Goal: Task Accomplishment & Management: Manage account settings

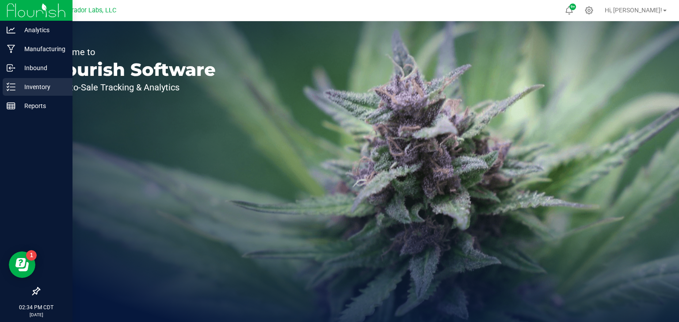
click at [35, 91] on p "Inventory" at bounding box center [41, 87] width 53 height 11
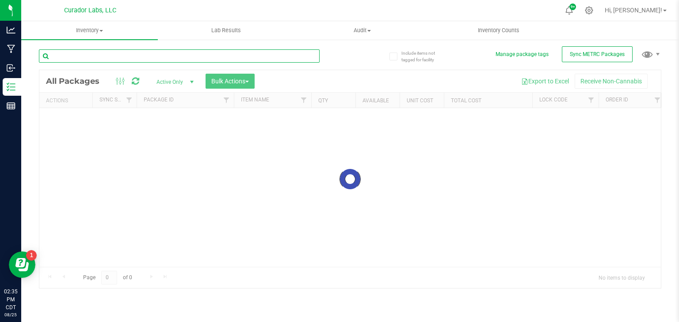
click at [98, 58] on div "Inventory All packages All inventory Waste log Create inventory Lab Results Aud…" at bounding box center [349, 171] width 657 height 301
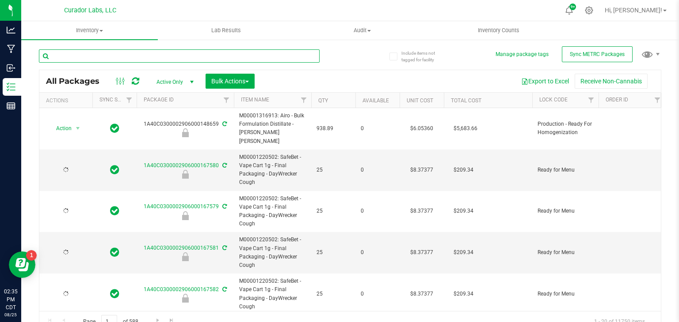
type input "[DATE]"
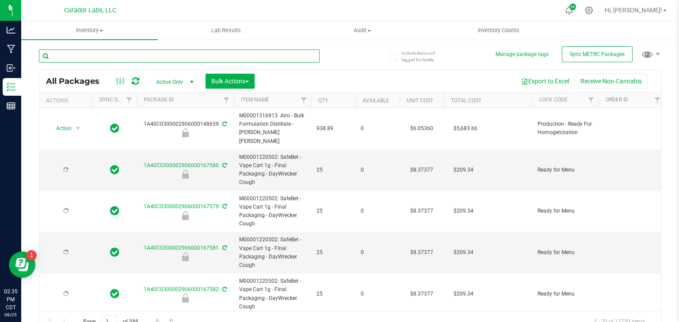
type input "[DATE]"
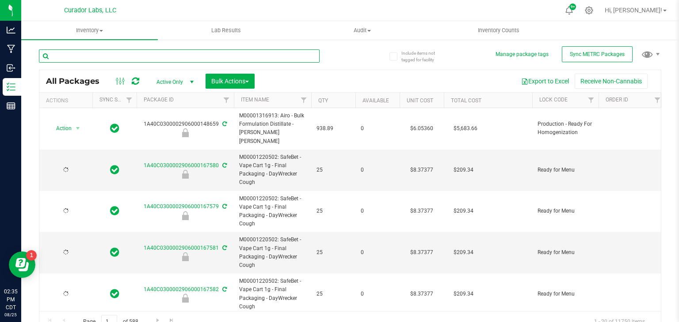
type input "[DATE]"
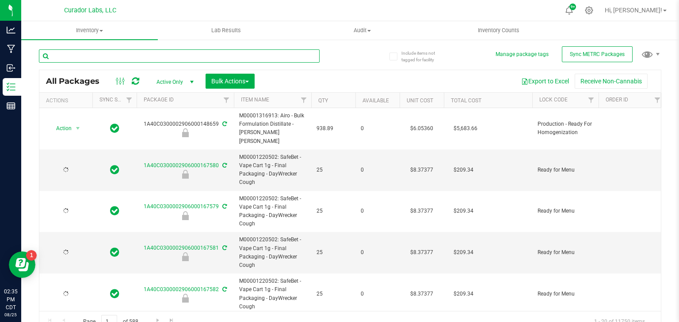
type input "[DATE]"
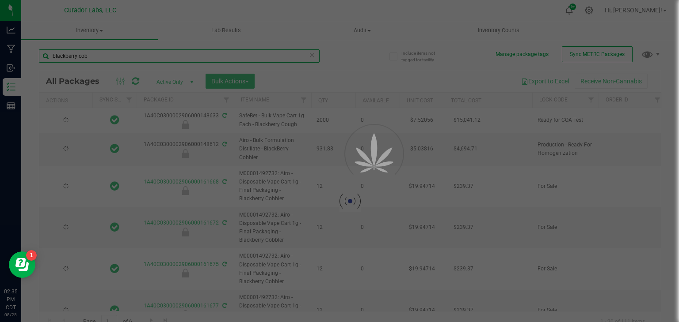
type input "blackberry [PERSON_NAME]"
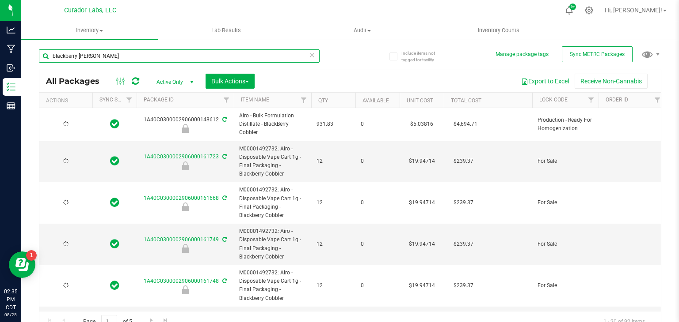
type input "[DATE]"
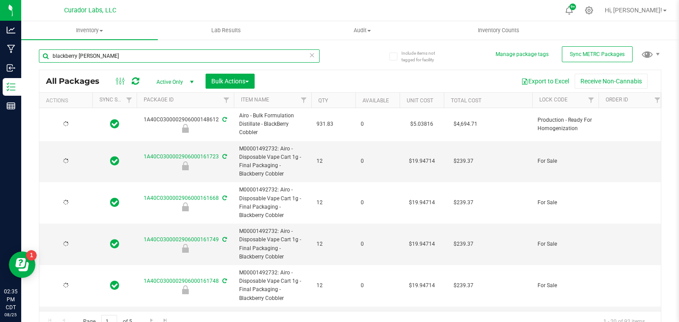
type input "[DATE]"
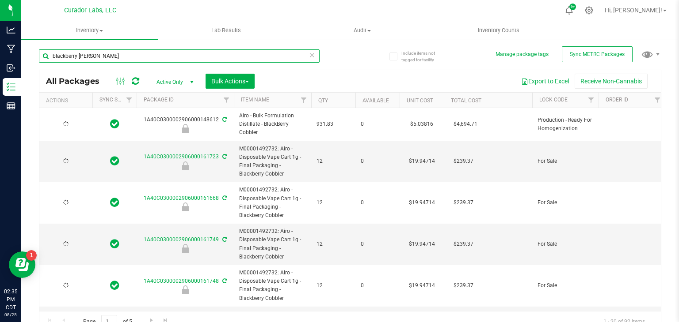
type input "[DATE]"
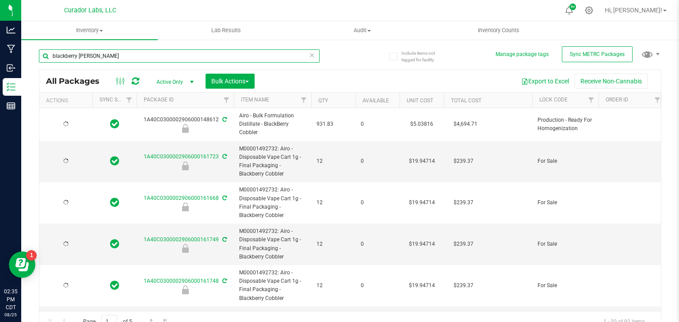
type input "[DATE]"
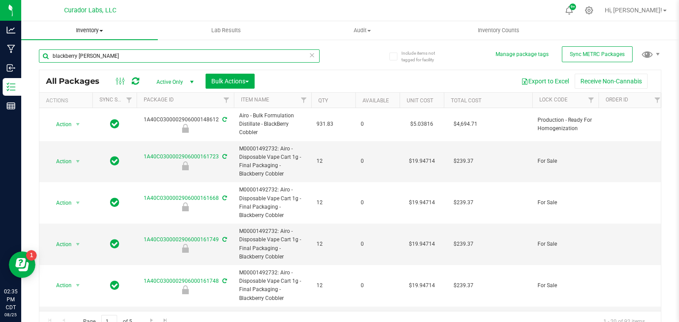
type input "blackberry [PERSON_NAME]"
click at [96, 29] on span "Inventory" at bounding box center [89, 31] width 137 height 8
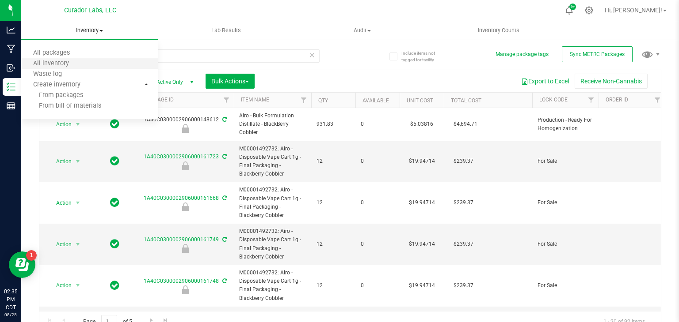
click at [94, 65] on li "All inventory" at bounding box center [89, 64] width 137 height 11
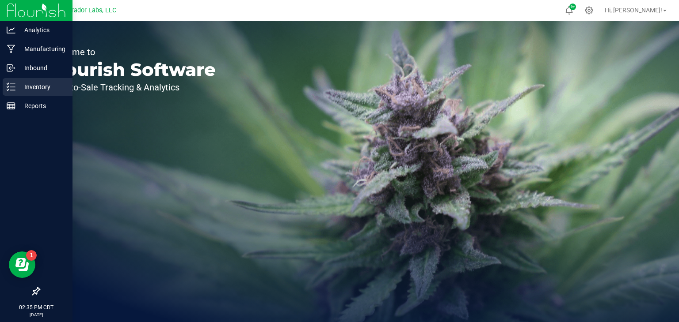
click at [19, 85] on p "Inventory" at bounding box center [41, 87] width 53 height 11
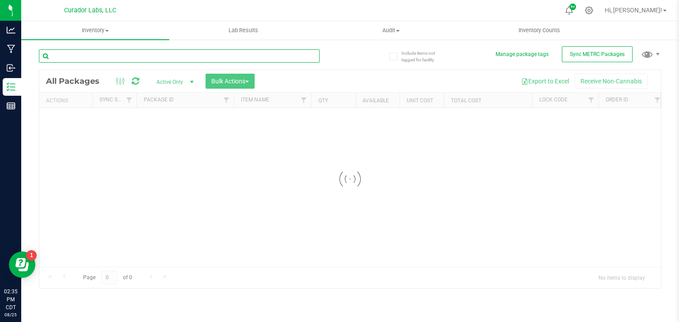
click at [137, 57] on input "text" at bounding box center [179, 55] width 281 height 13
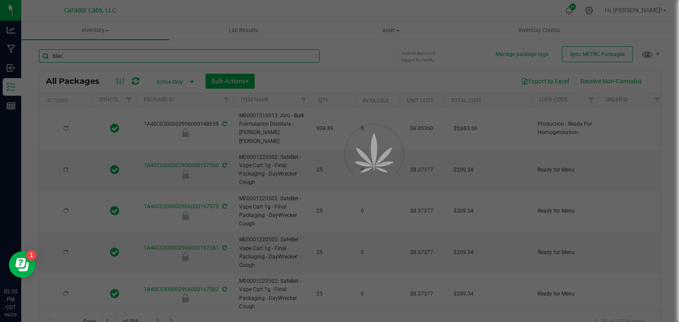
type input "black"
type input "[DATE]"
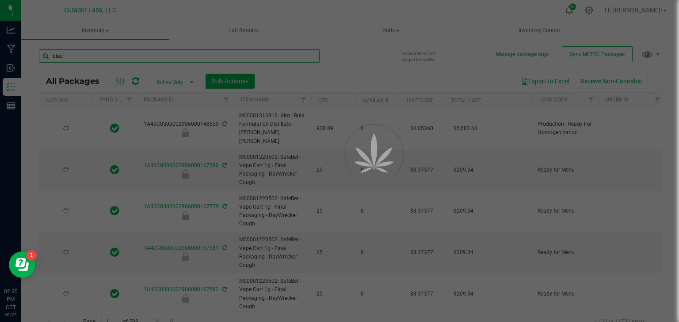
type input "[DATE]"
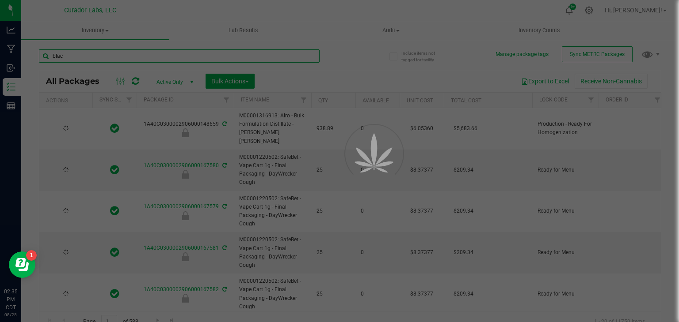
type input "[DATE]"
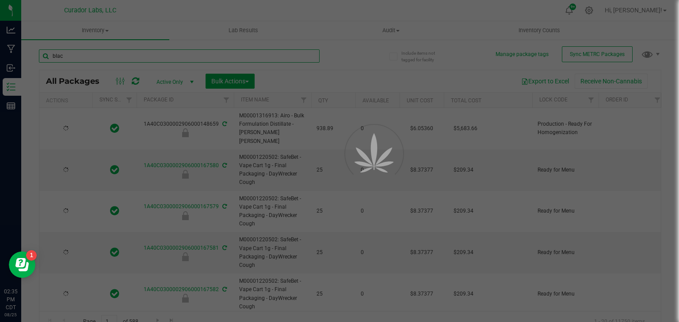
type input "[DATE]"
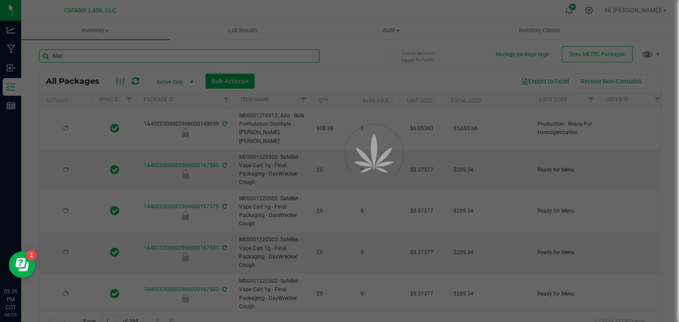
type input "[DATE]"
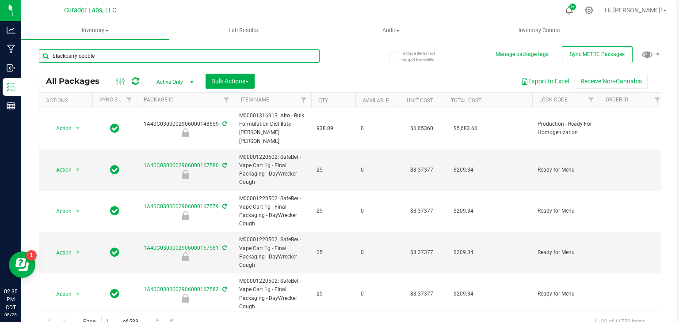
type input "blackberry cobbler"
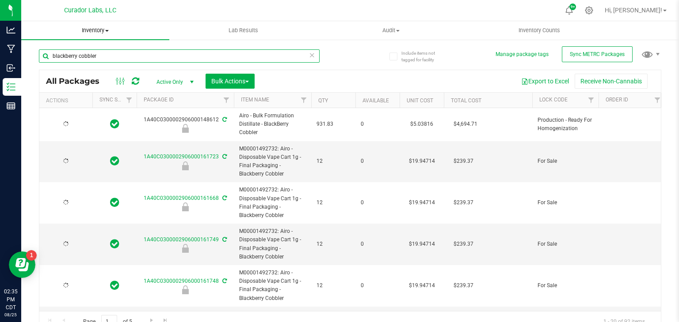
type input "[DATE]"
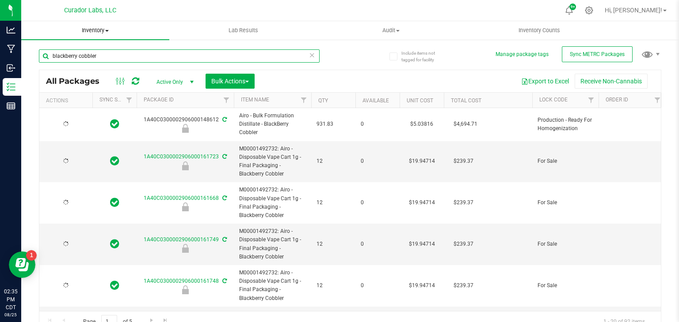
type input "[DATE]"
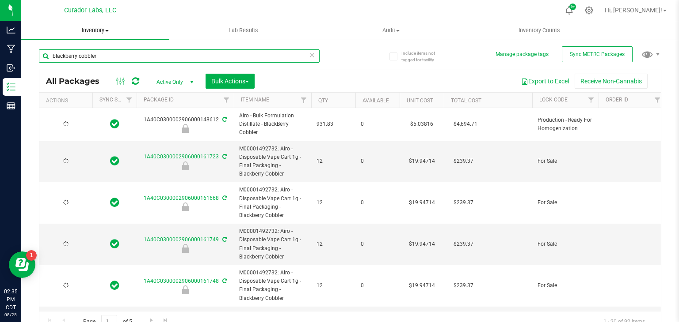
type input "[DATE]"
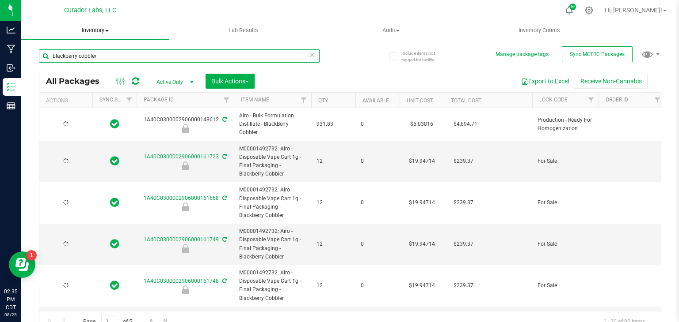
type input "[DATE]"
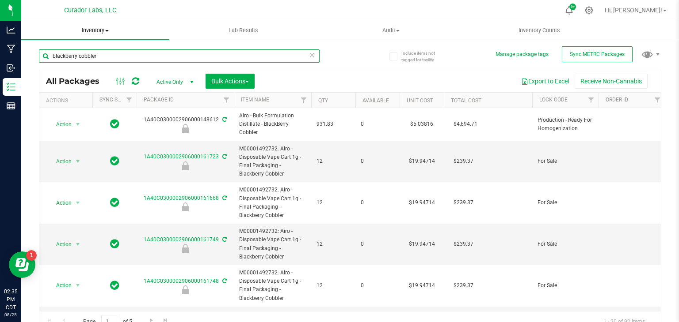
type input "blackberry cobbler"
click at [98, 28] on span "Inventory" at bounding box center [95, 31] width 148 height 8
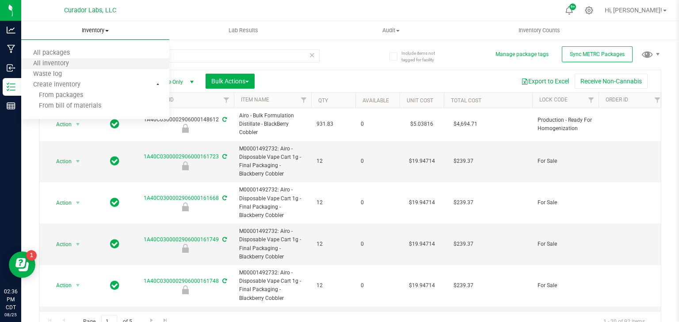
click at [98, 64] on li "All inventory" at bounding box center [95, 64] width 148 height 11
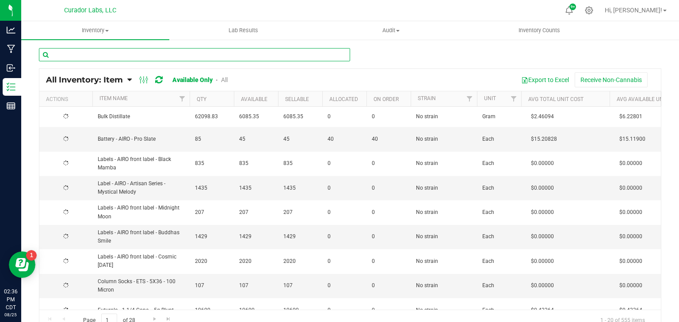
click at [137, 53] on input "text" at bounding box center [194, 54] width 311 height 13
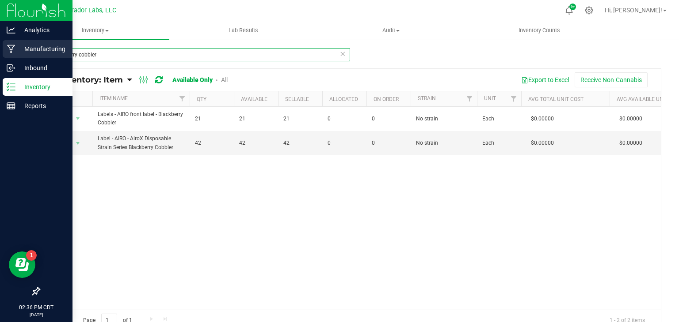
type input "blackberry cobbler"
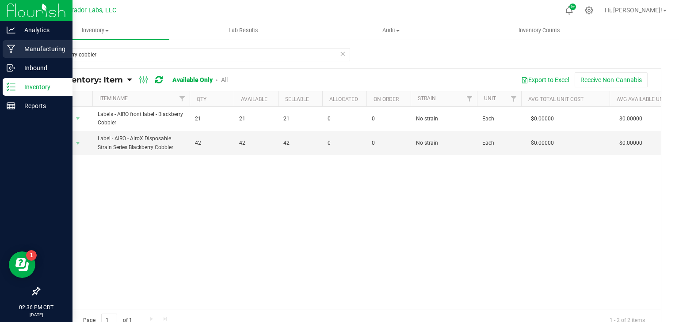
click at [31, 46] on p "Manufacturing" at bounding box center [41, 49] width 53 height 11
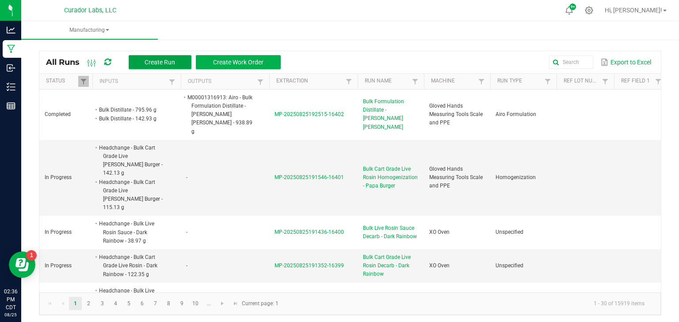
click at [155, 64] on span "Create Run" at bounding box center [159, 62] width 30 height 7
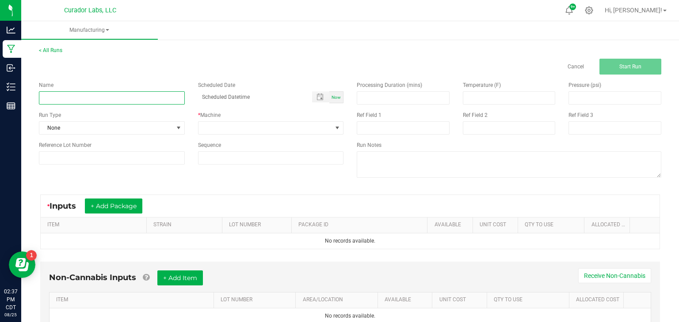
click at [157, 95] on input at bounding box center [112, 97] width 146 height 13
type input "Bulk Formulation Distillate - Cherry AK"
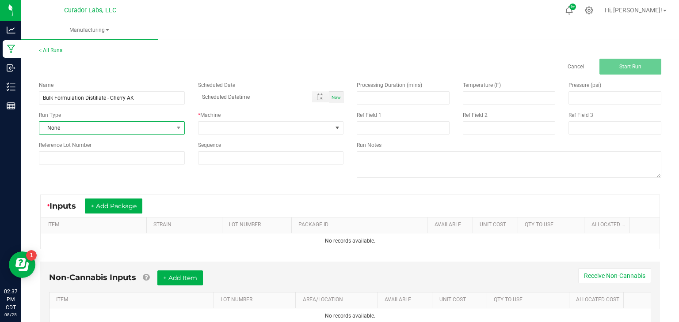
click at [167, 130] on span "None" at bounding box center [106, 128] width 134 height 12
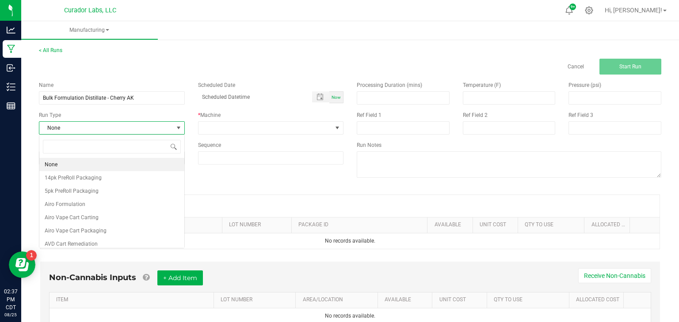
scroll to position [13, 145]
click at [158, 145] on input at bounding box center [112, 147] width 138 height 14
type input "for"
click at [142, 164] on li "Airo Formulation" at bounding box center [111, 164] width 145 height 13
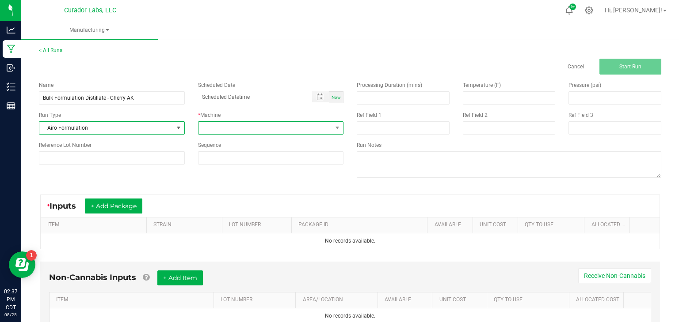
click at [227, 127] on span at bounding box center [265, 128] width 134 height 12
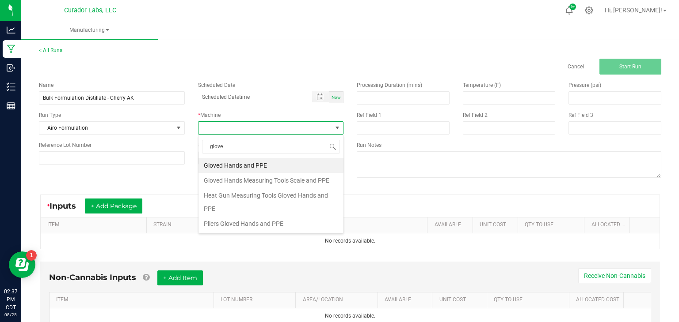
type input "gloved"
click at [235, 180] on li "Gloved Hands Measuring Tools Scale and PPE" at bounding box center [270, 180] width 145 height 15
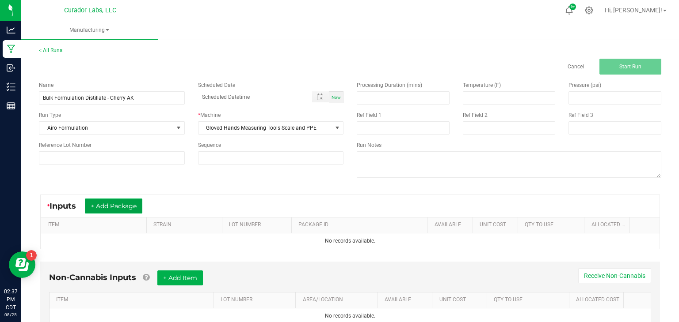
click at [116, 209] on button "+ Add Package" at bounding box center [113, 206] width 57 height 15
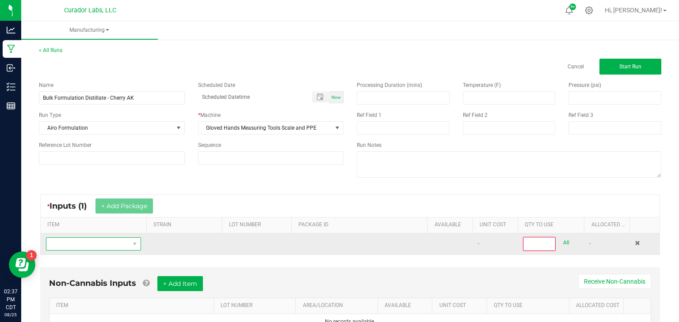
click at [123, 246] on span "NO DATA FOUND" at bounding box center [87, 244] width 83 height 12
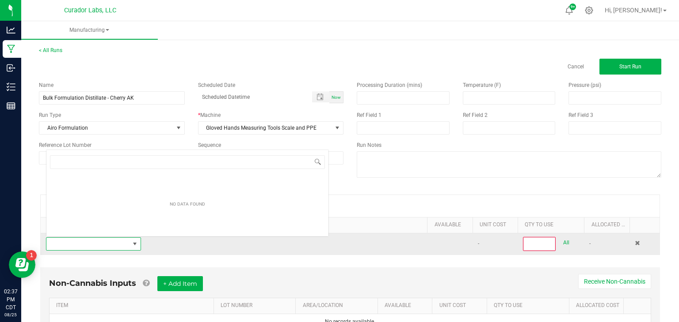
scroll to position [13, 95]
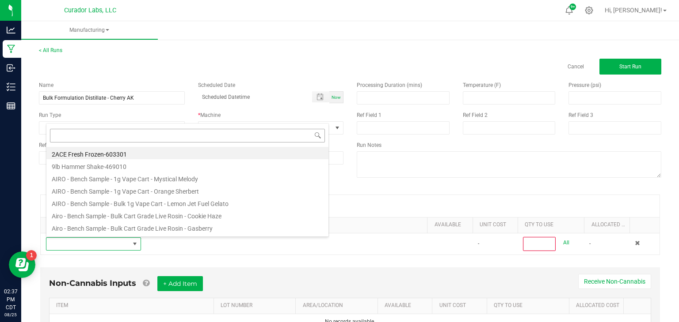
click at [266, 133] on input at bounding box center [187, 136] width 275 height 14
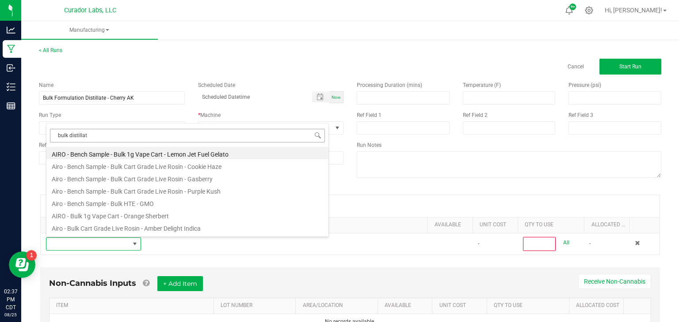
type input "bulk distillate"
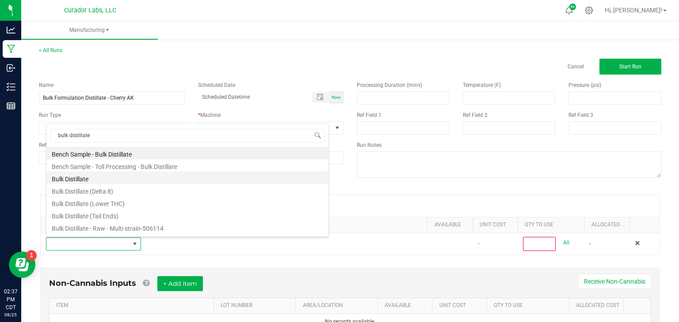
click at [146, 180] on li "Bulk Distillate" at bounding box center [187, 178] width 282 height 12
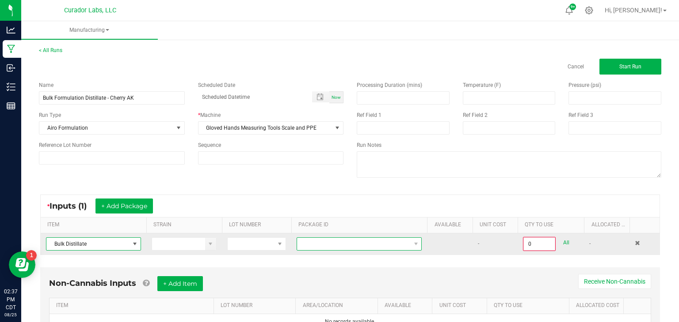
click at [305, 241] on span at bounding box center [353, 244] width 113 height 12
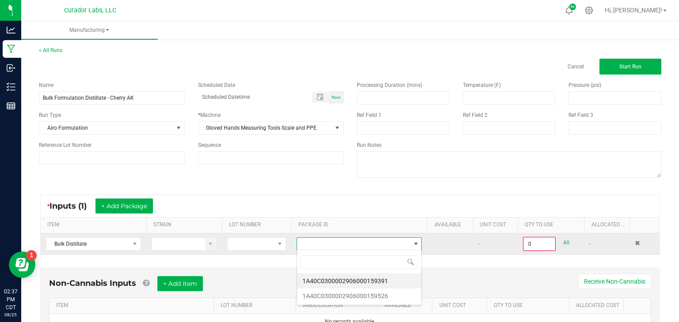
scroll to position [13, 125]
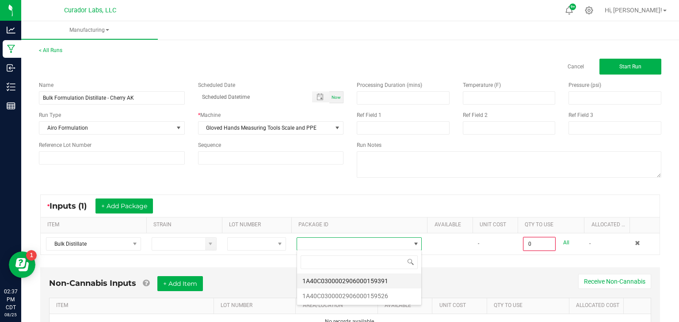
click at [331, 281] on li "1A40C0300002906000159391" at bounding box center [359, 281] width 124 height 15
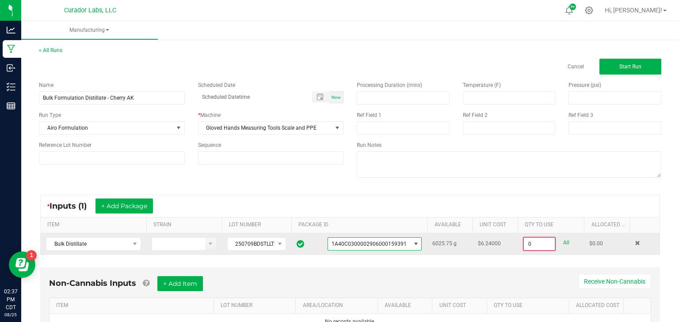
click at [540, 244] on input "0" at bounding box center [538, 244] width 31 height 12
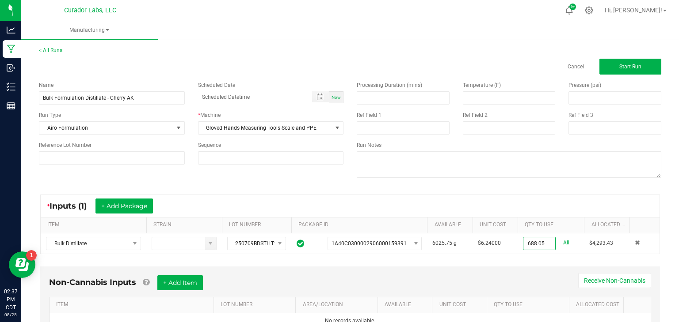
type input "688.0500 g"
click at [531, 268] on div "Non-Cannabis Inputs + Add Item Receive Non-Cannabis ITEM LOT NUMBER AREA/LOCATI…" at bounding box center [349, 303] width 619 height 72
click at [615, 71] on button "Start Run" at bounding box center [630, 67] width 62 height 16
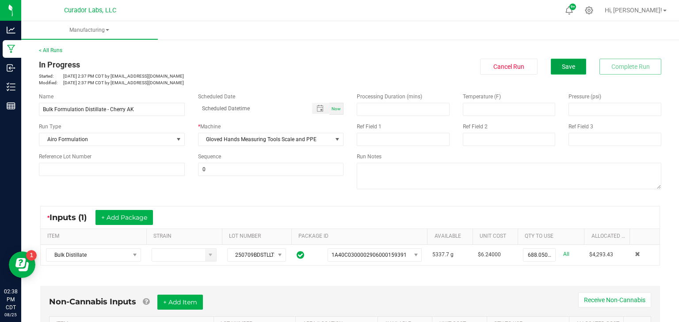
click at [559, 68] on button "Save" at bounding box center [567, 67] width 35 height 16
click at [106, 222] on button "+ Add Package" at bounding box center [123, 217] width 57 height 15
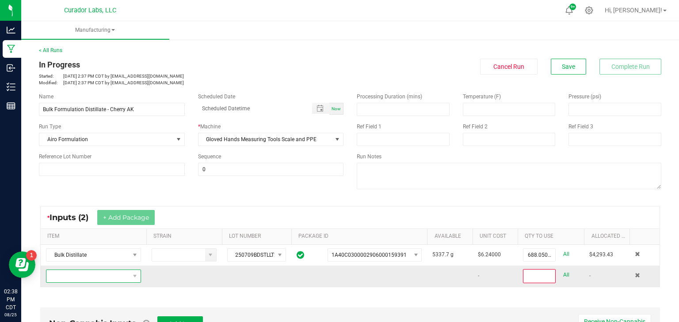
click at [121, 273] on span "NO DATA FOUND" at bounding box center [87, 276] width 83 height 12
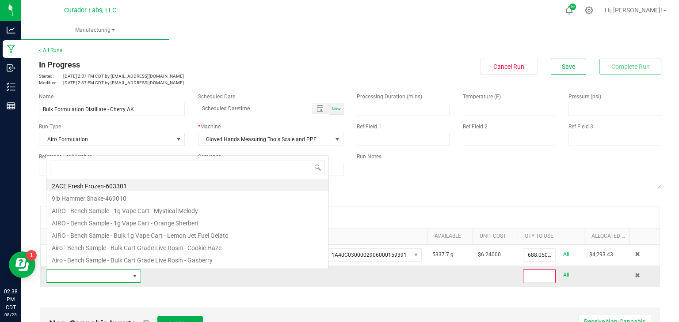
scroll to position [13, 95]
click at [234, 169] on input at bounding box center [187, 168] width 275 height 14
type input "bulk distill"
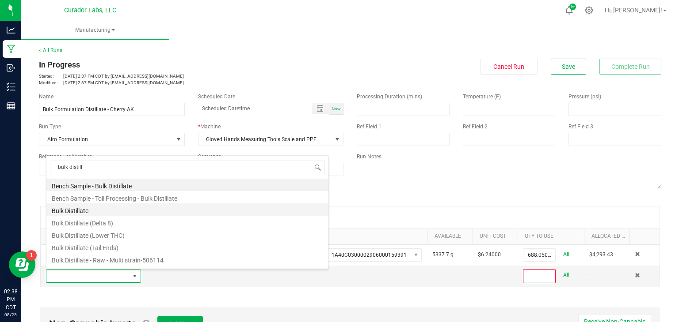
click at [206, 212] on li "Bulk Distillate" at bounding box center [187, 210] width 282 height 12
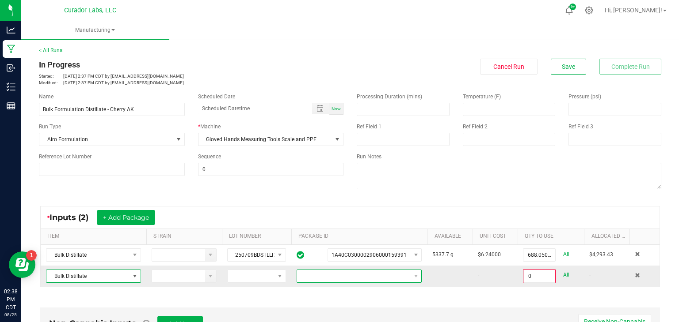
click at [321, 277] on span at bounding box center [353, 276] width 113 height 12
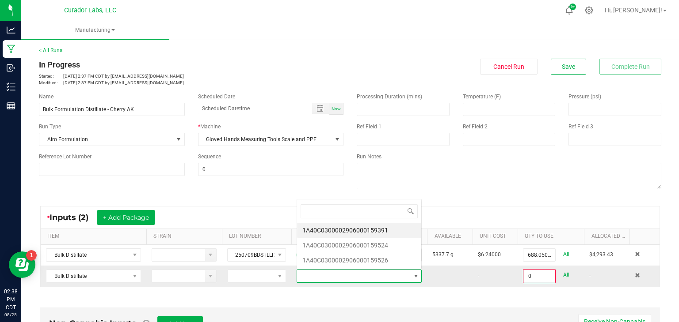
scroll to position [13, 125]
click at [352, 245] on li "1A40C0300002906000159524" at bounding box center [359, 245] width 124 height 15
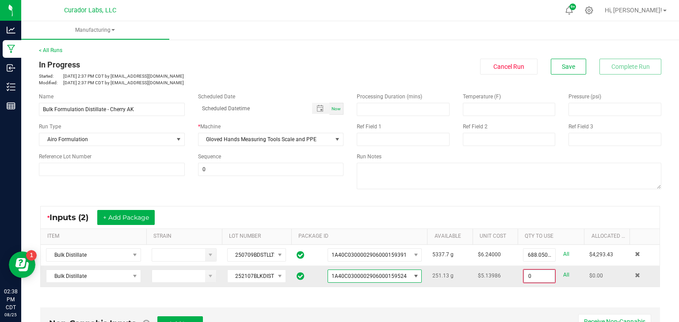
click at [526, 272] on input "0" at bounding box center [538, 276] width 31 height 12
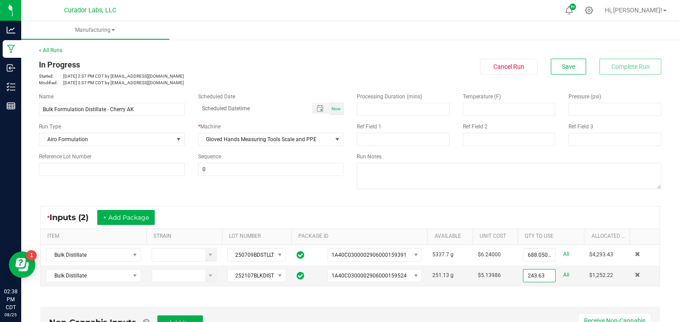
type input "243.6300 g"
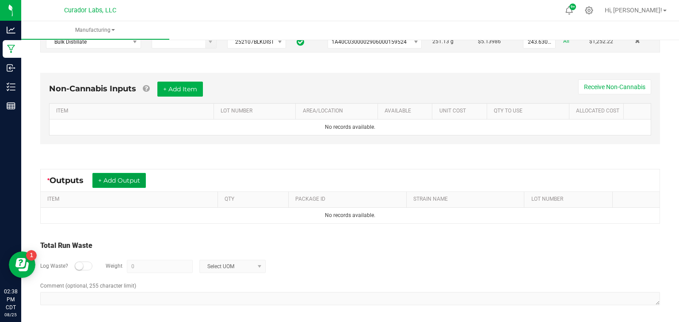
click at [109, 180] on button "+ Add Output" at bounding box center [118, 180] width 53 height 15
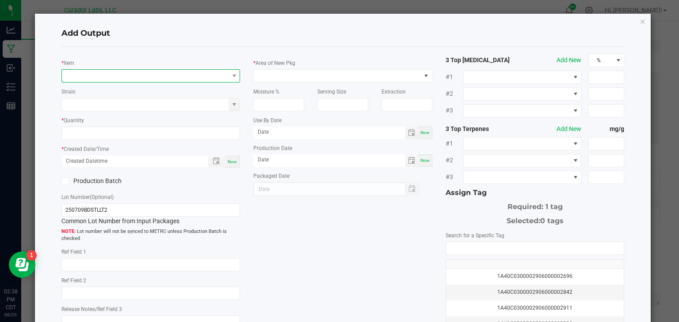
click at [215, 74] on span "NO DATA FOUND" at bounding box center [145, 76] width 167 height 12
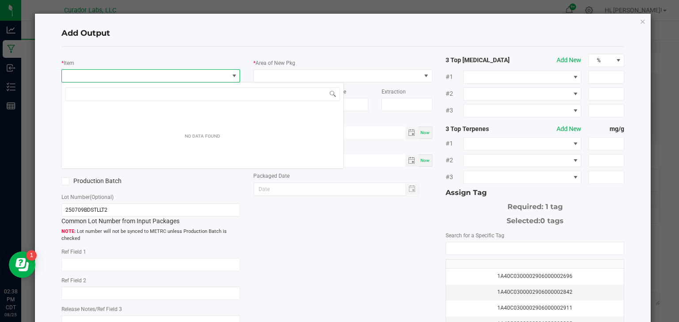
scroll to position [13, 178]
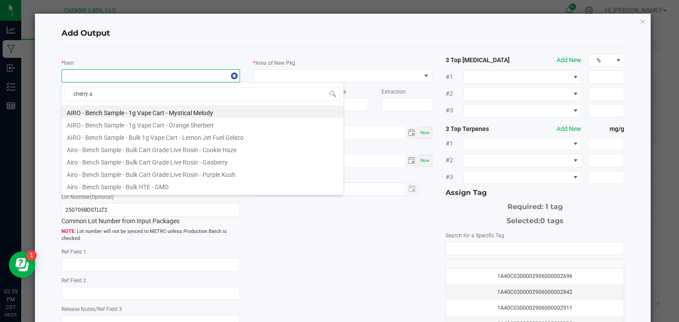
type input "cherry ak"
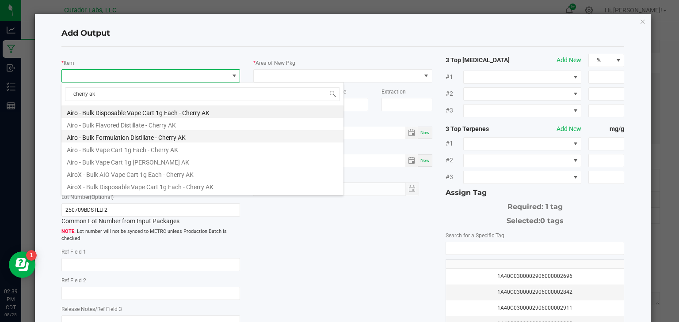
click at [138, 138] on li "Airo - Bulk Formulation Distillate - Cherry AK" at bounding box center [202, 136] width 282 height 12
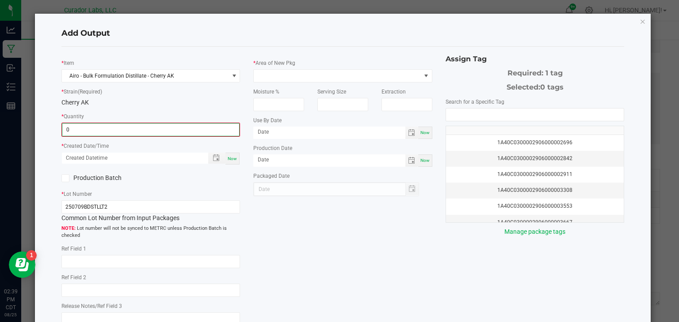
click at [158, 125] on input "0" at bounding box center [150, 130] width 177 height 12
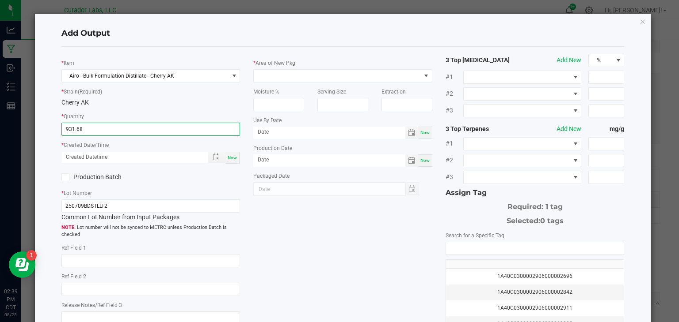
type input "931.6800 g"
click at [234, 155] on span "Now" at bounding box center [232, 157] width 9 height 5
type input "[DATE] 2:39 PM"
type input "[DATE]"
click at [67, 178] on icon at bounding box center [65, 178] width 6 height 0
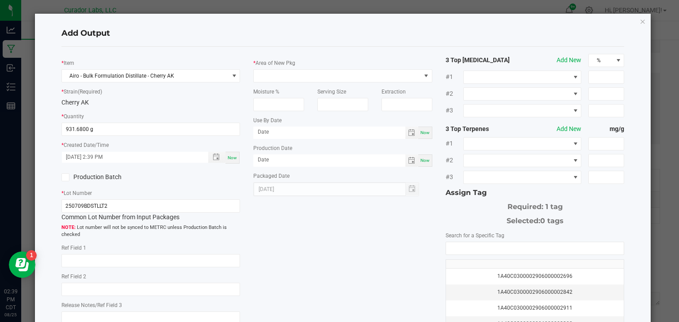
click at [0, 0] on input "Production Batch" at bounding box center [0, 0] width 0 height 0
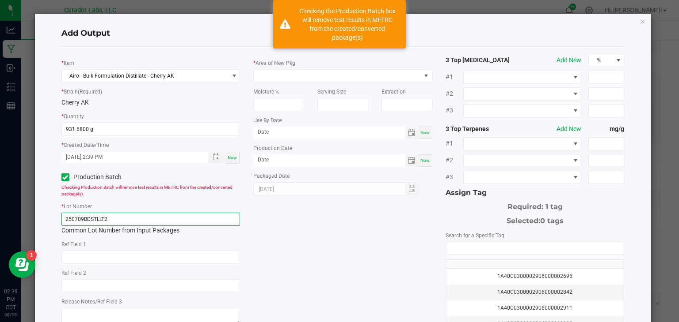
click at [115, 218] on input "250709BDSTLLT2" at bounding box center [150, 219] width 179 height 13
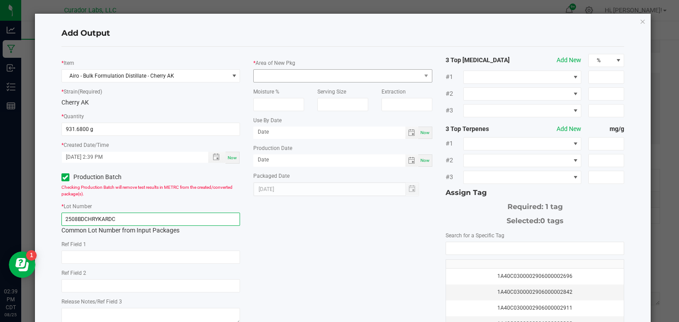
type input "2508BDCHRYKARDC"
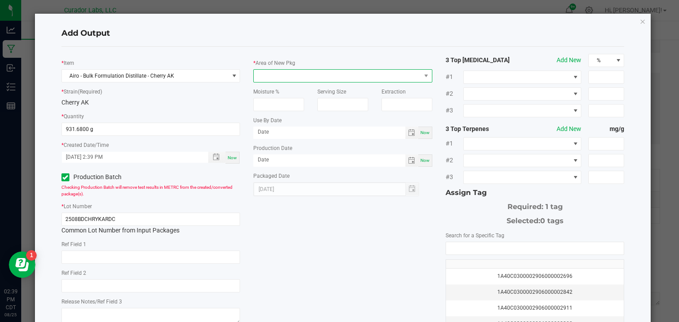
click at [319, 76] on span at bounding box center [337, 76] width 167 height 12
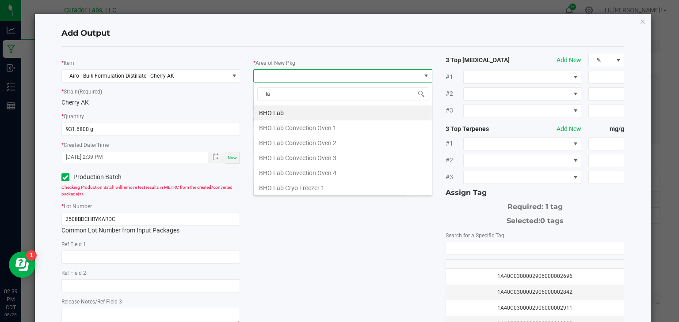
type input "lab"
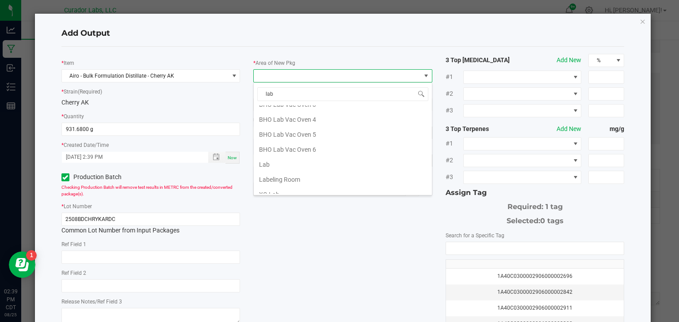
scroll to position [175, 0]
click at [333, 163] on li "Lab" at bounding box center [343, 163] width 178 height 15
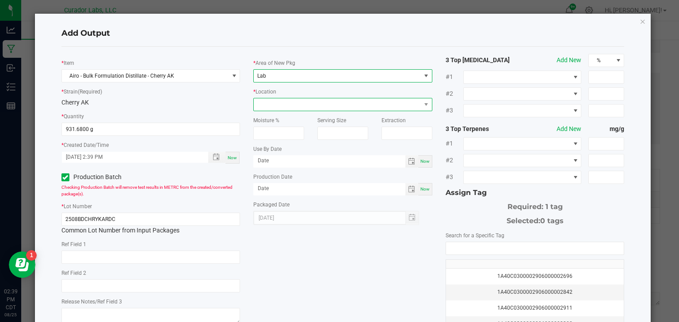
click at [364, 106] on span at bounding box center [337, 105] width 167 height 12
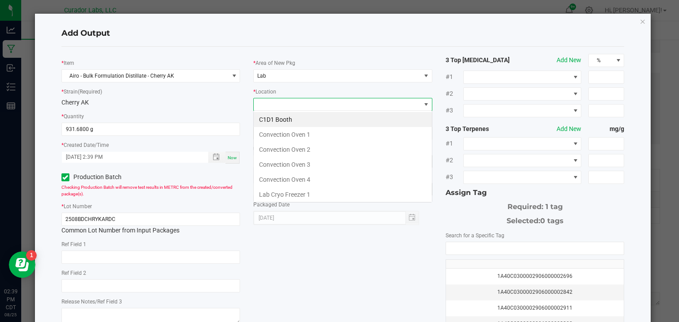
scroll to position [13, 178]
click at [349, 133] on li "Convection Oven 1" at bounding box center [343, 134] width 178 height 15
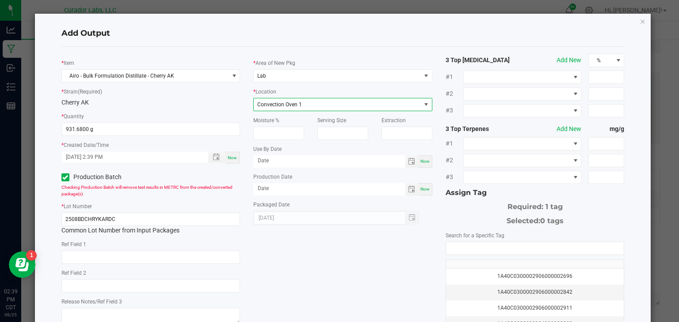
click at [427, 160] on span "Now" at bounding box center [424, 161] width 9 height 5
click at [387, 163] on input "[DATE]" at bounding box center [329, 160] width 152 height 11
type input "[DATE]"
click at [426, 189] on span "Now" at bounding box center [424, 189] width 9 height 5
type input "[DATE]"
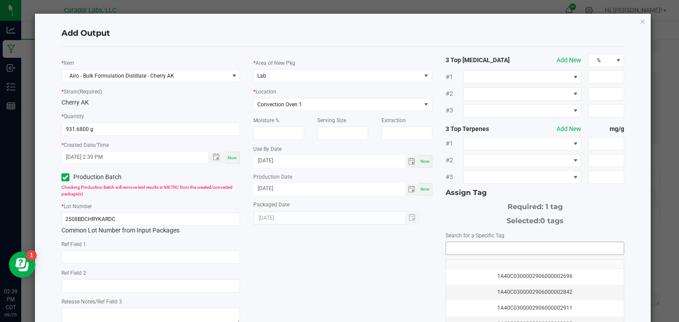
click at [451, 246] on input "NO DATA FOUND" at bounding box center [535, 249] width 178 height 12
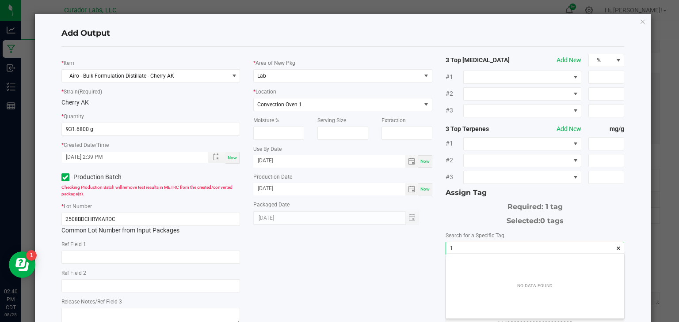
scroll to position [12, 178]
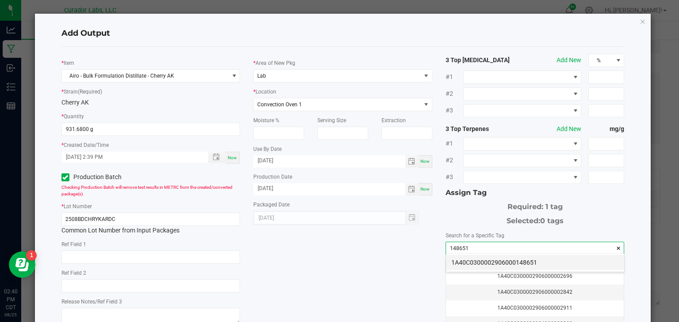
click at [463, 262] on li "1A40C0300002906000148651" at bounding box center [535, 262] width 178 height 15
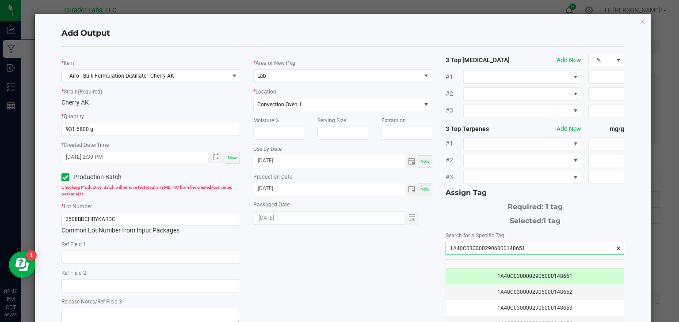
type input "1A40C0300002906000148651"
click at [301, 264] on div "* Item Airo - Bulk Formulation Distillate - Cherry AK * Strain (Required) Cherr…" at bounding box center [343, 212] width 576 height 317
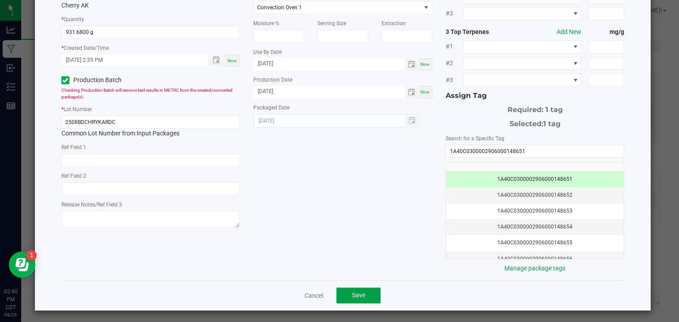
click at [352, 296] on span "Save" at bounding box center [358, 295] width 13 height 7
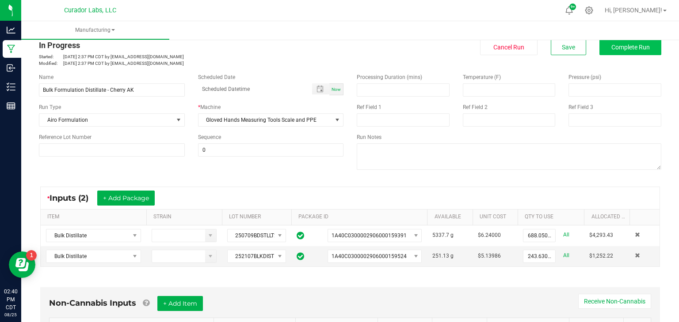
scroll to position [0, 0]
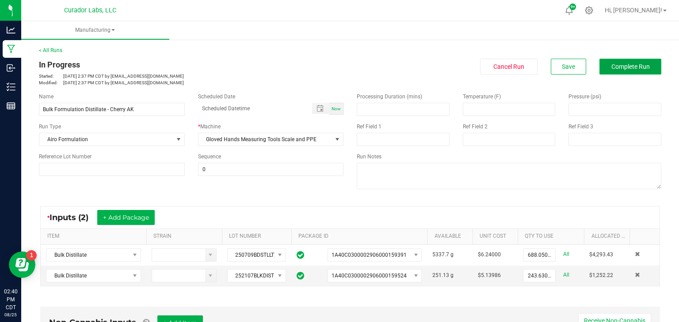
click at [604, 68] on button "Complete Run" at bounding box center [630, 67] width 62 height 16
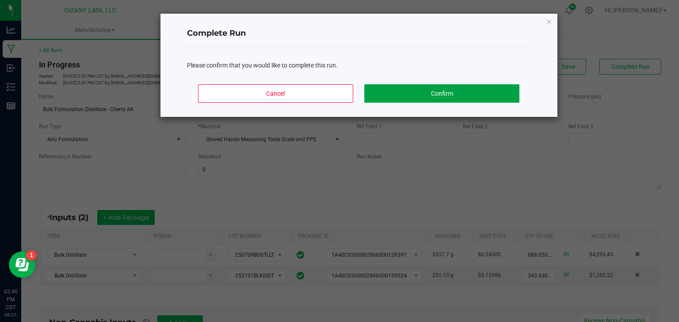
click at [434, 89] on button "Confirm" at bounding box center [441, 93] width 155 height 19
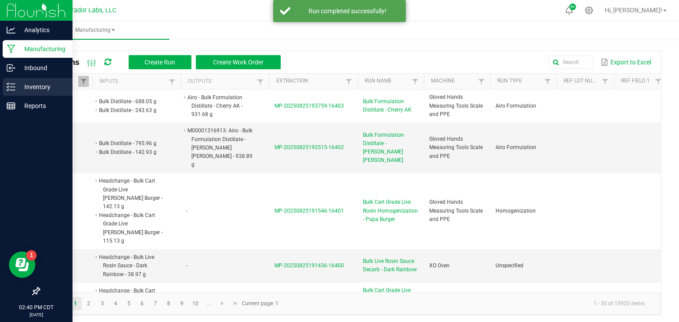
click at [10, 91] on icon at bounding box center [11, 87] width 9 height 9
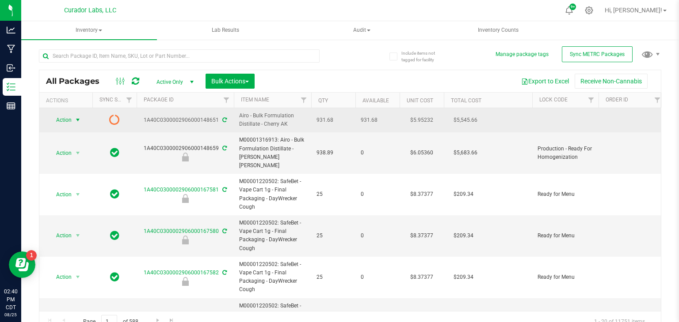
click at [61, 120] on span "Action" at bounding box center [60, 120] width 24 height 12
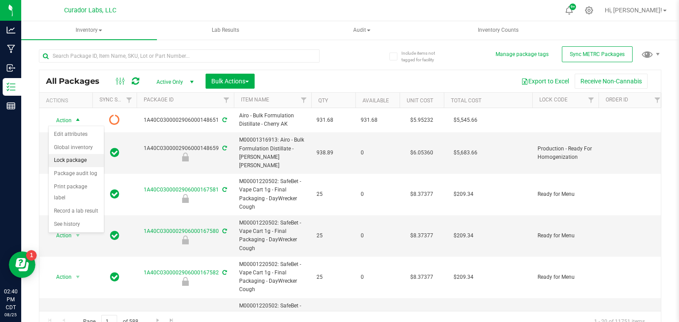
click at [73, 161] on li "Lock package" at bounding box center [76, 160] width 55 height 13
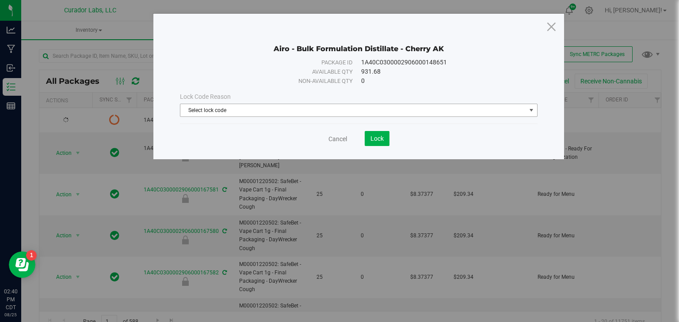
click at [209, 109] on span "Select lock code" at bounding box center [352, 110] width 345 height 12
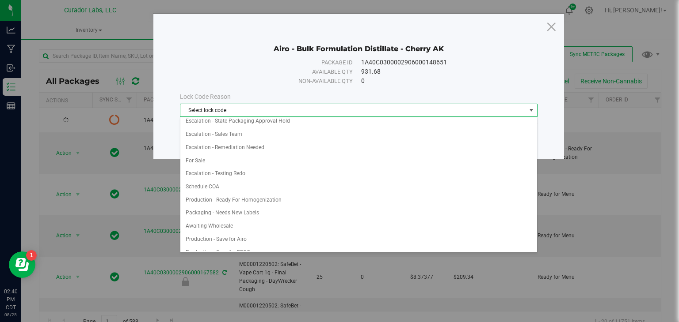
scroll to position [468, 0]
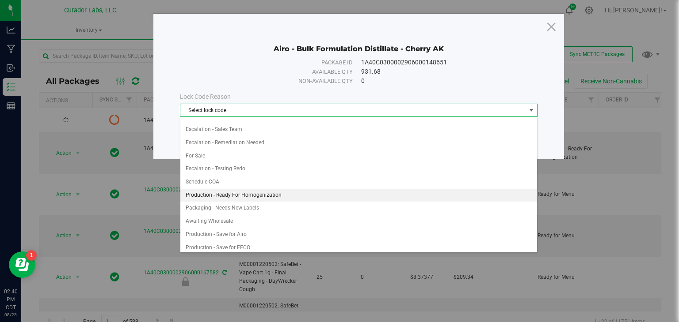
click at [251, 189] on li "Production - Ready For Homogenization" at bounding box center [358, 195] width 356 height 13
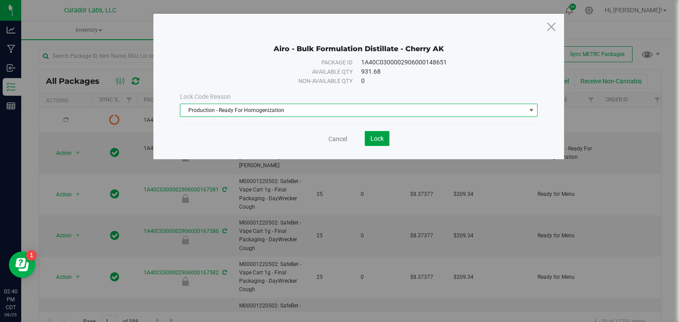
click at [368, 143] on button "Lock" at bounding box center [376, 138] width 25 height 15
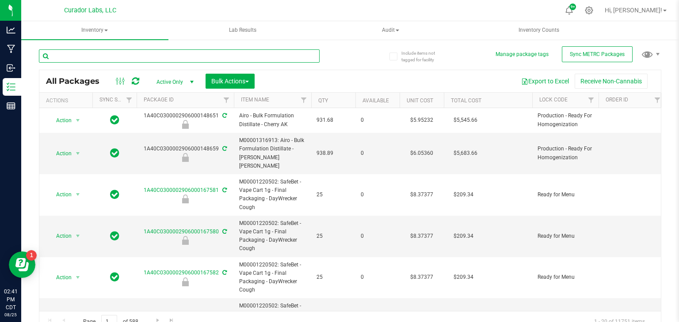
click at [156, 53] on input "text" at bounding box center [179, 55] width 281 height 13
type input "blackberry cobbler"
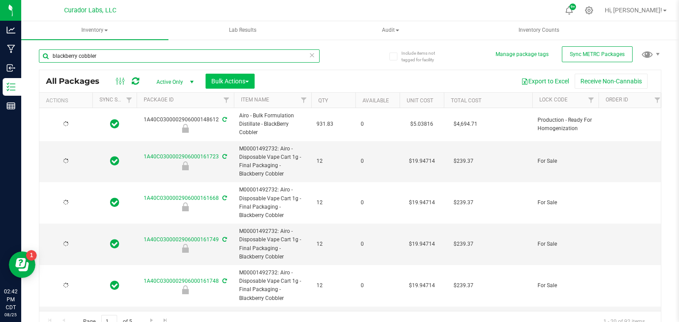
type input "[DATE]"
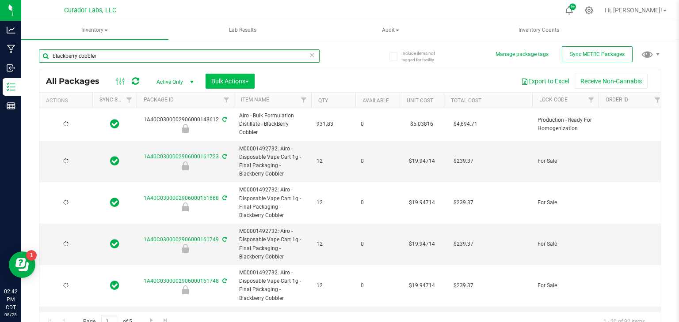
type input "[DATE]"
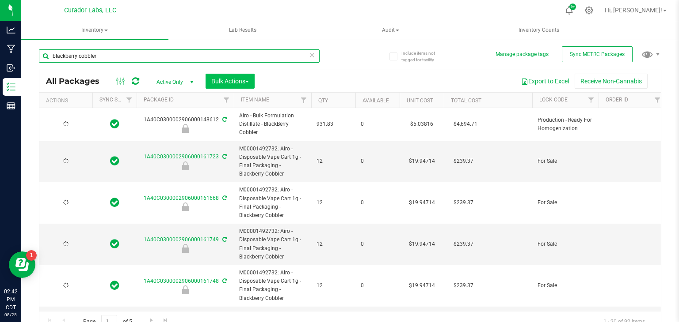
type input "[DATE]"
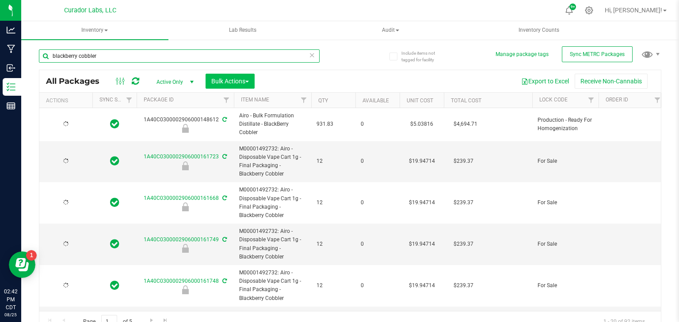
type input "[DATE]"
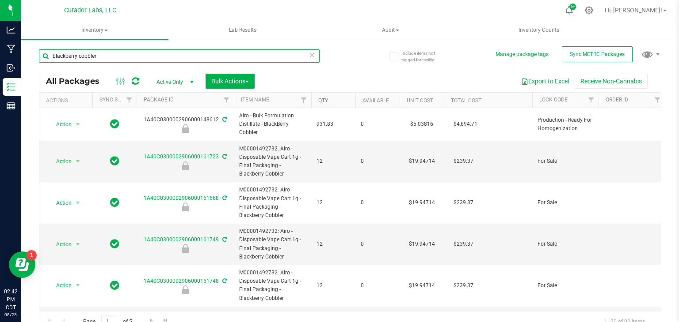
type input "blackberry cobbler"
click at [325, 100] on link "Qty" at bounding box center [323, 101] width 10 height 6
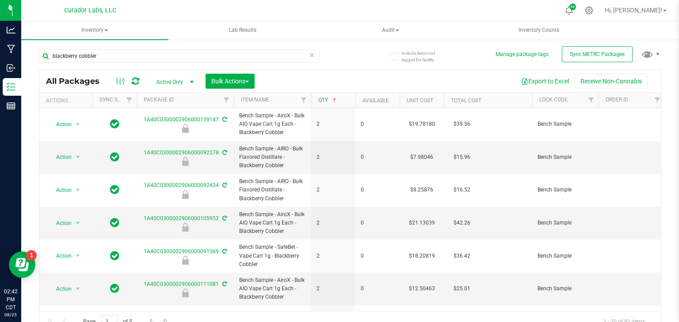
click at [322, 99] on link "Qty" at bounding box center [328, 100] width 20 height 6
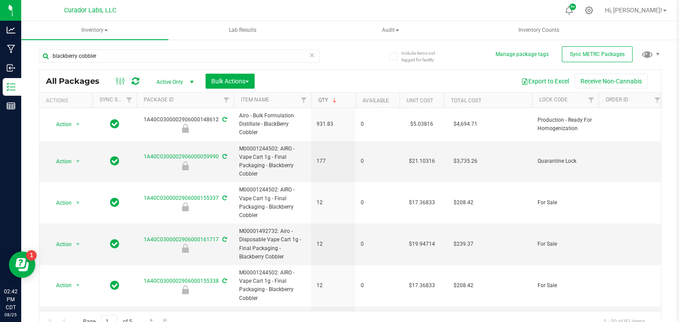
click at [327, 100] on link "Qty" at bounding box center [328, 100] width 20 height 6
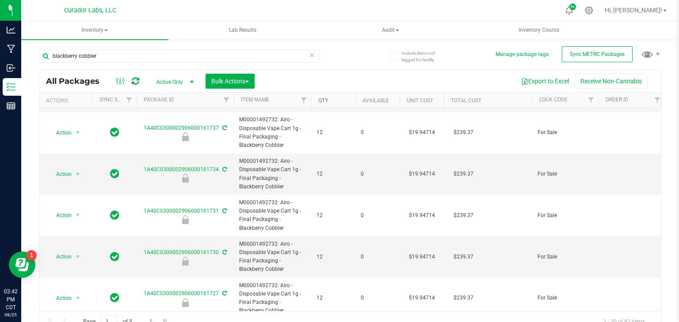
scroll to position [318, 0]
click at [92, 24] on span "Inventory" at bounding box center [94, 30] width 147 height 19
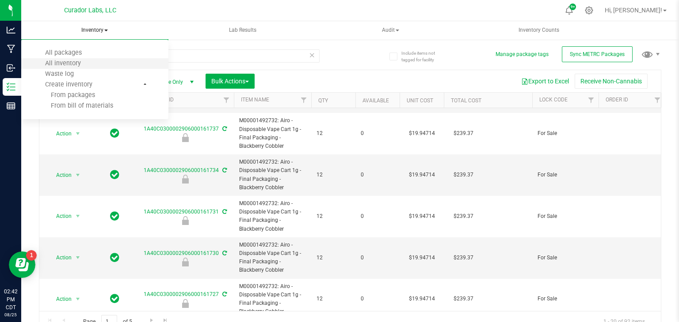
click at [92, 64] on li "All inventory" at bounding box center [94, 63] width 147 height 11
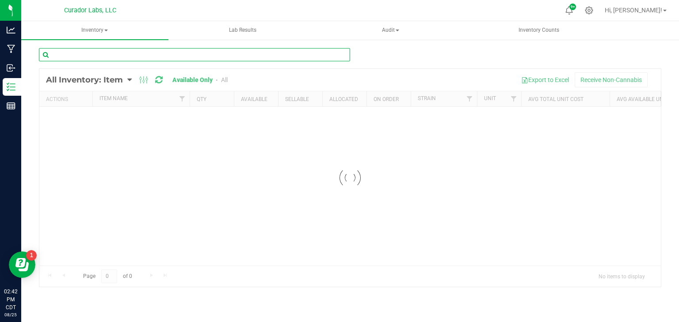
click at [188, 56] on input "text" at bounding box center [194, 54] width 311 height 13
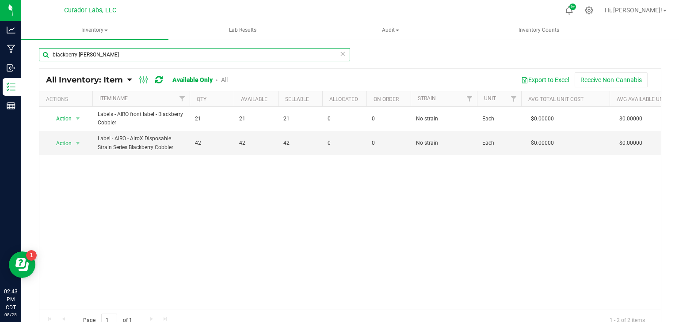
click at [114, 53] on input "blackberry [PERSON_NAME]" at bounding box center [194, 54] width 311 height 13
type input "b"
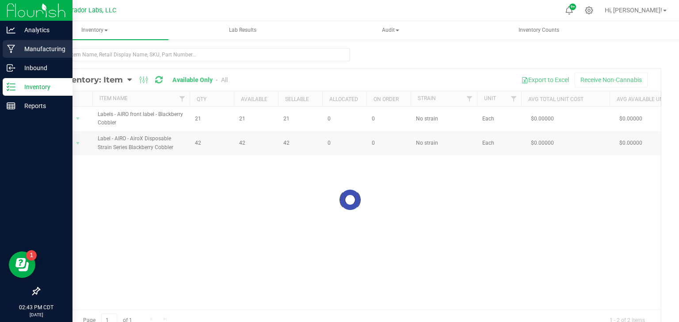
click at [53, 48] on p "Manufacturing" at bounding box center [41, 49] width 53 height 11
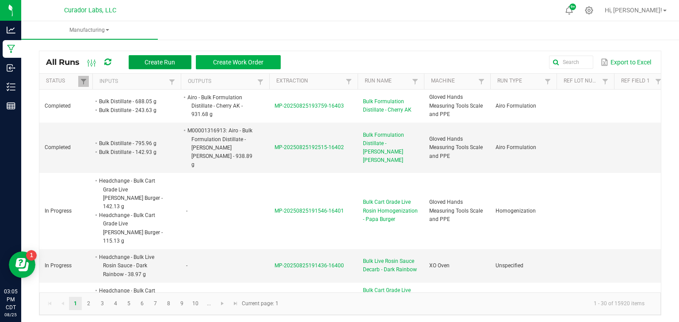
click at [151, 57] on button "Create Run" at bounding box center [160, 62] width 63 height 14
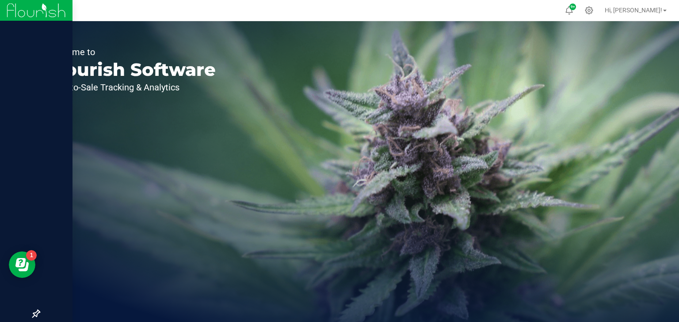
click at [12, 30] on div at bounding box center [36, 163] width 72 height 284
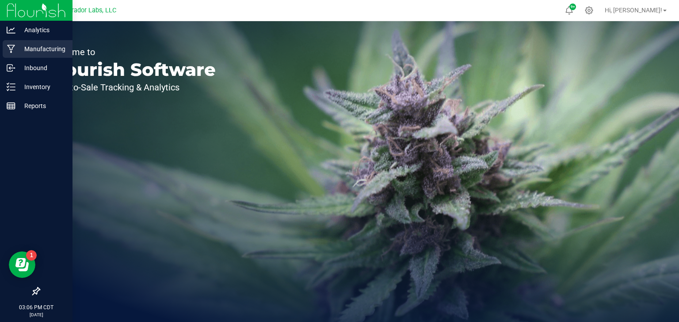
click at [49, 51] on p "Manufacturing" at bounding box center [41, 49] width 53 height 11
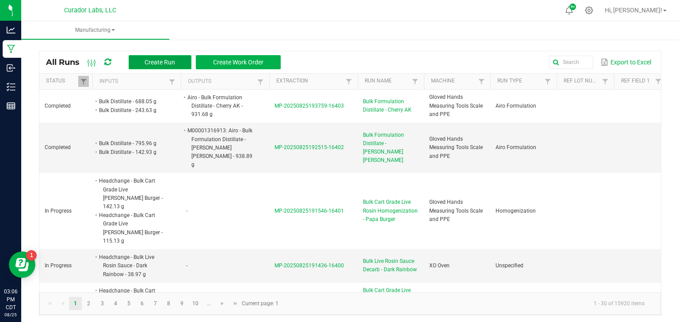
click at [137, 65] on button "Create Run" at bounding box center [160, 62] width 63 height 14
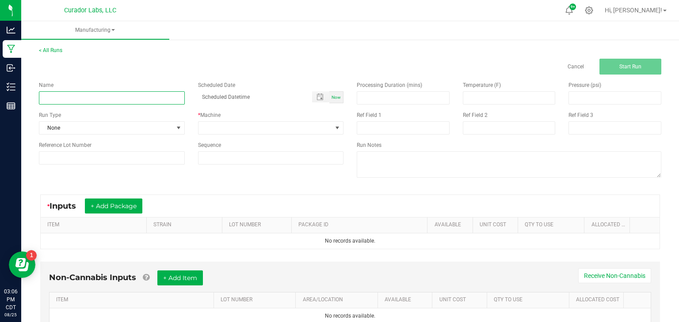
click at [147, 101] on input at bounding box center [112, 97] width 146 height 13
type input "Bulk Formulation Distillate - Northern Lights"
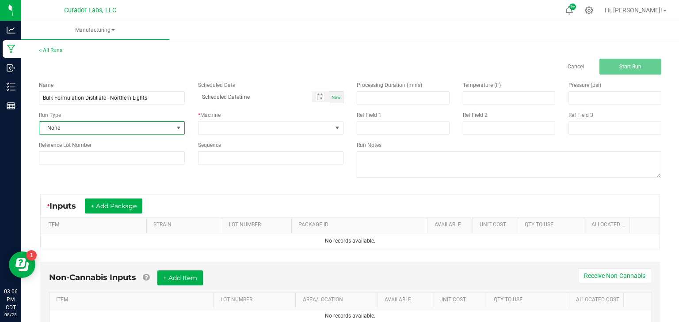
click at [163, 132] on span "None" at bounding box center [106, 128] width 134 height 12
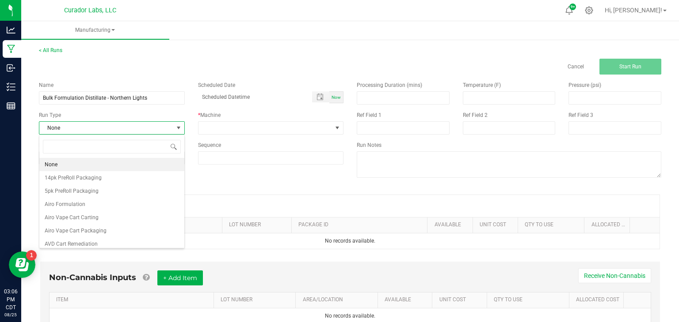
scroll to position [13, 145]
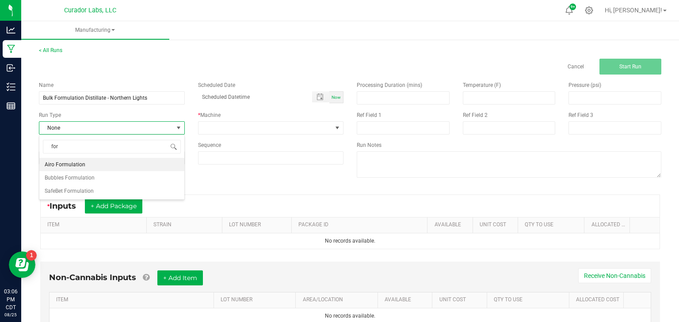
type input "form"
click at [138, 164] on li "Airo Formulation" at bounding box center [111, 164] width 145 height 13
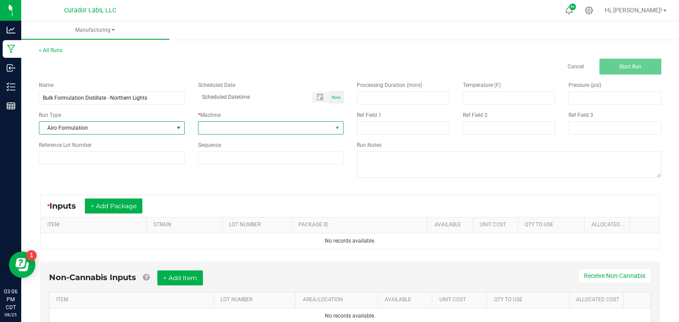
click at [231, 130] on span at bounding box center [265, 128] width 134 height 12
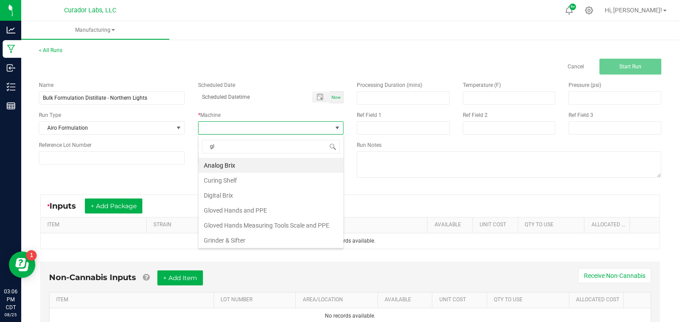
type input "glo"
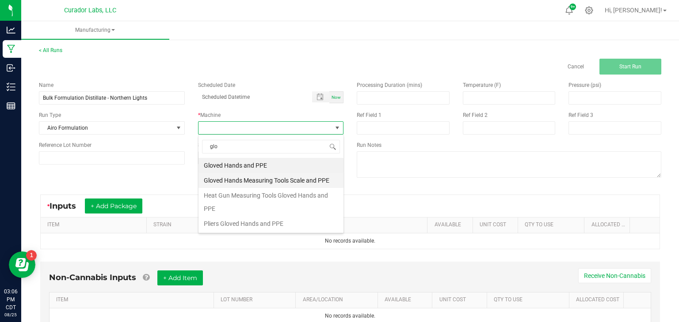
click at [241, 179] on li "Gloved Hands Measuring Tools Scale and PPE" at bounding box center [270, 180] width 145 height 15
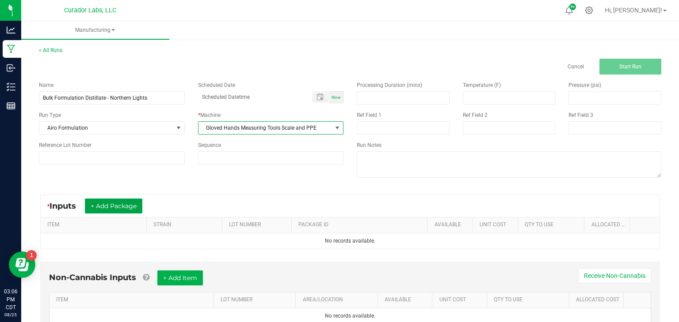
click at [142, 211] on button "+ Add Package" at bounding box center [113, 206] width 57 height 15
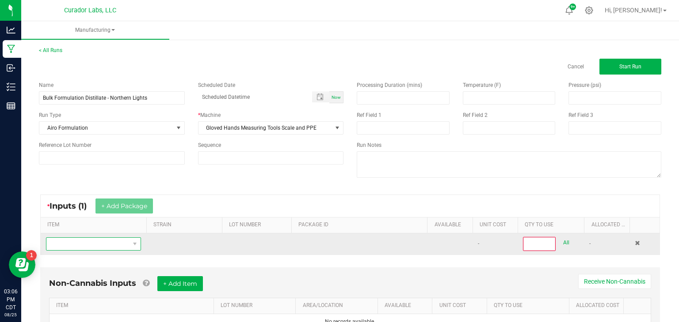
click at [115, 244] on span "NO DATA FOUND" at bounding box center [87, 244] width 83 height 12
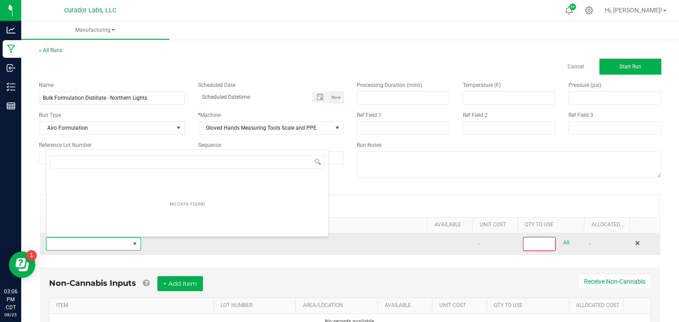
scroll to position [13, 95]
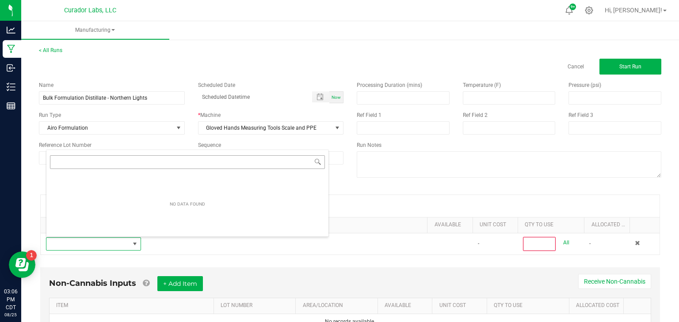
click at [239, 161] on input "NO DATA FOUND" at bounding box center [187, 162] width 275 height 14
type input "bulk distill"
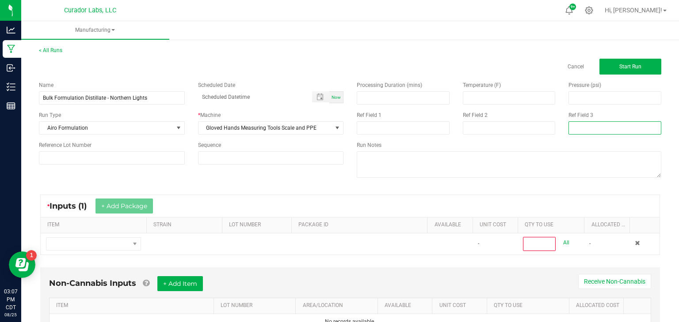
click at [595, 132] on input at bounding box center [614, 127] width 93 height 13
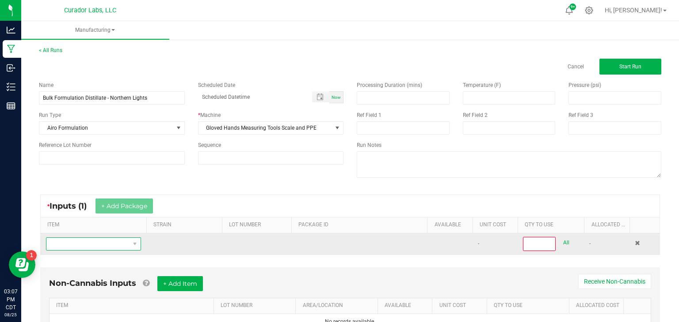
click at [123, 247] on span "NO DATA FOUND" at bounding box center [87, 244] width 83 height 12
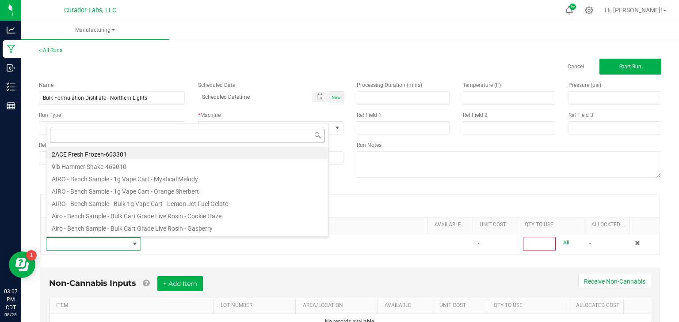
click at [249, 139] on input at bounding box center [187, 136] width 275 height 14
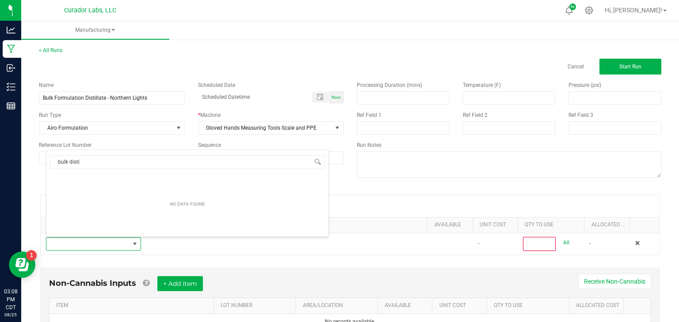
type input "bulk dist"
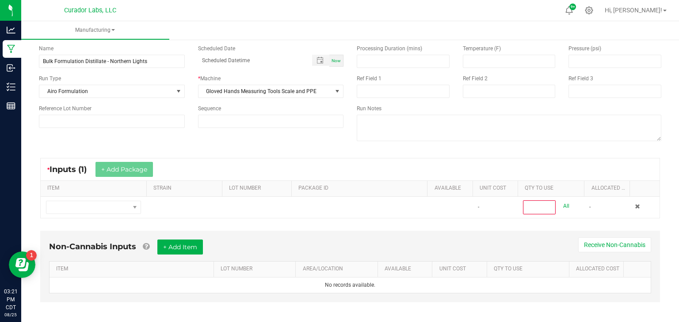
scroll to position [41, 0]
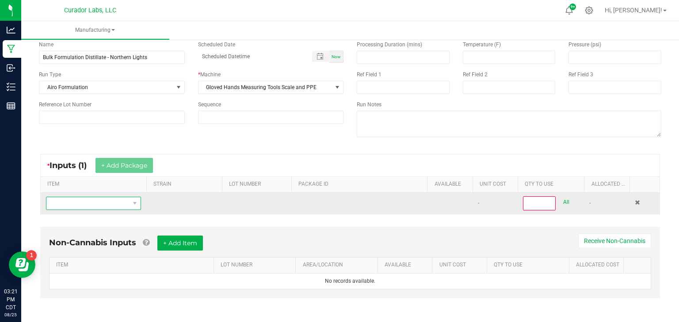
click at [125, 201] on span "NO DATA FOUND" at bounding box center [87, 203] width 83 height 12
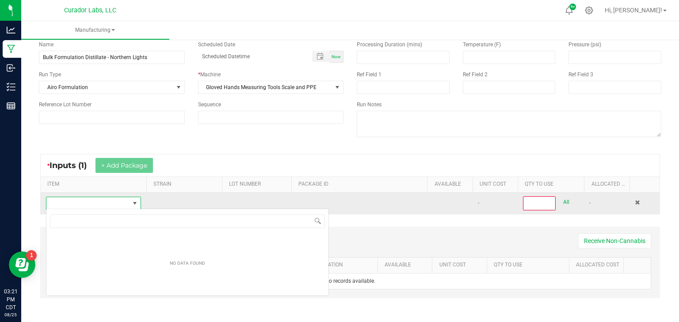
scroll to position [13, 95]
click at [125, 201] on span "NO DATA FOUND" at bounding box center [87, 203] width 83 height 12
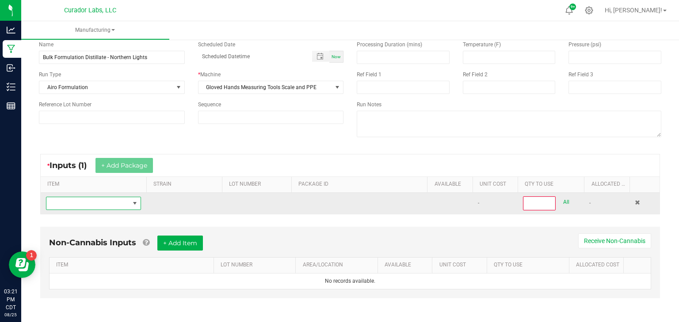
click at [113, 204] on span at bounding box center [87, 203] width 83 height 12
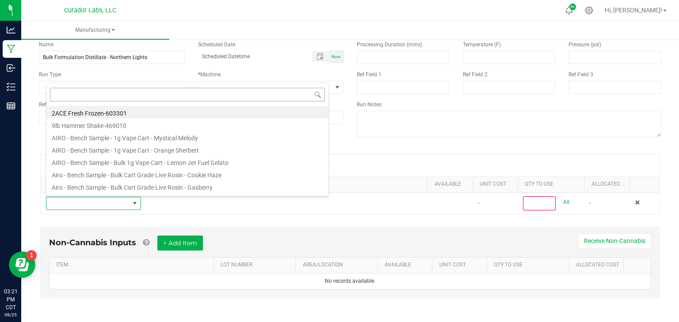
click at [205, 100] on input at bounding box center [187, 95] width 275 height 14
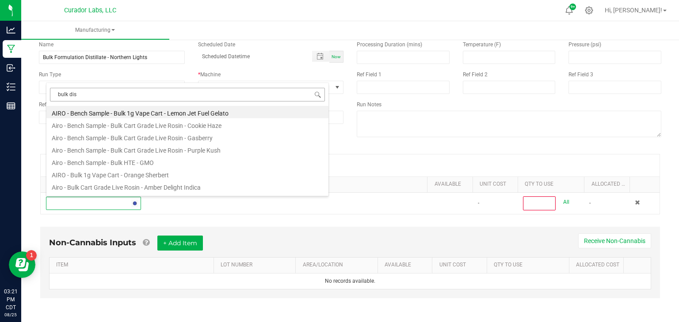
type input "bulk dist"
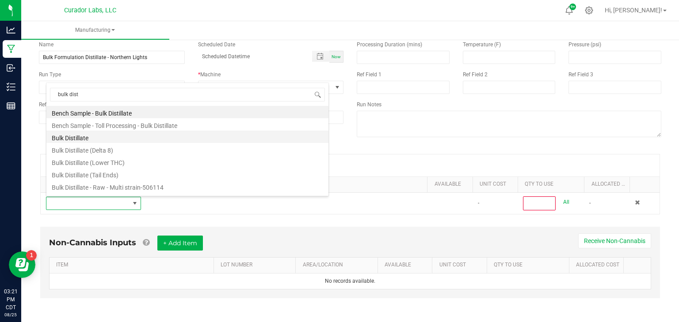
click at [144, 140] on li "Bulk Distillate" at bounding box center [187, 137] width 282 height 12
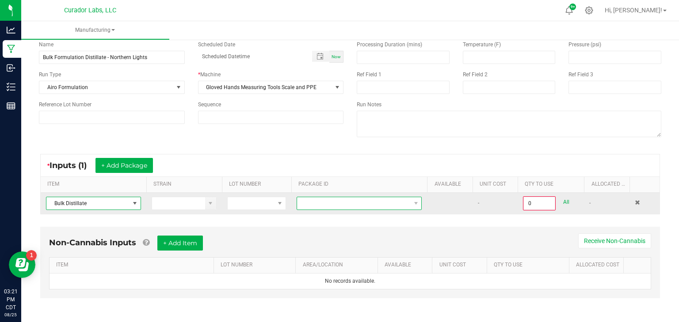
click at [329, 205] on span at bounding box center [353, 203] width 113 height 12
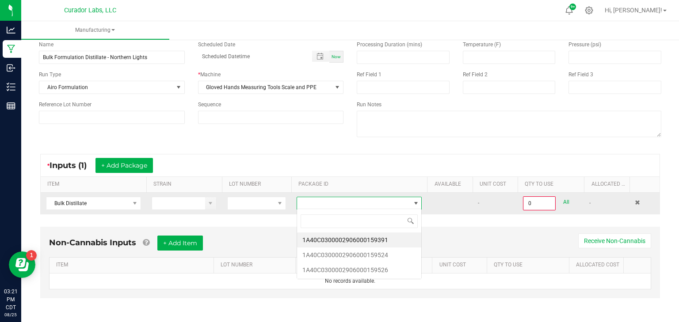
scroll to position [13, 125]
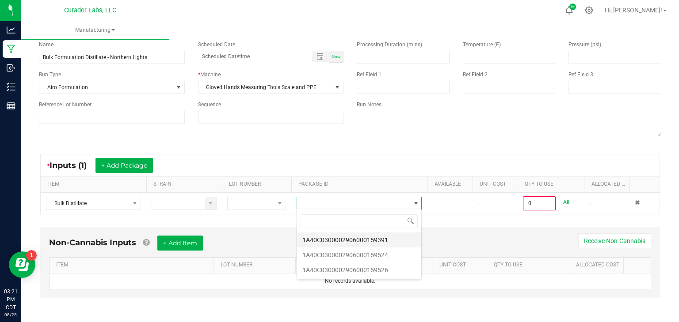
click at [372, 241] on li "1A40C0300002906000159391" at bounding box center [359, 240] width 124 height 15
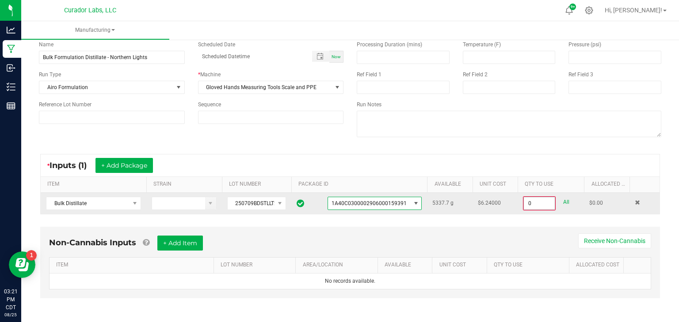
click at [534, 203] on input "0" at bounding box center [538, 203] width 31 height 12
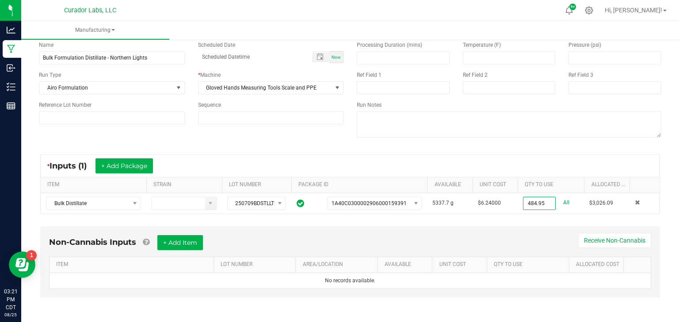
scroll to position [0, 0]
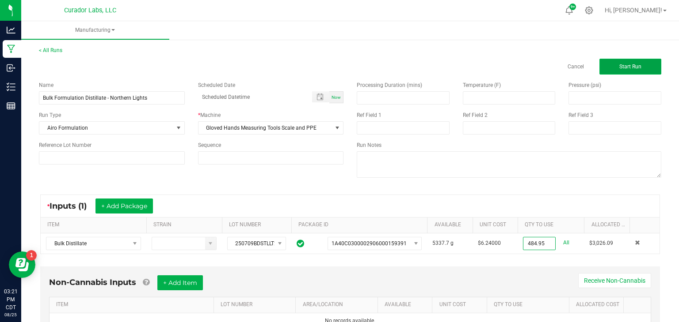
type input "484.9500 g"
click at [611, 70] on button "Start Run" at bounding box center [630, 67] width 62 height 16
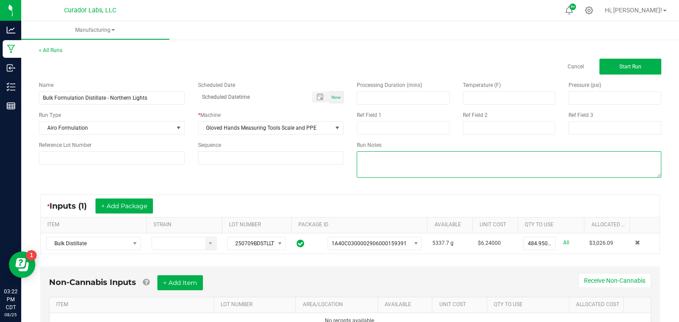
click at [639, 176] on textarea at bounding box center [508, 165] width 304 height 27
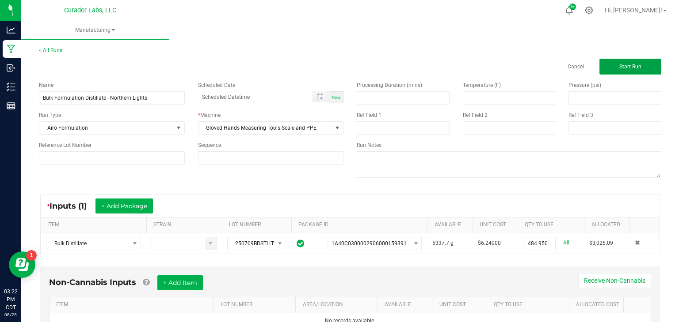
click at [649, 65] on button "Start Run" at bounding box center [630, 67] width 62 height 16
click at [415, 208] on div "* Inputs (1) + Add Package" at bounding box center [350, 206] width 618 height 22
click at [616, 68] on button "Start Run" at bounding box center [630, 67] width 62 height 16
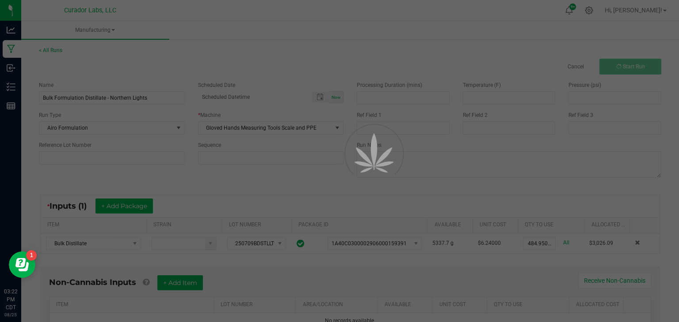
click at [616, 68] on div at bounding box center [339, 161] width 679 height 322
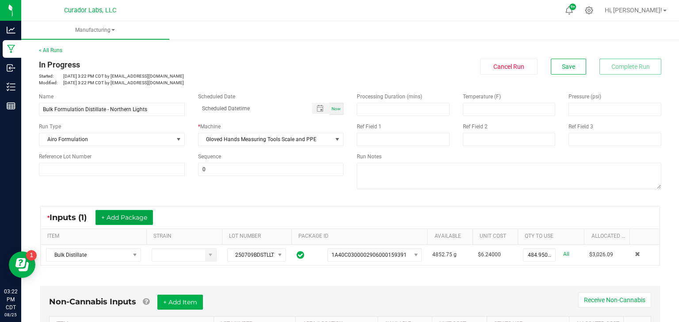
click at [132, 220] on button "+ Add Package" at bounding box center [123, 217] width 57 height 15
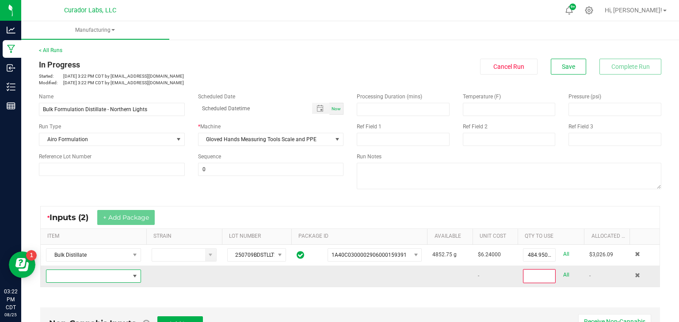
click at [133, 278] on span "NO DATA FOUND" at bounding box center [134, 276] width 7 height 7
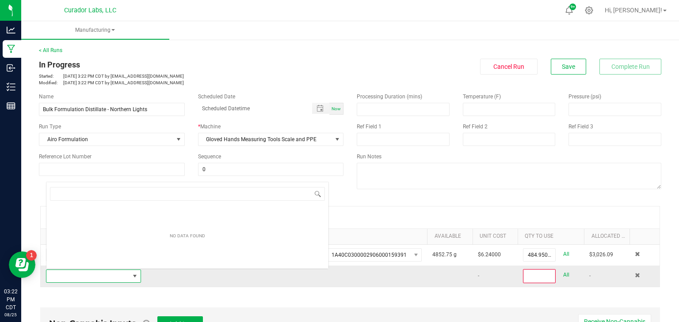
scroll to position [13, 95]
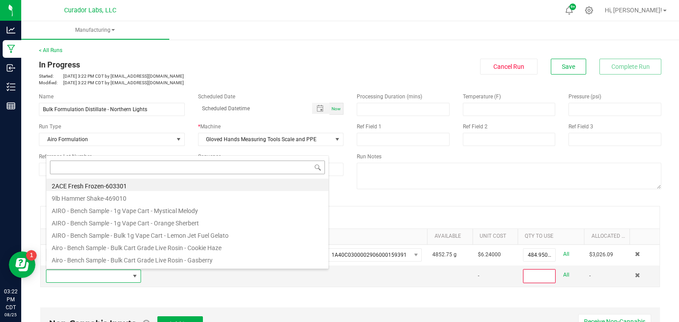
click at [273, 164] on input at bounding box center [187, 168] width 275 height 14
type input "bulk distill"
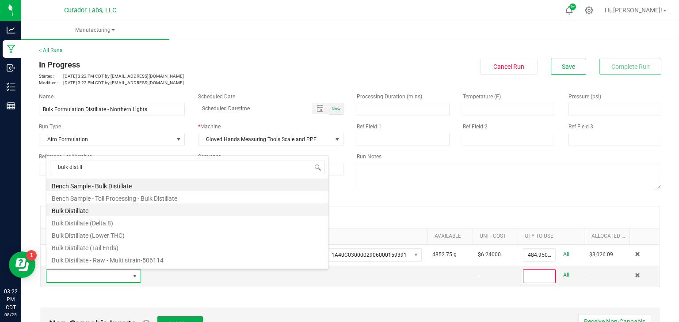
click at [169, 210] on li "Bulk Distillate" at bounding box center [187, 210] width 282 height 12
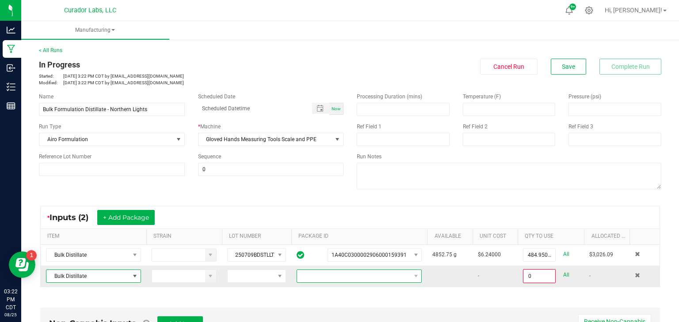
click at [329, 274] on span at bounding box center [353, 276] width 113 height 12
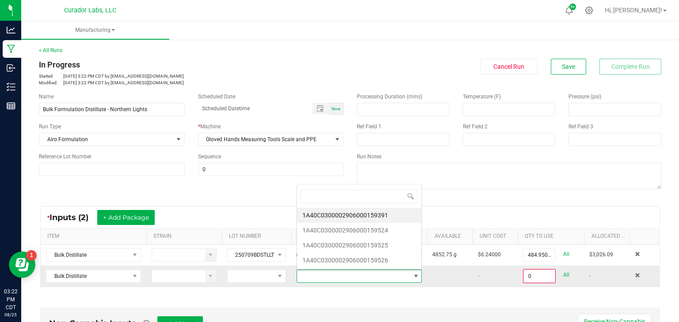
scroll to position [13, 125]
click at [352, 244] on li "1A40C0300002906000159525" at bounding box center [359, 245] width 124 height 15
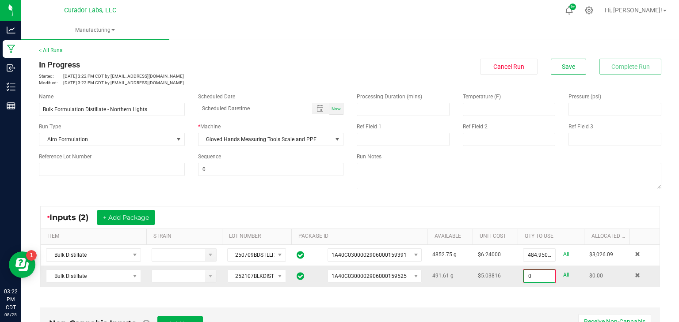
click at [546, 278] on input "0" at bounding box center [538, 276] width 31 height 12
type input "446.6900 g"
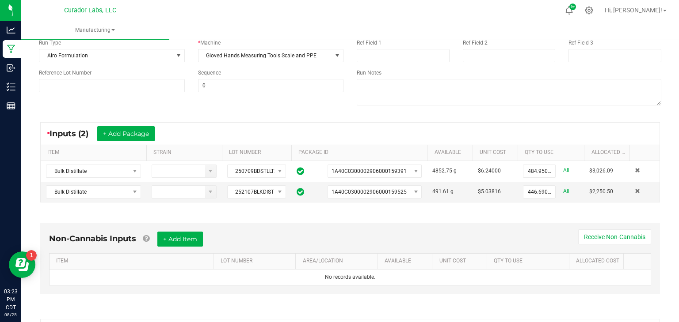
scroll to position [234, 0]
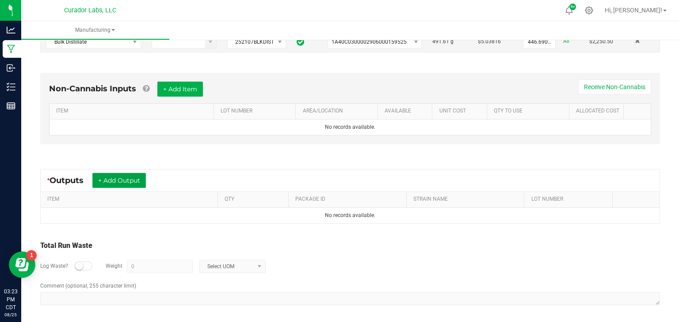
click at [135, 182] on button "+ Add Output" at bounding box center [118, 180] width 53 height 15
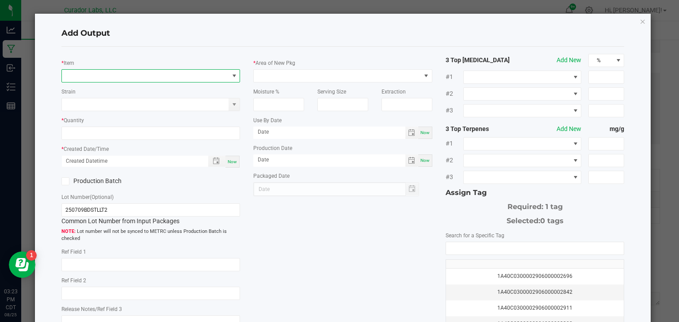
click at [221, 70] on span "NO DATA FOUND" at bounding box center [145, 76] width 167 height 12
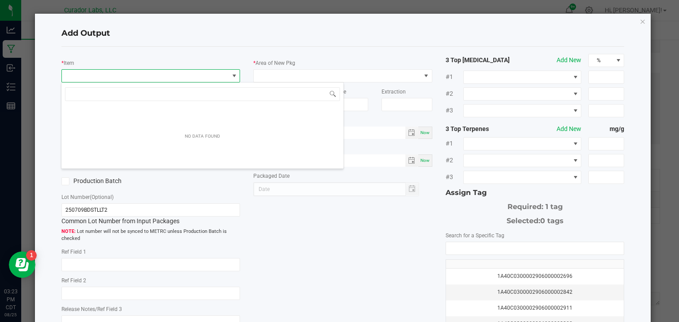
scroll to position [13, 178]
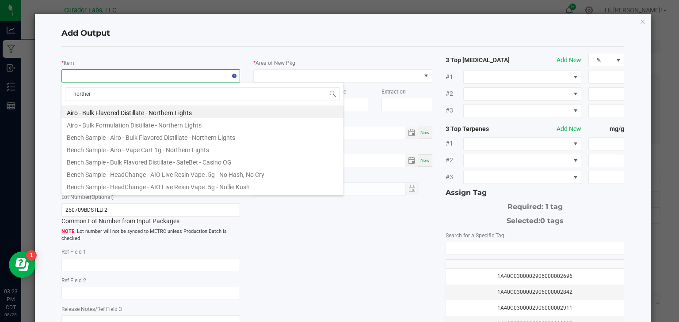
type input "northern"
type input "Northern lights"
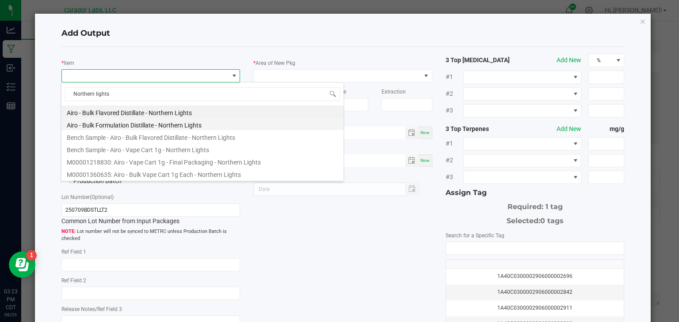
click at [150, 122] on li "Airo - Bulk Formulation Distillate - Northern Lights" at bounding box center [202, 124] width 282 height 12
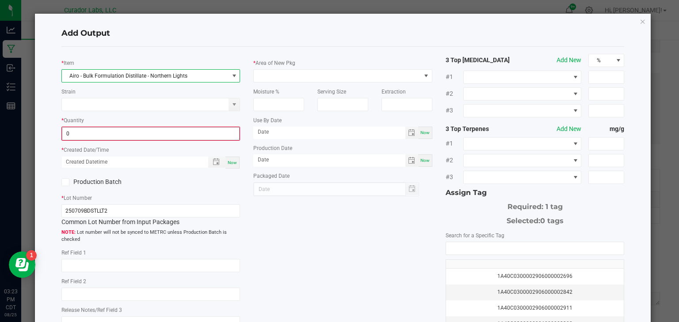
click at [159, 134] on input "0" at bounding box center [150, 134] width 177 height 12
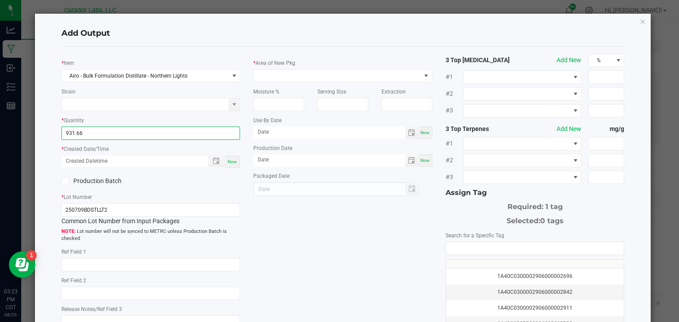
click at [236, 161] on span "Now" at bounding box center [232, 161] width 9 height 5
type input "931.6600 g"
type input "08/25/2025 3:23 PM"
type input "[DATE]"
click at [65, 182] on icon at bounding box center [65, 182] width 6 height 0
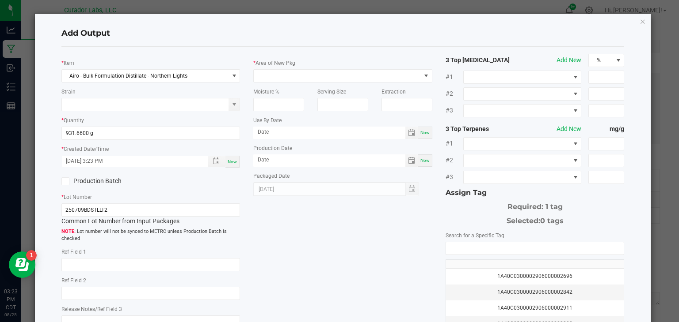
click at [0, 0] on input "Production Batch" at bounding box center [0, 0] width 0 height 0
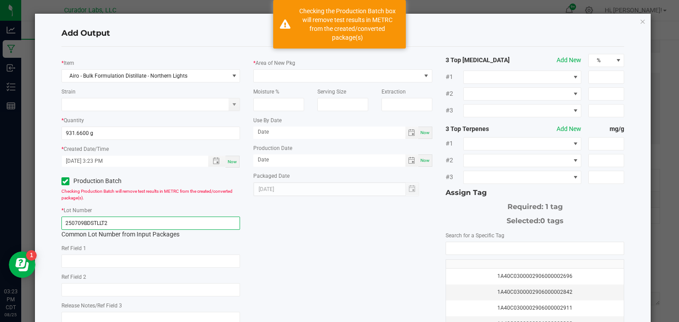
click at [124, 222] on input "250709BDSTLLT2" at bounding box center [150, 223] width 179 height 13
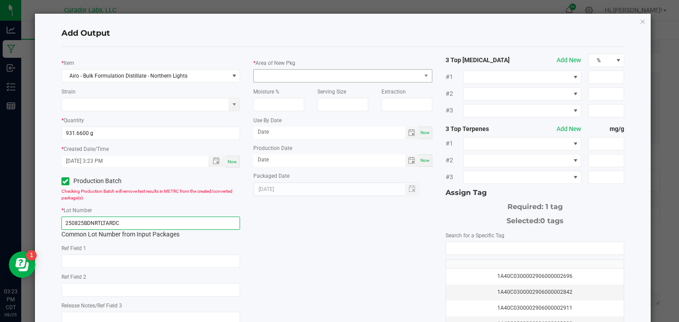
type input "250825BDNRTLTARDC"
click at [300, 77] on span at bounding box center [337, 76] width 167 height 12
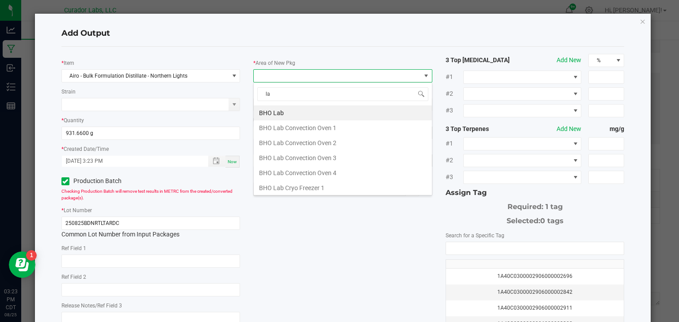
type input "lab"
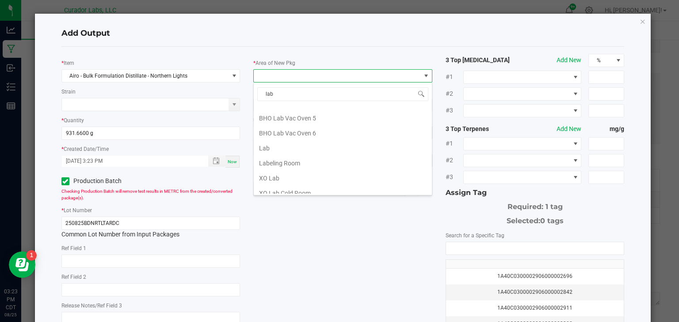
scroll to position [191, 0]
click at [304, 148] on li "Lab" at bounding box center [343, 147] width 178 height 15
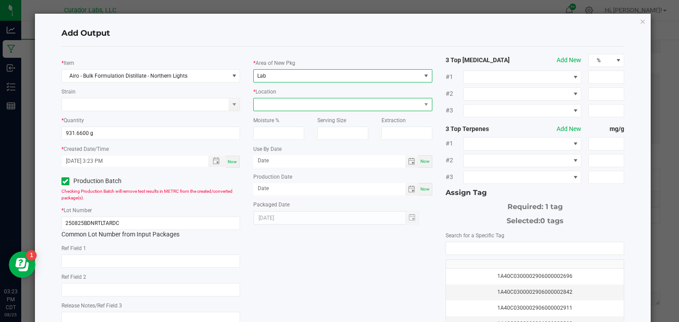
click at [349, 101] on span at bounding box center [337, 105] width 167 height 12
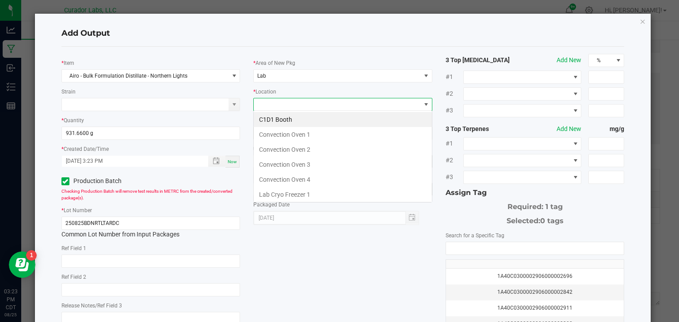
scroll to position [13, 178]
click at [352, 134] on li "Convection Oven 1" at bounding box center [343, 134] width 178 height 15
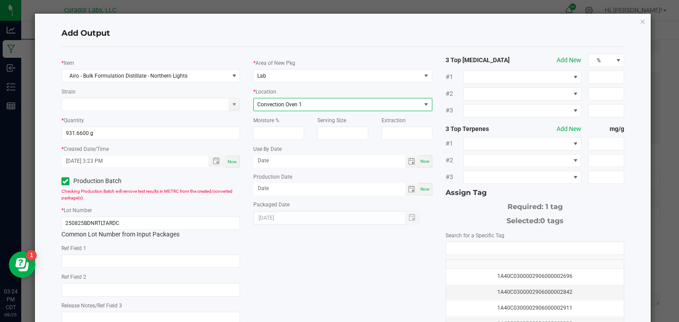
click at [428, 161] on span "Now" at bounding box center [424, 161] width 9 height 5
click at [390, 164] on input "[DATE]" at bounding box center [329, 160] width 152 height 11
type input "[DATE]"
click at [425, 190] on span "Now" at bounding box center [424, 189] width 9 height 5
type input "[DATE]"
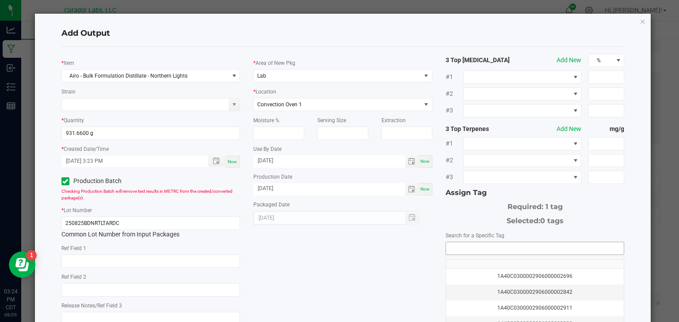
click at [462, 245] on input "NO DATA FOUND" at bounding box center [535, 249] width 178 height 12
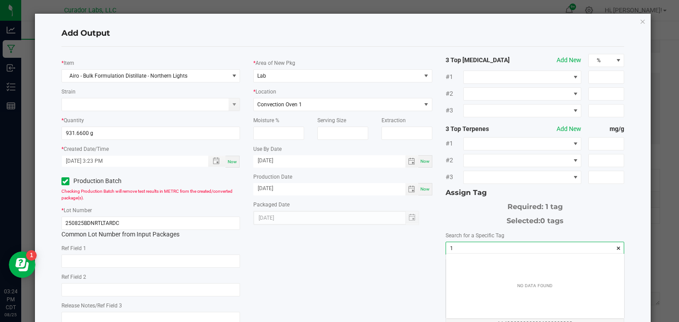
scroll to position [12, 178]
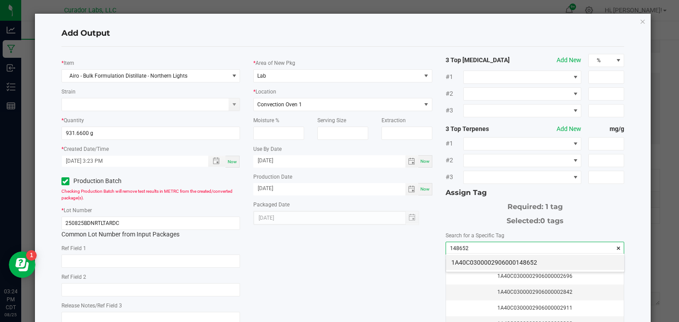
click at [477, 262] on li "1A40C0300002906000148652" at bounding box center [535, 262] width 178 height 15
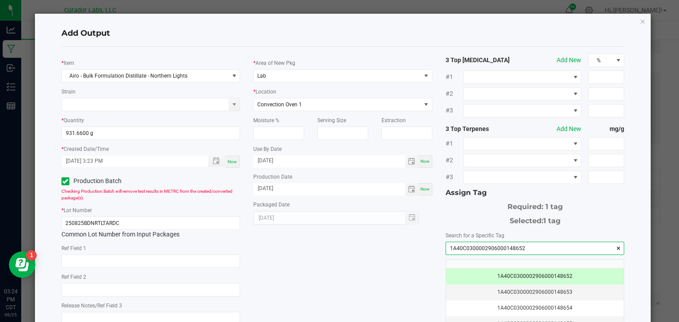
type input "1A40C0300002906000148652"
click at [335, 274] on div "* Item Airo - Bulk Formulation Distillate - Northern Lights Strain * Quantity 9…" at bounding box center [343, 212] width 576 height 317
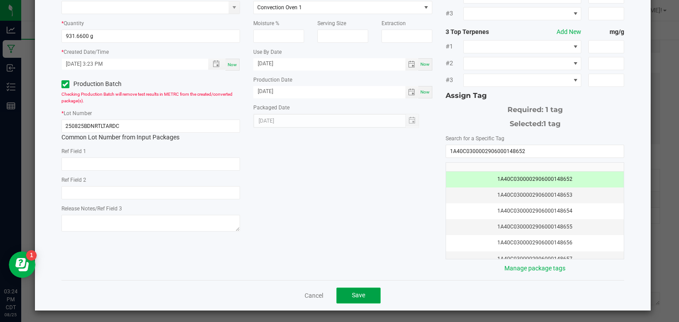
click at [373, 295] on button "Save" at bounding box center [358, 296] width 44 height 16
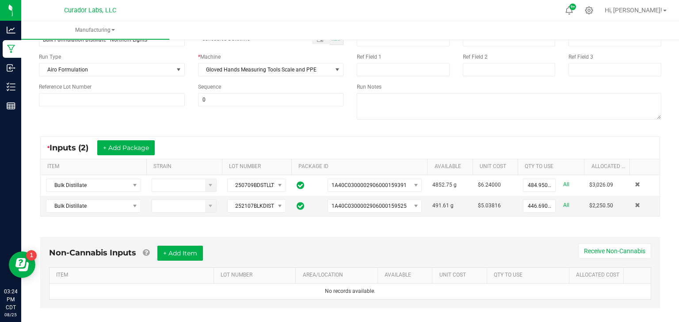
scroll to position [0, 0]
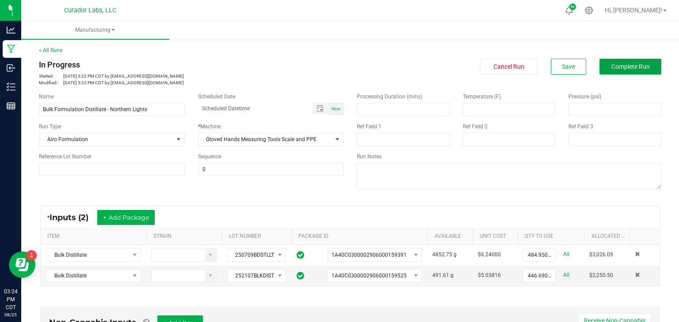
click at [610, 61] on button "Complete Run" at bounding box center [630, 67] width 62 height 16
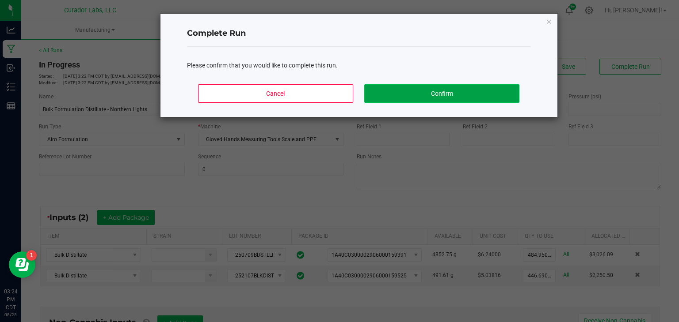
click at [459, 94] on button "Confirm" at bounding box center [441, 93] width 155 height 19
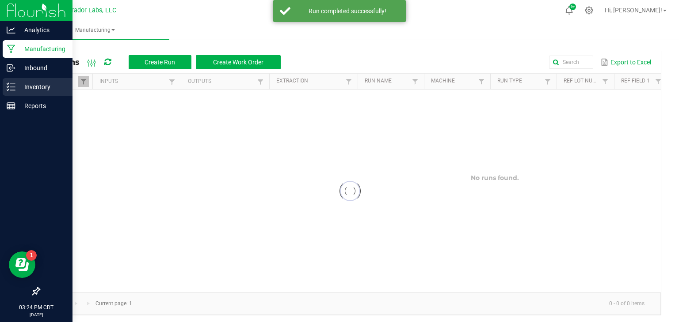
click at [15, 89] on p "Inventory" at bounding box center [41, 87] width 53 height 11
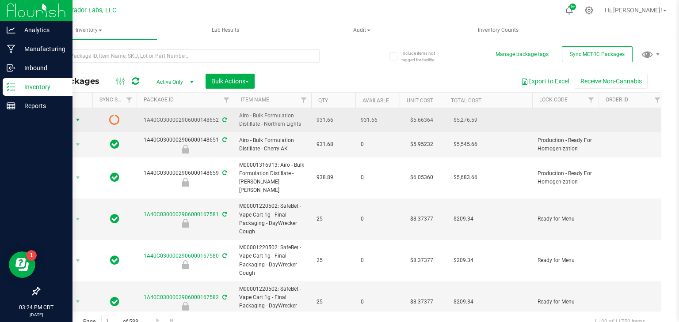
click at [70, 117] on span "Action" at bounding box center [60, 120] width 24 height 12
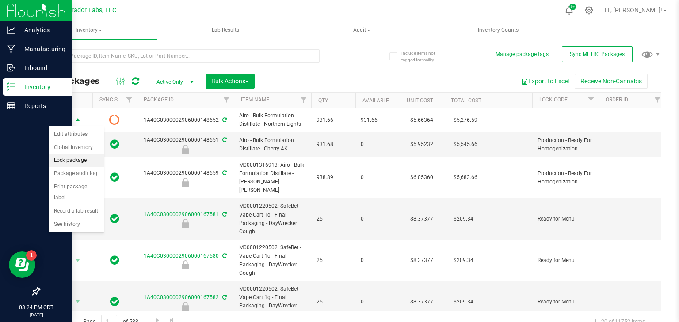
click at [77, 161] on li "Lock package" at bounding box center [76, 160] width 55 height 13
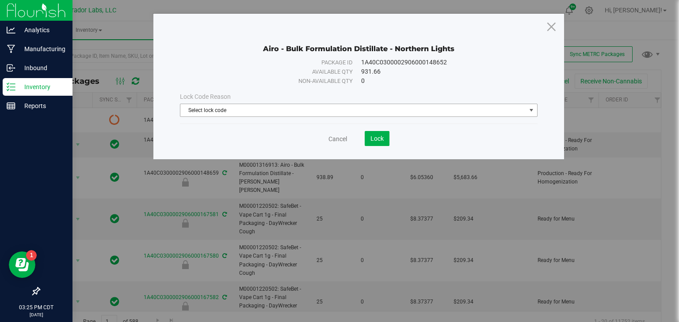
click at [245, 111] on span "Select lock code" at bounding box center [352, 110] width 345 height 12
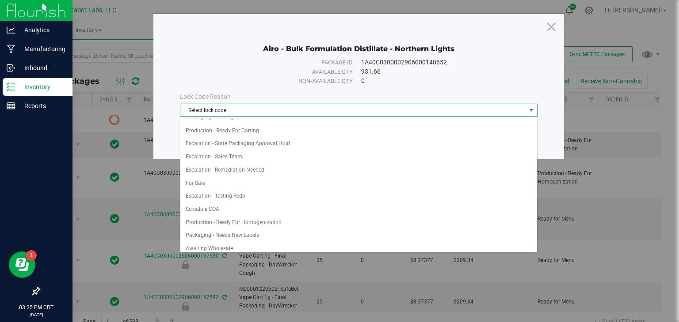
scroll to position [448, 0]
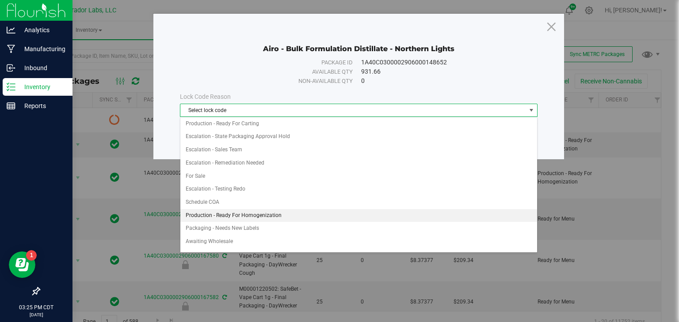
click at [275, 209] on li "Production - Ready For Homogenization" at bounding box center [358, 215] width 356 height 13
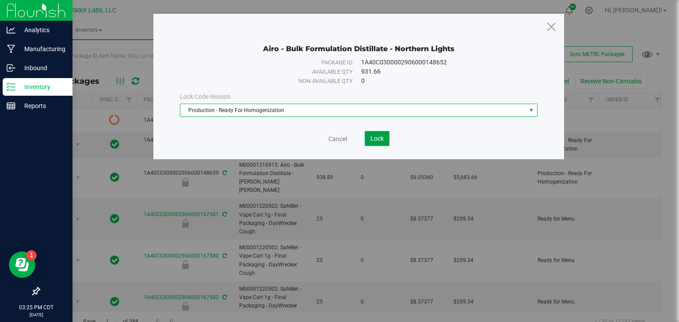
click at [370, 143] on button "Lock" at bounding box center [376, 138] width 25 height 15
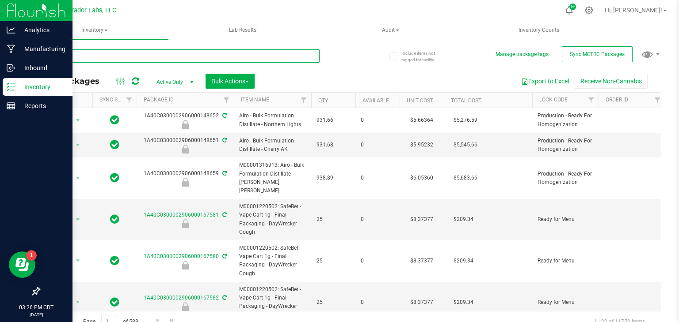
click at [72, 59] on input "text" at bounding box center [179, 55] width 281 height 13
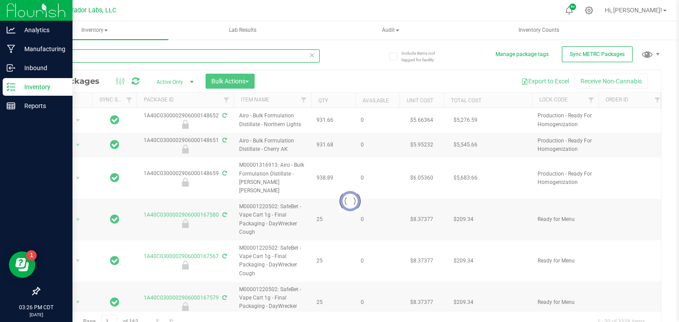
type input "148650"
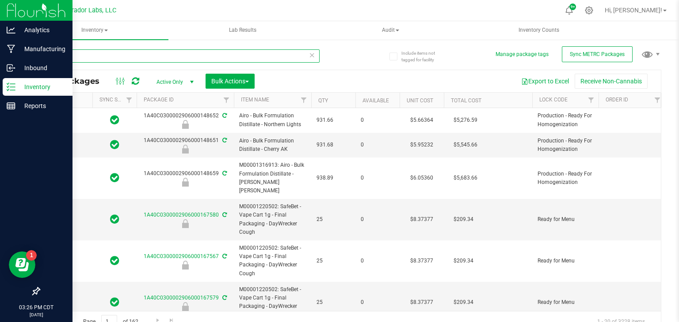
type input "[DATE]"
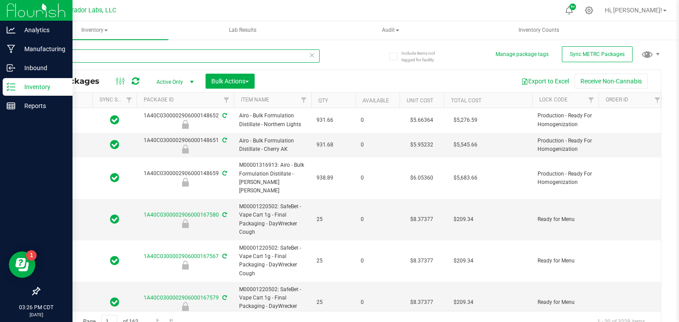
type input "[DATE]"
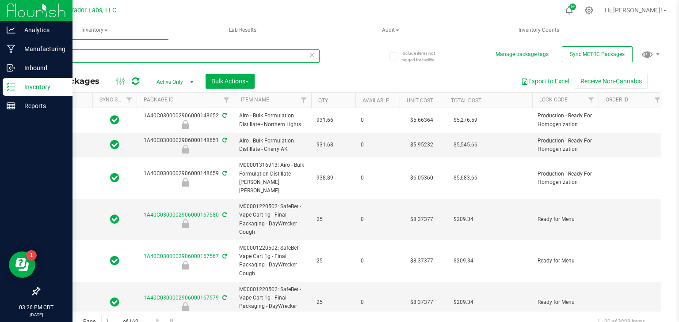
type input "[DATE]"
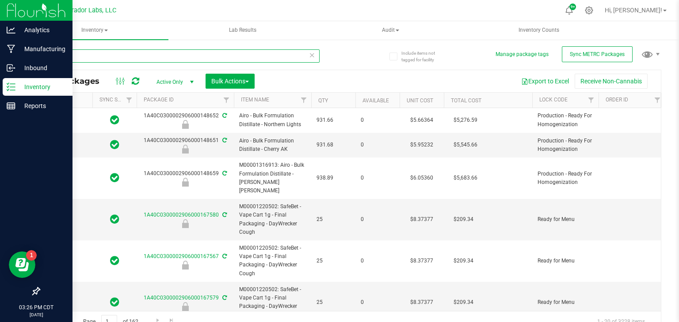
type input "[DATE]"
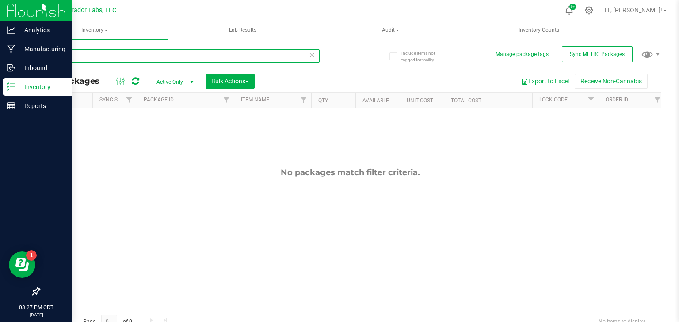
type input "1"
type input "berry"
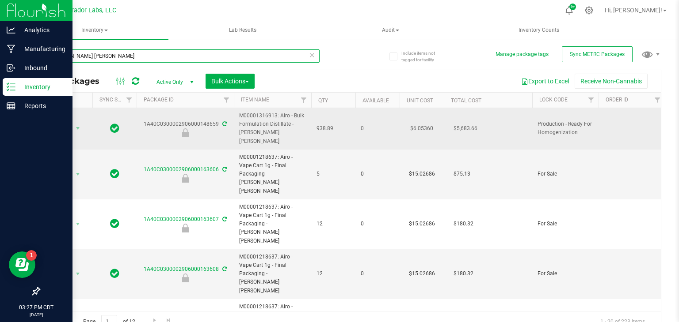
type input "Berry bliss"
click at [244, 115] on span "M00001316913: Airo - Bulk Formulation Distillate - [PERSON_NAME] [PERSON_NAME]" at bounding box center [272, 129] width 67 height 34
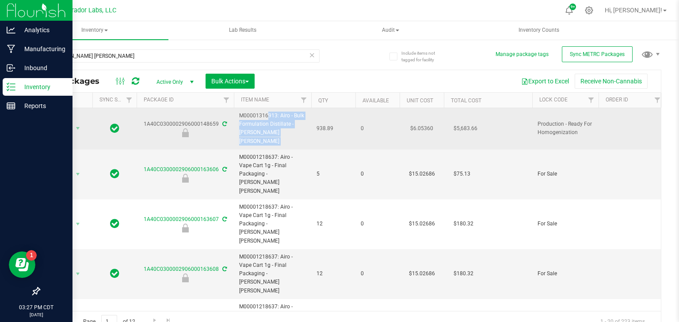
copy tr "M00001316913: Airo - Bulk Formulation Distillate - [PERSON_NAME] [PERSON_NAME]"
click at [64, 125] on span "Action" at bounding box center [60, 128] width 24 height 12
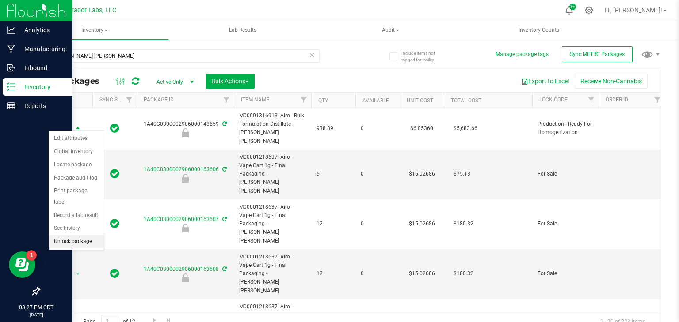
click at [73, 235] on li "Unlock package" at bounding box center [76, 241] width 55 height 13
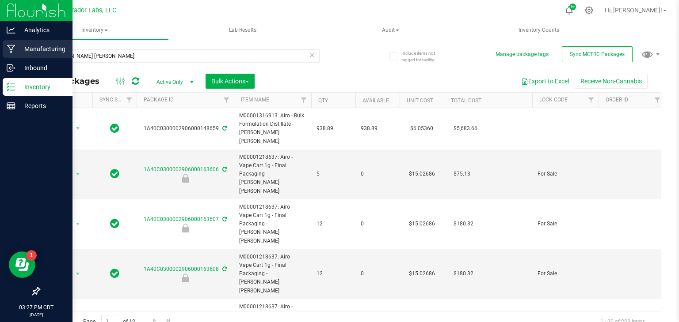
click at [17, 49] on p "Manufacturing" at bounding box center [41, 49] width 53 height 11
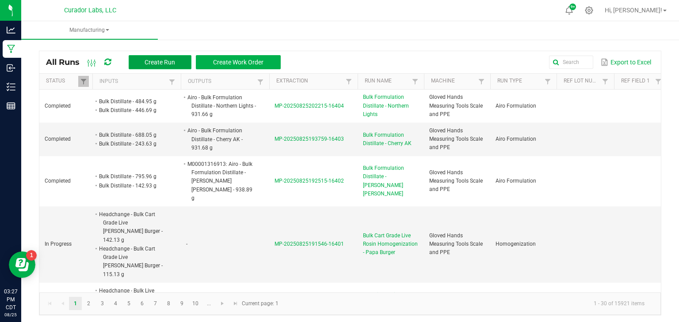
click at [137, 64] on button "Create Run" at bounding box center [160, 62] width 63 height 14
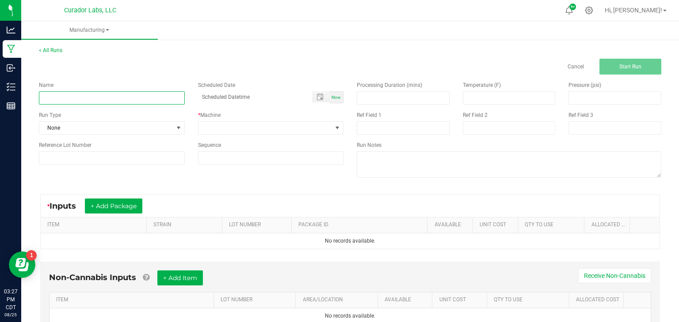
click at [145, 100] on input at bounding box center [112, 97] width 146 height 13
type input "Bulk Flavored Distillate - Berry Bliss"
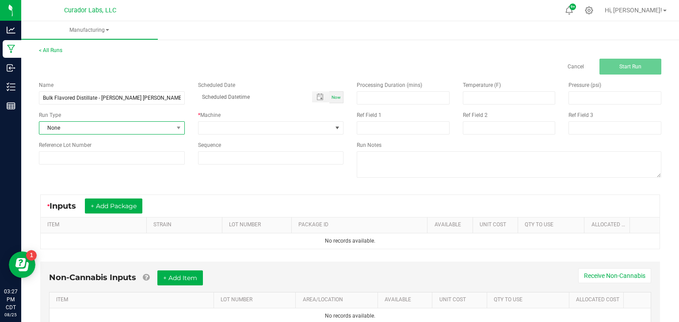
click at [157, 129] on span "None" at bounding box center [106, 128] width 134 height 12
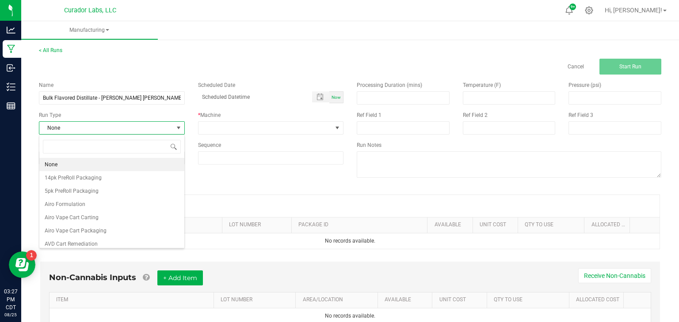
scroll to position [13, 145]
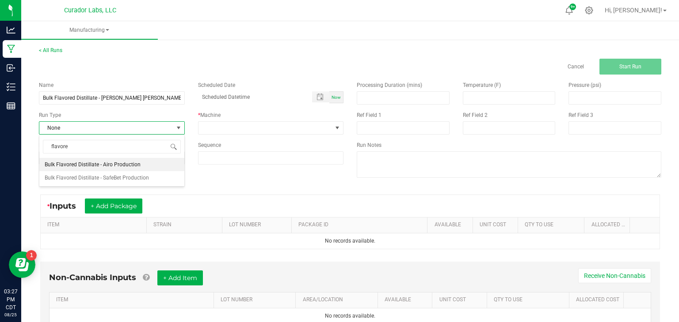
type input "flavored"
click at [147, 162] on li "Bulk Flavored Distillate - Airo Production" at bounding box center [111, 164] width 145 height 13
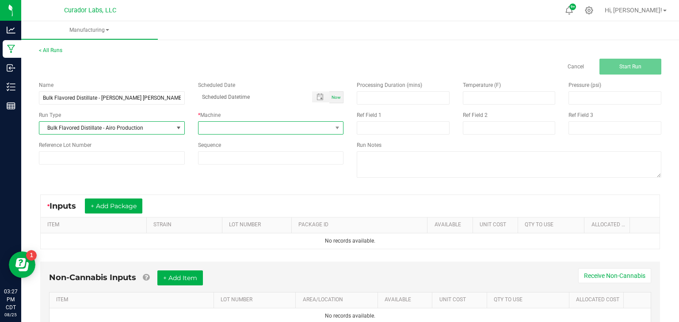
click at [252, 125] on span at bounding box center [265, 128] width 134 height 12
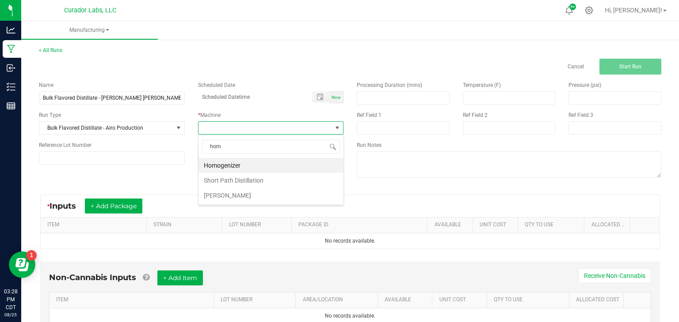
type input "homo"
click at [257, 163] on li "Homogenizer" at bounding box center [270, 165] width 145 height 15
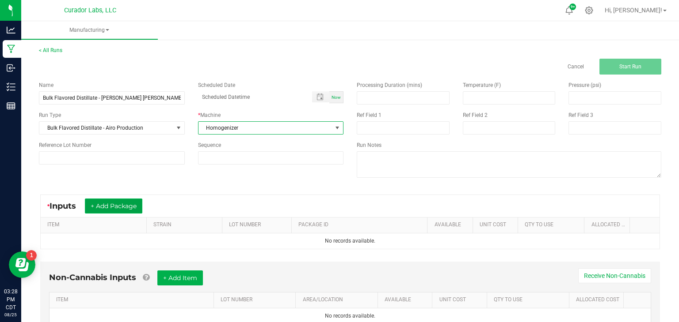
click at [137, 206] on button "+ Add Package" at bounding box center [113, 206] width 57 height 15
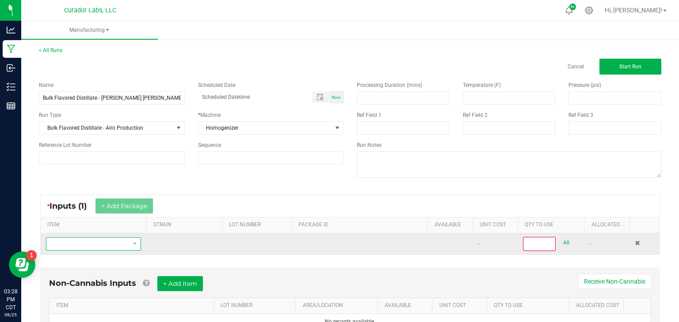
click at [118, 250] on span "NO DATA FOUND" at bounding box center [93, 244] width 95 height 13
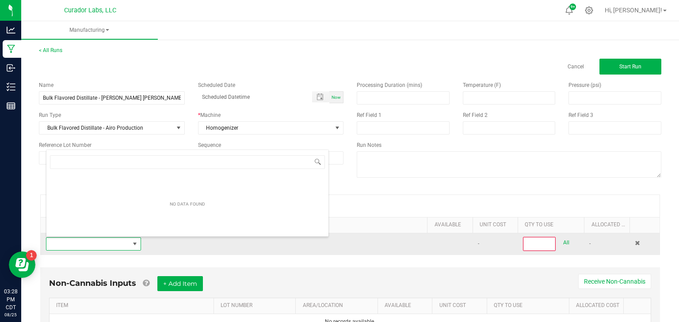
scroll to position [13, 95]
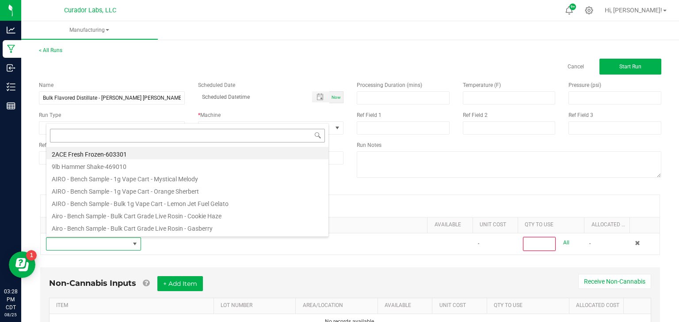
click at [243, 135] on input at bounding box center [187, 136] width 275 height 14
type input "M00001316913: Airo - Bulk Formulation Distillate - [PERSON_NAME] [PERSON_NAME]"
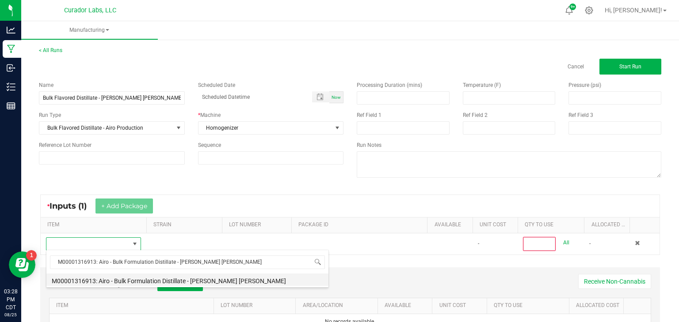
click at [191, 279] on li "M00001316913: Airo - Bulk Formulation Distillate - [PERSON_NAME] [PERSON_NAME]" at bounding box center [187, 280] width 282 height 12
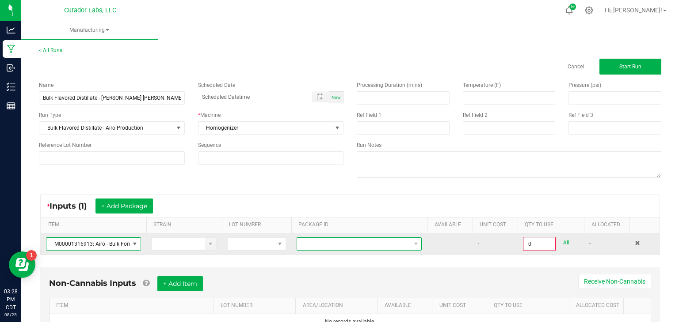
click at [311, 247] on span at bounding box center [353, 244] width 113 height 12
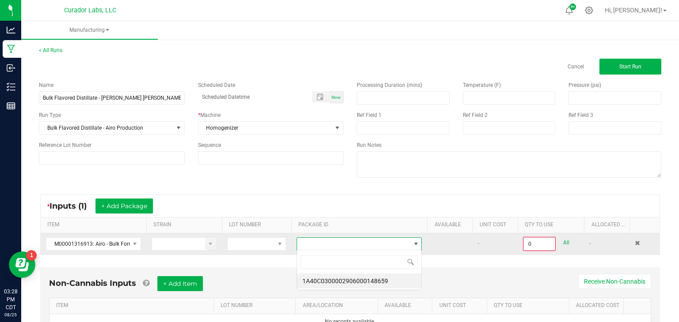
scroll to position [13, 125]
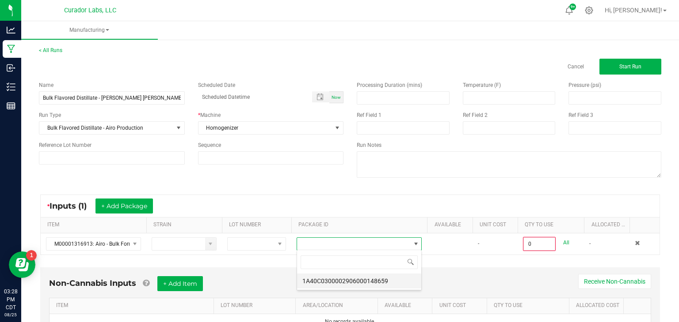
click at [331, 278] on li "1A40C0300002906000148659" at bounding box center [359, 281] width 124 height 15
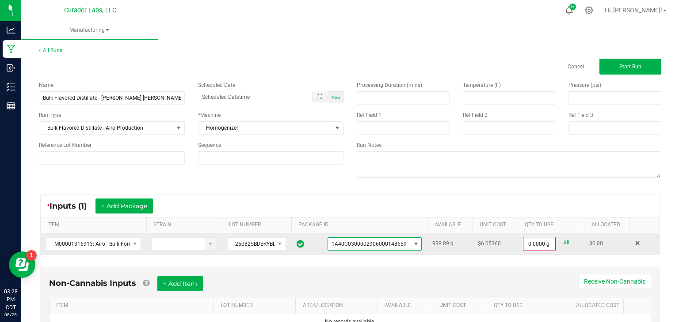
click at [565, 244] on link "All" at bounding box center [566, 243] width 6 height 12
type input "938.8900 g"
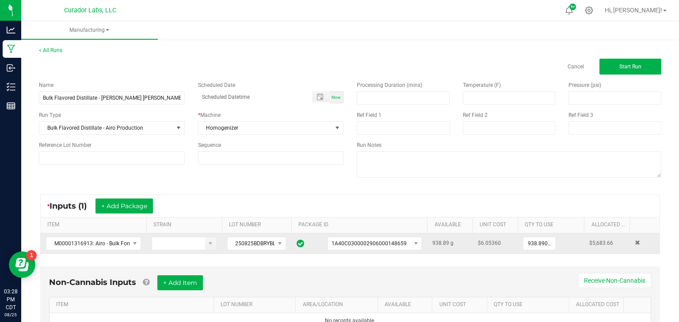
scroll to position [40, 0]
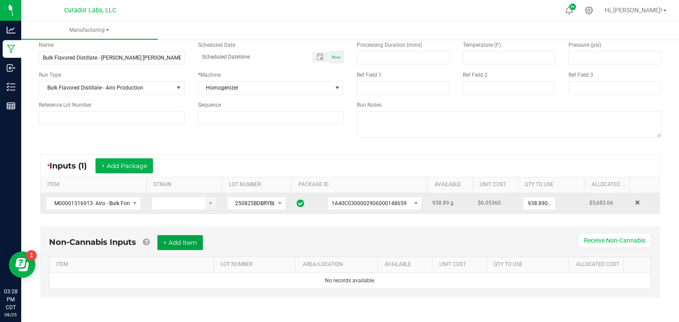
click at [177, 246] on button "+ Add Item" at bounding box center [180, 242] width 46 height 15
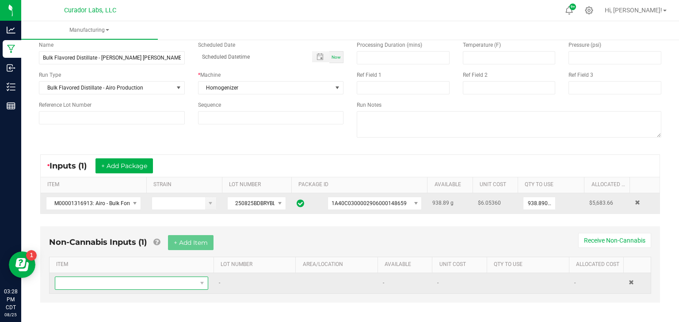
click at [168, 280] on span "NO DATA FOUND" at bounding box center [125, 283] width 141 height 12
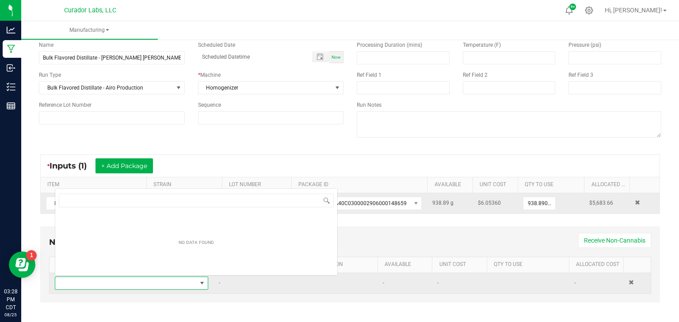
scroll to position [13, 153]
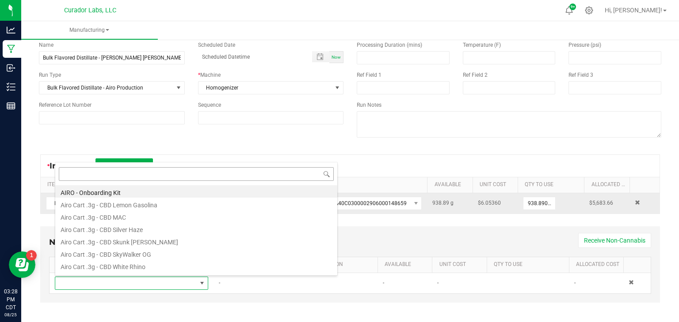
click at [272, 174] on input at bounding box center [196, 174] width 275 height 14
type input "berry"
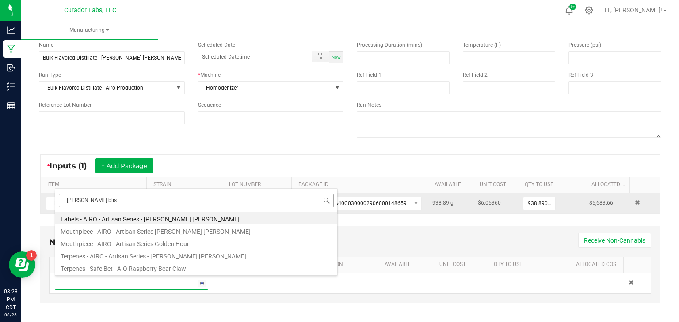
type input "Berry bliss"
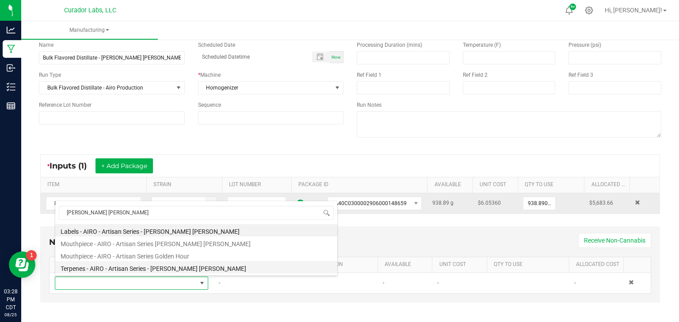
click at [155, 270] on li "Terpenes - AIRO - Artisan Series - Berry Bliss" at bounding box center [196, 268] width 282 height 12
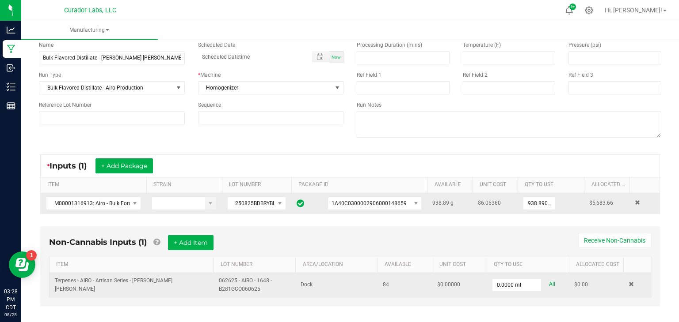
click at [551, 284] on link "All" at bounding box center [552, 285] width 6 height 12
type input "84.0000 ml"
click at [507, 308] on div "Non-Cannabis Inputs (1) + Add Item Receive Non-Cannabis ITEM LOT NUMBER AREA/LO…" at bounding box center [349, 272] width 635 height 101
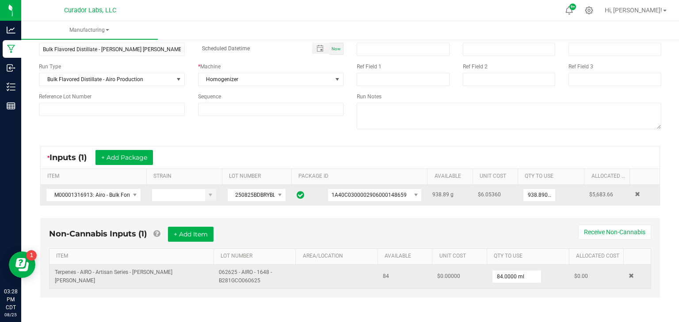
scroll to position [0, 0]
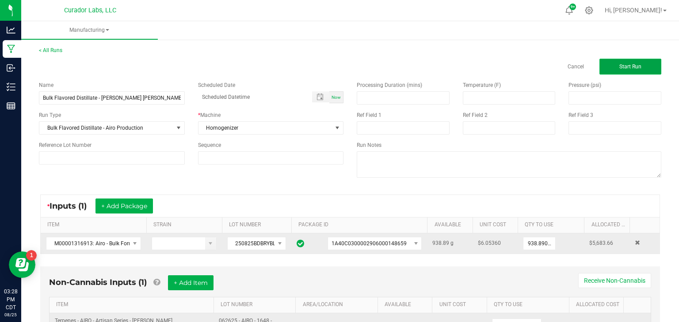
click at [642, 61] on button "Start Run" at bounding box center [630, 67] width 62 height 16
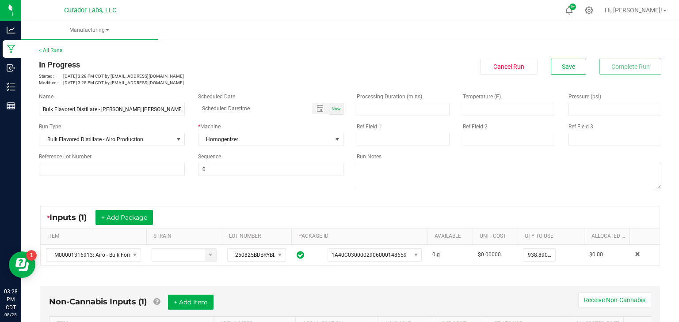
scroll to position [222, 0]
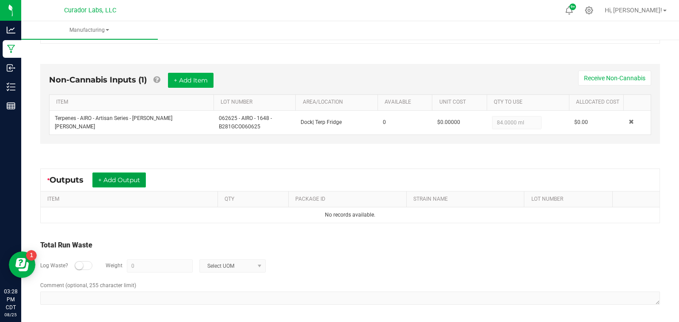
click at [117, 174] on button "+ Add Output" at bounding box center [118, 180] width 53 height 15
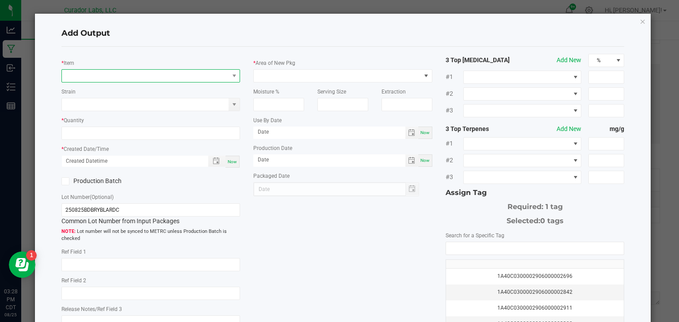
click at [194, 77] on span "NO DATA FOUND" at bounding box center [145, 76] width 167 height 12
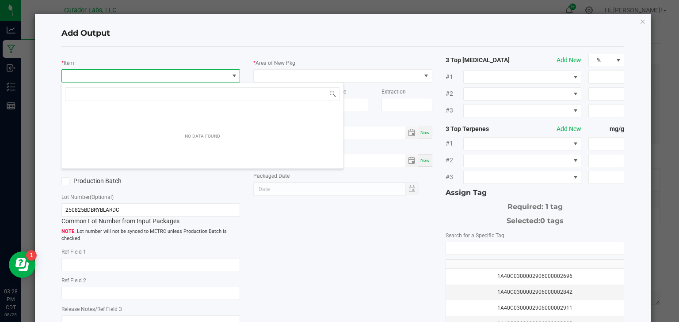
scroll to position [13, 178]
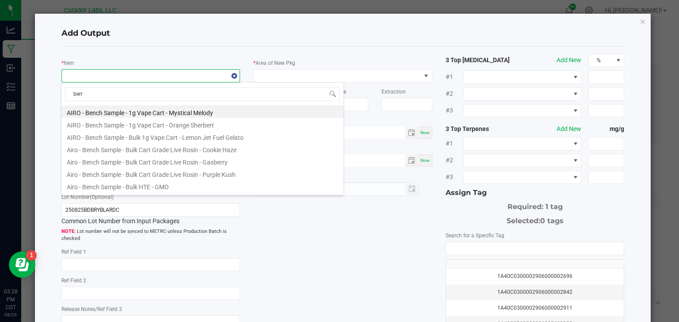
type input "berry"
type input "Berry bliss"
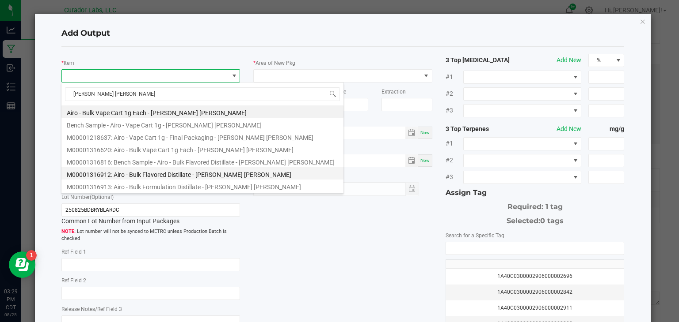
click at [132, 174] on li "M00001316912: Airo - Bulk Flavored Distillate - Berry Bliss" at bounding box center [202, 173] width 282 height 12
type input "0.0000 g"
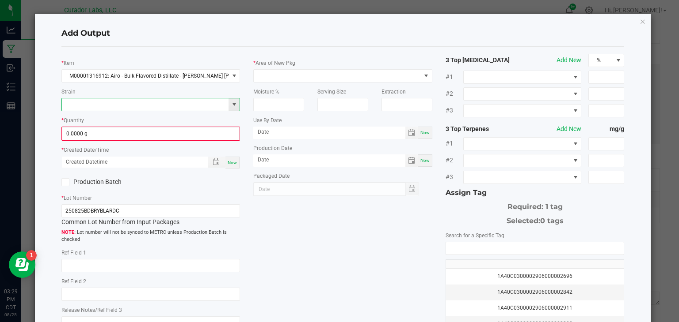
click at [197, 107] on input at bounding box center [145, 105] width 167 height 12
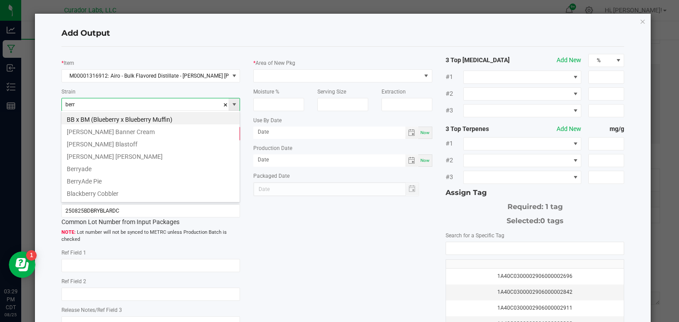
type input "berry"
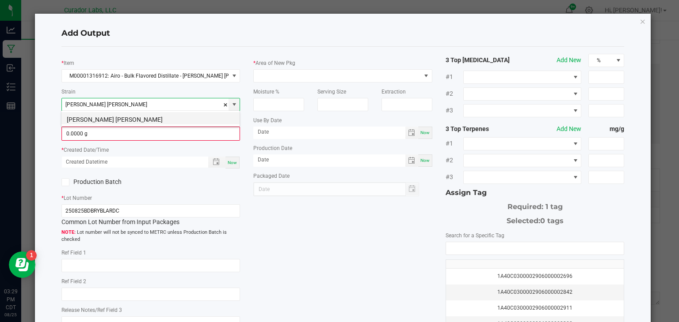
click at [188, 118] on li "Berry Bliss" at bounding box center [150, 118] width 178 height 12
type input "Berry Bliss"
click at [195, 134] on input "0.0000 g" at bounding box center [150, 134] width 177 height 12
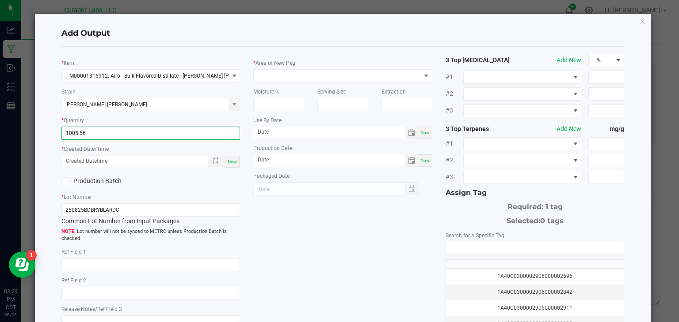
type input "1005.5600 g"
click at [234, 160] on span "Now" at bounding box center [232, 161] width 9 height 5
type input "08/25/2025 3:29 PM"
type input "[DATE]"
click at [61, 180] on span at bounding box center [65, 182] width 8 height 8
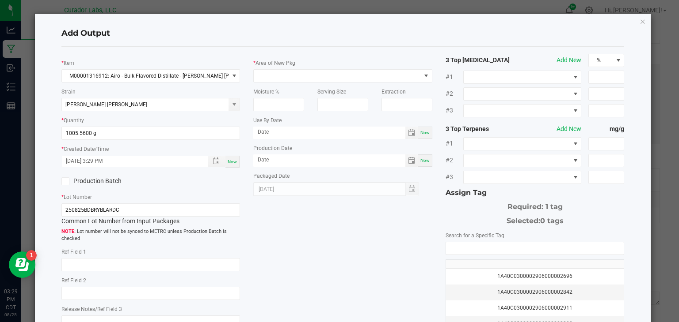
click at [0, 0] on input "Production Batch" at bounding box center [0, 0] width 0 height 0
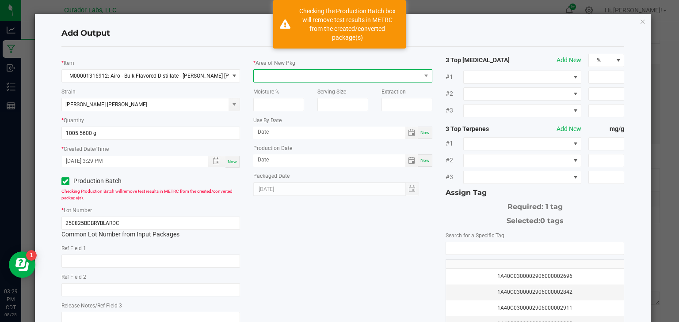
click at [259, 75] on span at bounding box center [337, 76] width 167 height 12
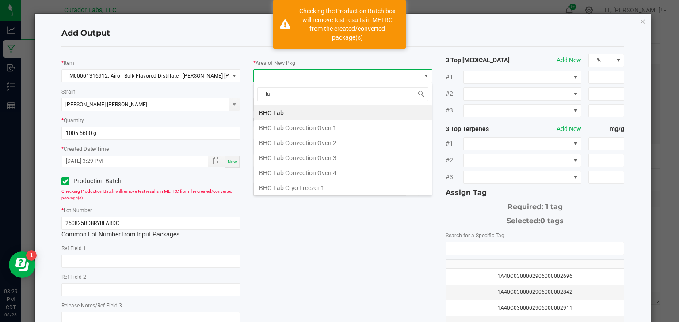
type input "lab"
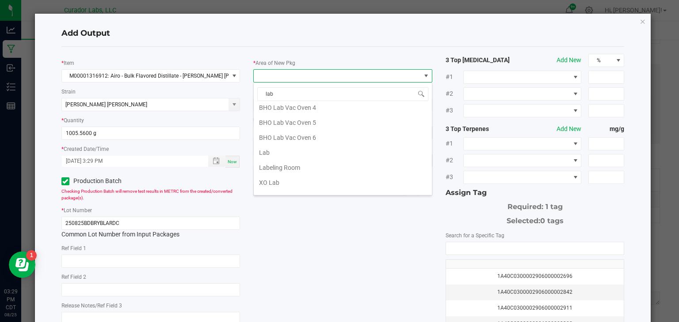
scroll to position [197, 0]
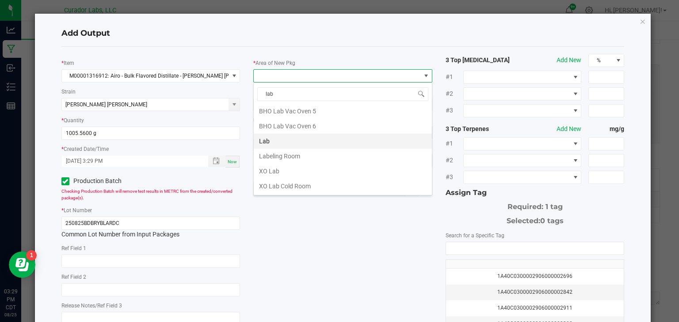
click at [294, 136] on li "Lab" at bounding box center [343, 141] width 178 height 15
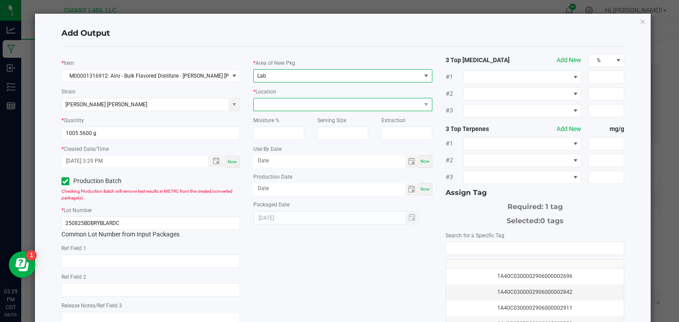
click at [315, 103] on span at bounding box center [337, 105] width 167 height 12
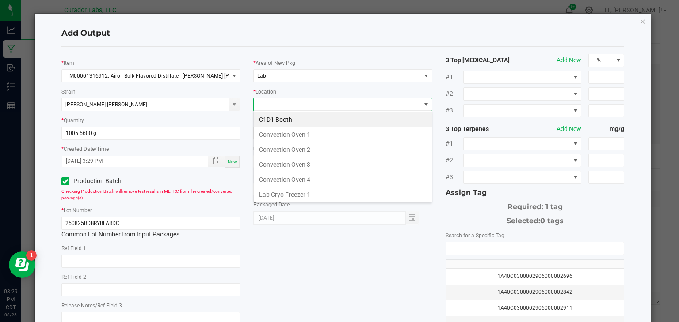
scroll to position [13, 178]
click at [321, 133] on li "Convection Oven 1" at bounding box center [343, 134] width 178 height 15
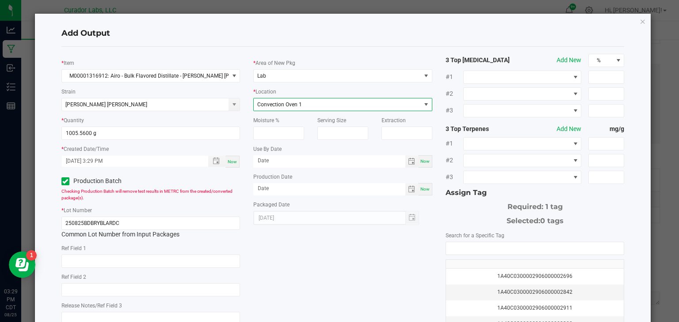
click at [429, 161] on span "Now" at bounding box center [424, 161] width 9 height 5
click at [395, 160] on input "[DATE]" at bounding box center [329, 160] width 152 height 11
type input "[DATE]"
click at [424, 187] on span "Now" at bounding box center [424, 189] width 9 height 5
type input "[DATE]"
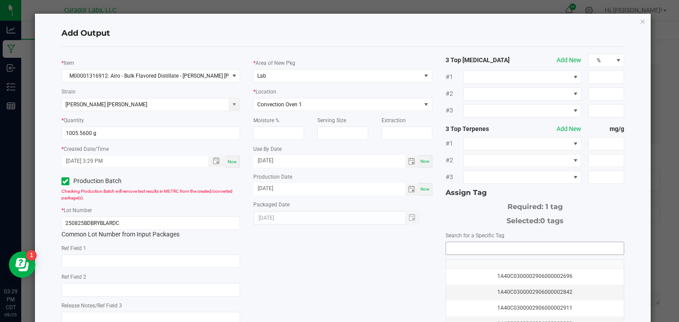
click at [455, 246] on input "NO DATA FOUND" at bounding box center [535, 249] width 178 height 12
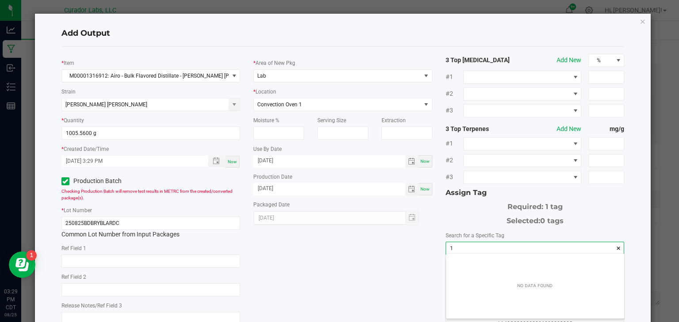
scroll to position [12, 178]
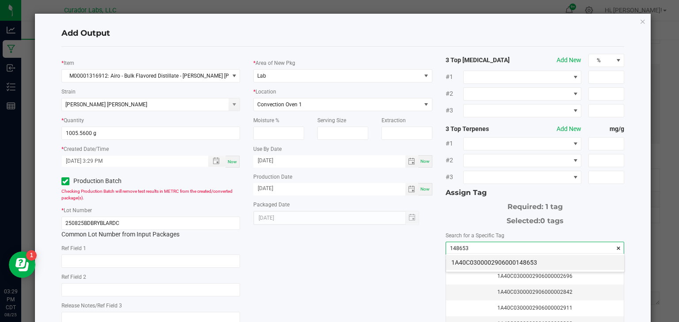
click at [463, 262] on li "1A40C0300002906000148653" at bounding box center [535, 262] width 178 height 15
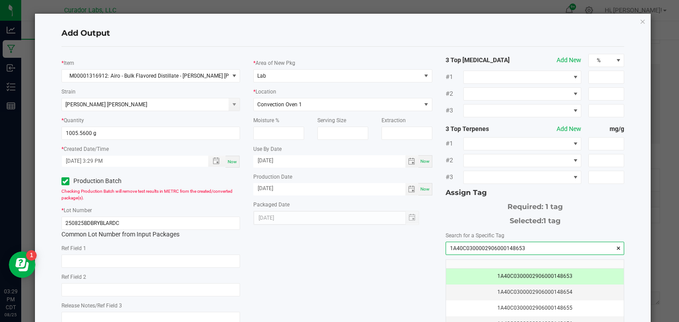
type input "1A40C0300002906000148653"
click at [316, 274] on div "* Item M00001316912: Airo - Bulk Flavored Distillate - Berry Bliss Strain Berry…" at bounding box center [343, 212] width 576 height 317
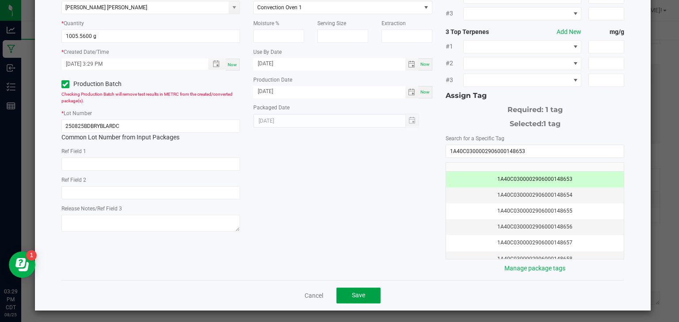
click at [353, 296] on span "Save" at bounding box center [358, 295] width 13 height 7
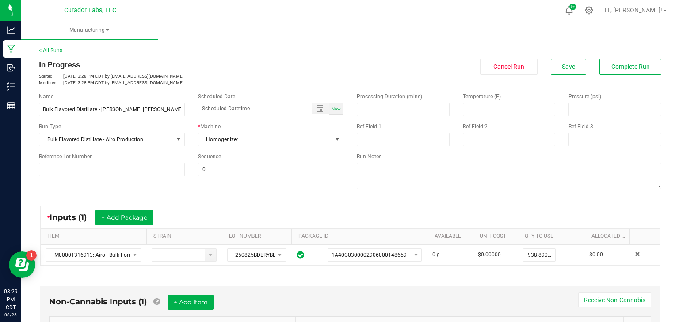
scroll to position [0, 0]
click at [617, 67] on span "Complete Run" at bounding box center [630, 66] width 38 height 7
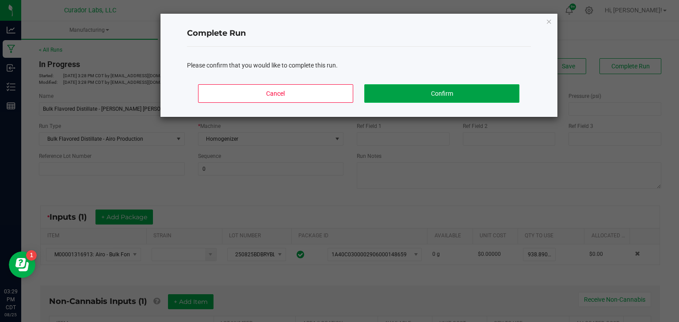
click at [445, 87] on button "Confirm" at bounding box center [441, 93] width 155 height 19
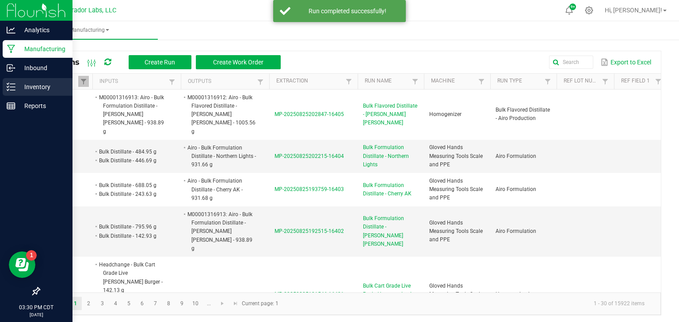
click at [31, 87] on p "Inventory" at bounding box center [41, 87] width 53 height 11
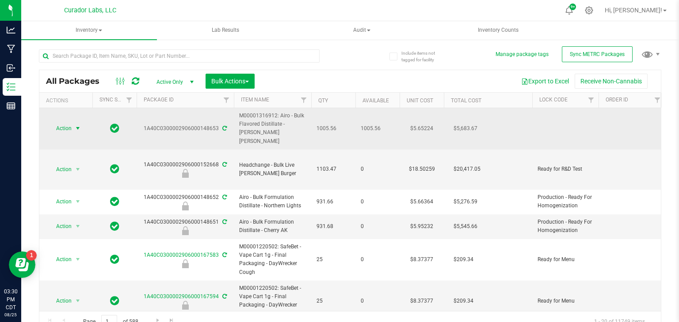
click at [75, 125] on span "select" at bounding box center [77, 128] width 7 height 7
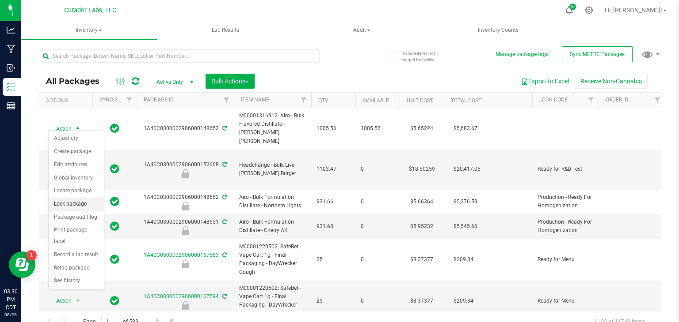
click at [75, 206] on li "Lock package" at bounding box center [76, 204] width 55 height 13
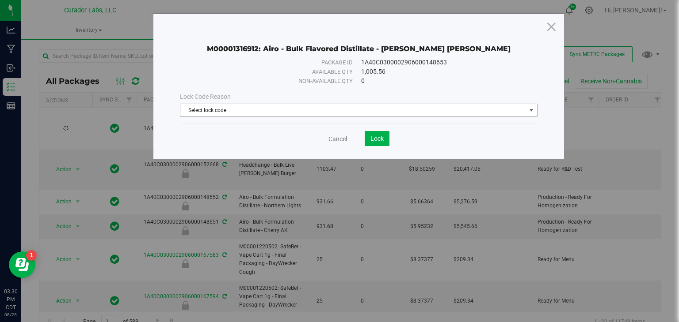
click at [237, 112] on span "Select lock code" at bounding box center [352, 110] width 345 height 12
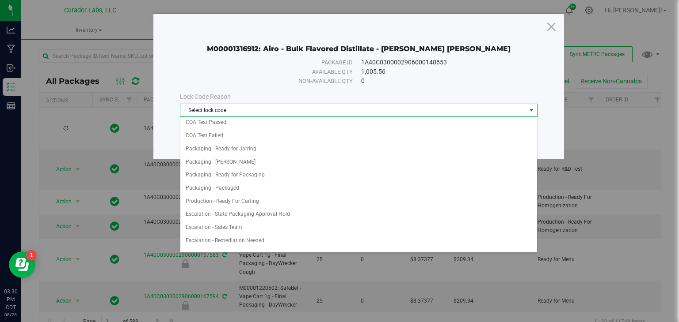
scroll to position [373, 0]
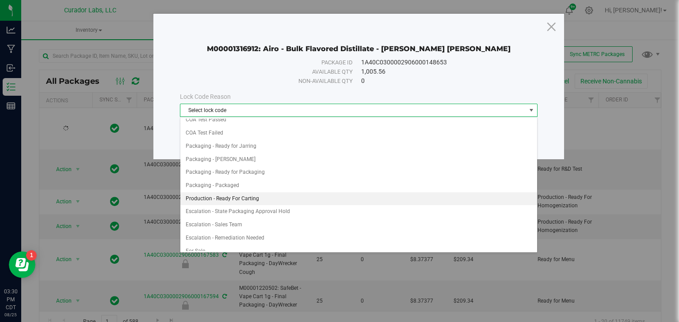
click at [257, 193] on li "Production - Ready For Carting" at bounding box center [358, 199] width 356 height 13
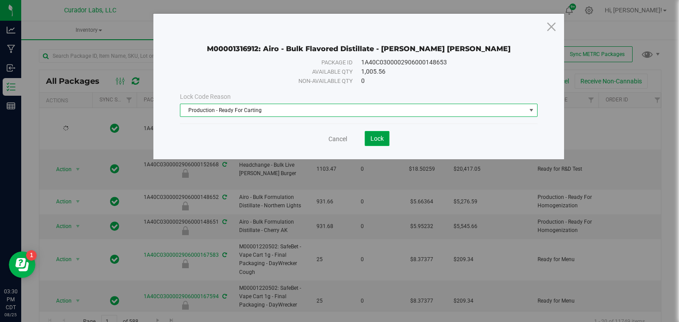
click at [374, 142] on button "Lock" at bounding box center [376, 138] width 25 height 15
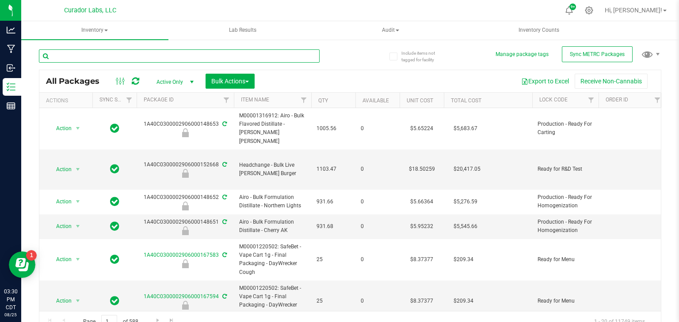
click at [153, 55] on input "text" at bounding box center [179, 55] width 281 height 13
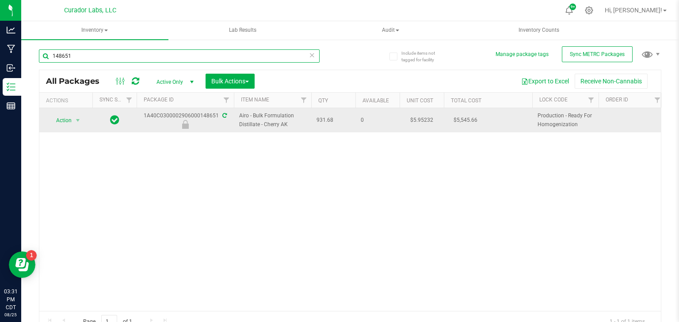
type input "148651"
click at [257, 114] on span "Airo - Bulk Formulation Distillate - Cherry AK" at bounding box center [272, 120] width 67 height 17
copy tr "Airo - Bulk Formulation Distillate - Cherry AK"
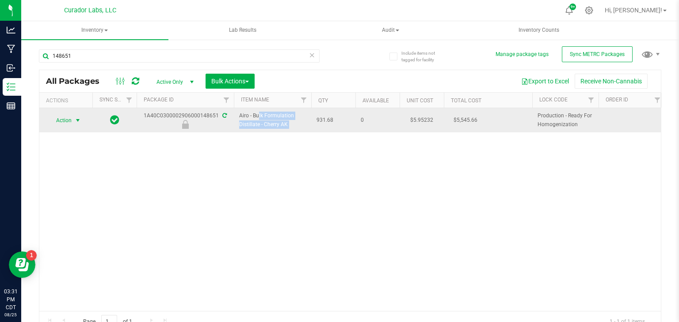
click at [67, 121] on span "Action" at bounding box center [60, 120] width 24 height 12
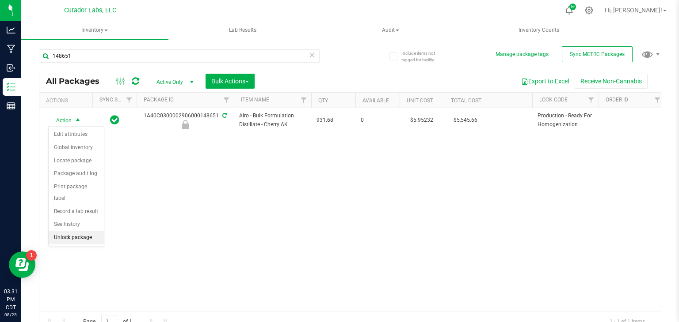
click at [73, 231] on li "Unlock package" at bounding box center [76, 237] width 55 height 13
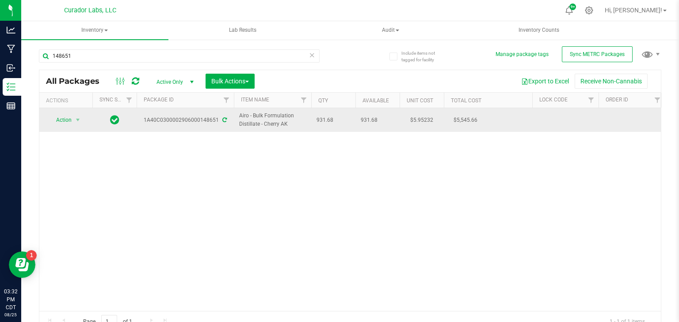
click at [276, 116] on span "Airo - Bulk Formulation Distillate - Cherry AK" at bounding box center [272, 120] width 67 height 17
copy tr "Airo - Bulk Formulation Distillate - Cherry AK"
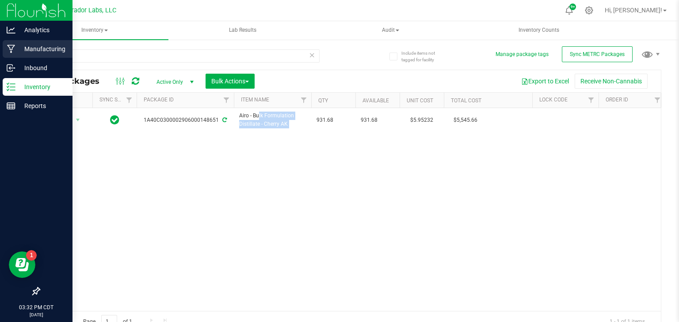
click at [21, 47] on p "Manufacturing" at bounding box center [41, 49] width 53 height 11
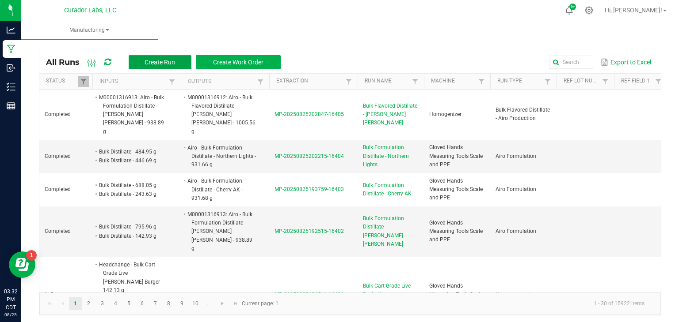
click at [168, 59] on span "Create Run" at bounding box center [159, 62] width 30 height 7
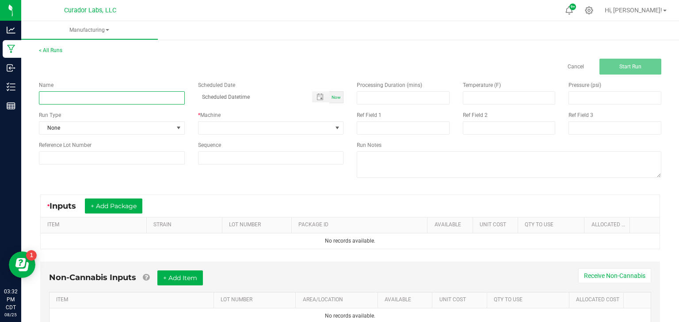
click at [163, 102] on input at bounding box center [112, 97] width 146 height 13
type input "Bulk Flavored Distillate - Cherry AK"
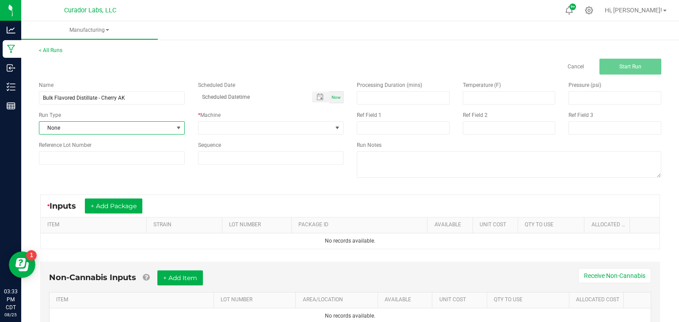
click at [153, 127] on span "None" at bounding box center [106, 128] width 134 height 12
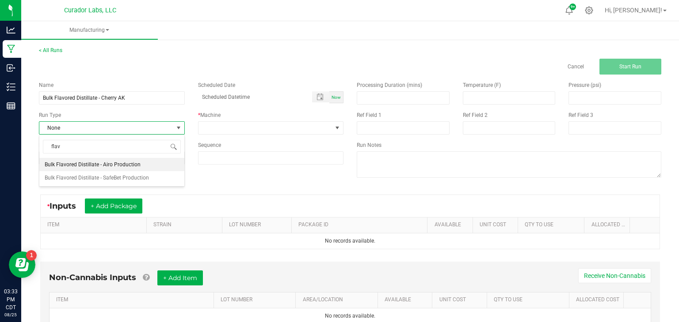
type input "flavo"
click at [146, 166] on li "Bulk Flavored Distillate - Airo Production" at bounding box center [111, 164] width 145 height 13
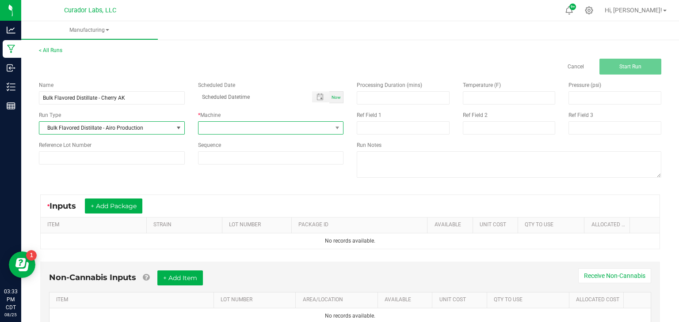
click at [243, 127] on span at bounding box center [265, 128] width 134 height 12
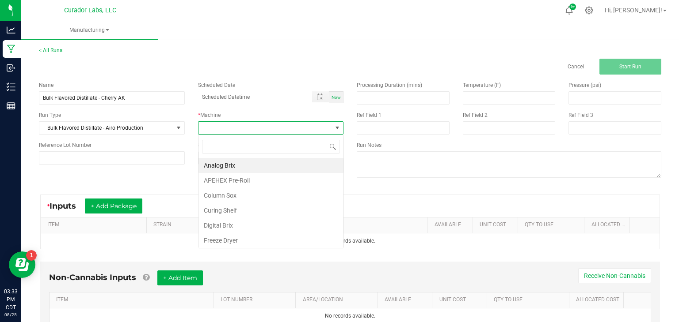
scroll to position [13, 145]
type input "homo"
click at [246, 162] on li "Homogenizer" at bounding box center [270, 165] width 145 height 15
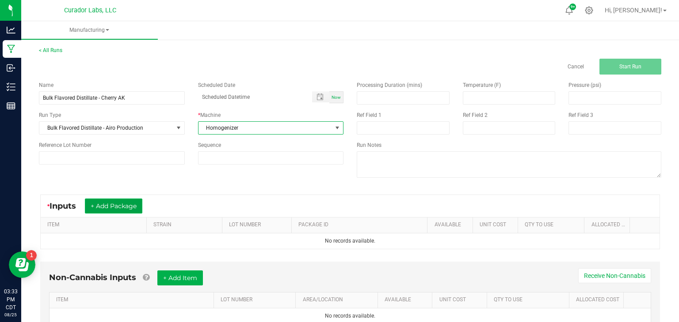
click at [122, 206] on button "+ Add Package" at bounding box center [113, 206] width 57 height 15
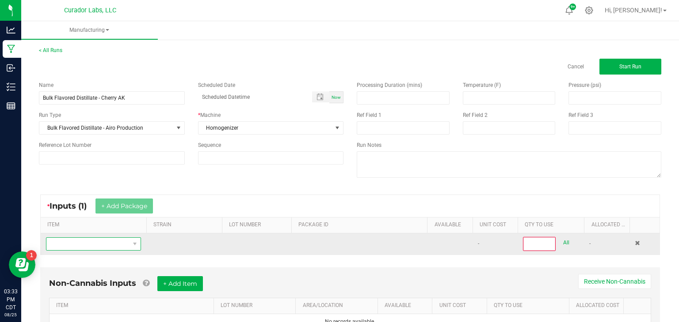
click at [121, 245] on span "NO DATA FOUND" at bounding box center [87, 244] width 83 height 12
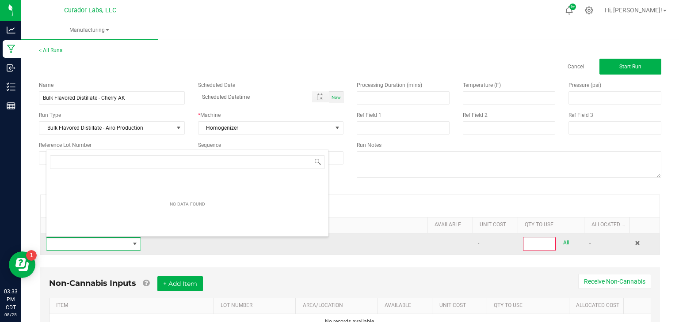
scroll to position [13, 95]
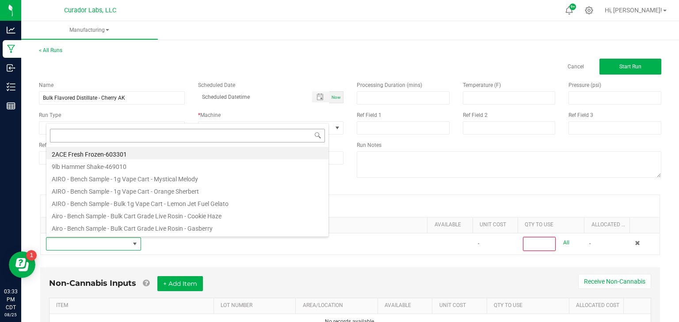
click at [243, 136] on input at bounding box center [187, 136] width 275 height 14
type input "Airo - Bulk Formulation Distillate - Cherry AK"
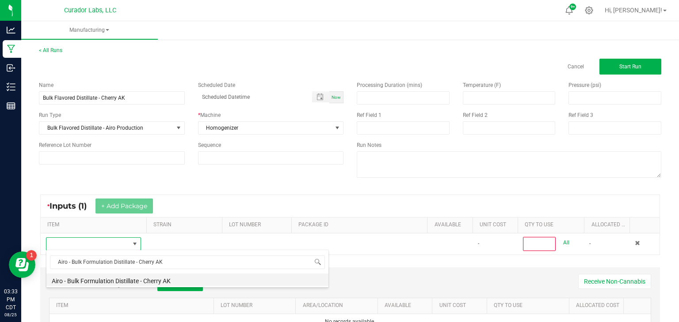
click at [188, 282] on li "Airo - Bulk Formulation Distillate - Cherry AK" at bounding box center [187, 280] width 282 height 12
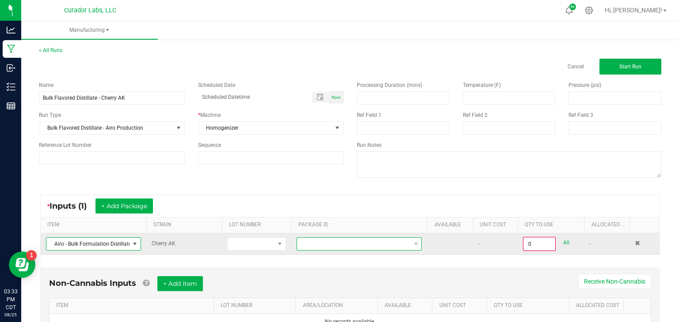
click at [307, 245] on span at bounding box center [353, 244] width 113 height 12
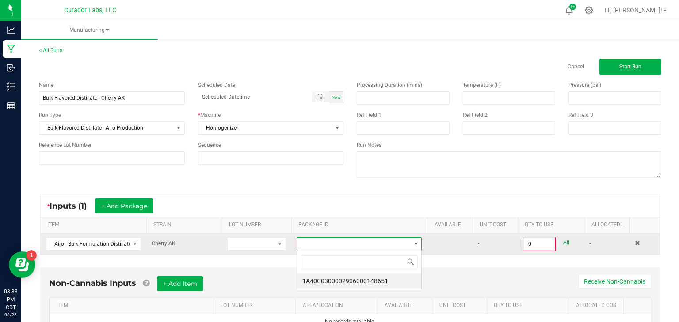
scroll to position [13, 125]
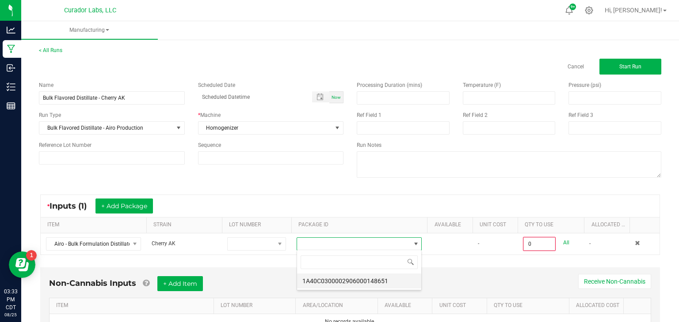
click at [327, 277] on li "1A40C0300002906000148651" at bounding box center [359, 281] width 124 height 15
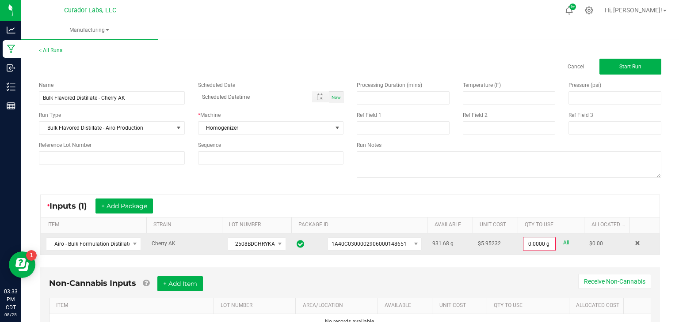
click at [566, 240] on link "All" at bounding box center [566, 243] width 6 height 12
type input "931.6800 g"
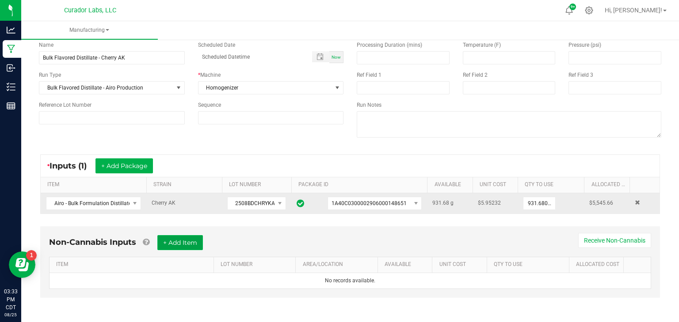
click at [197, 246] on button "+ Add Item" at bounding box center [180, 242] width 46 height 15
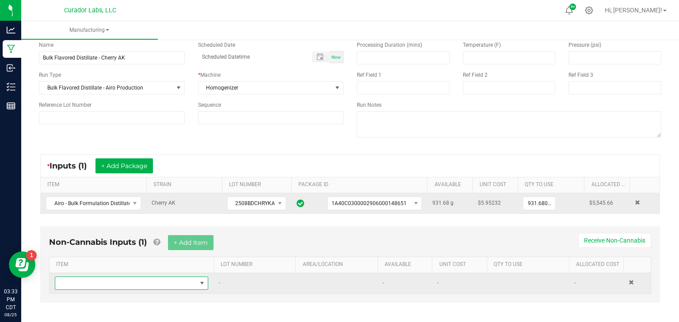
click at [150, 280] on span "NO DATA FOUND" at bounding box center [125, 283] width 141 height 12
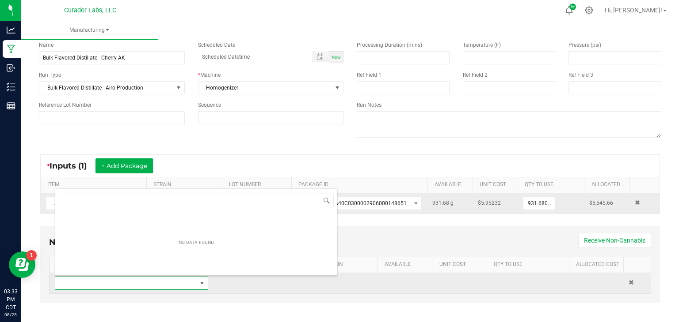
scroll to position [13, 153]
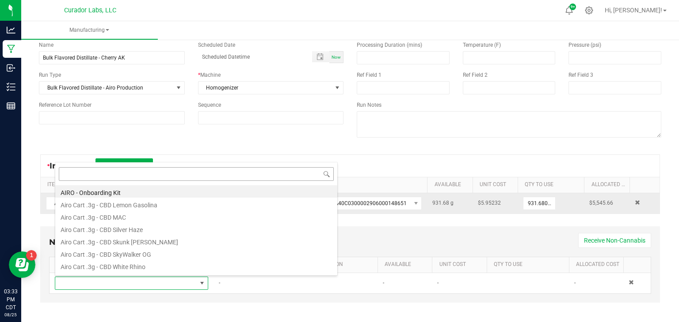
click at [269, 173] on input at bounding box center [196, 174] width 275 height 14
type input "cherry ak"
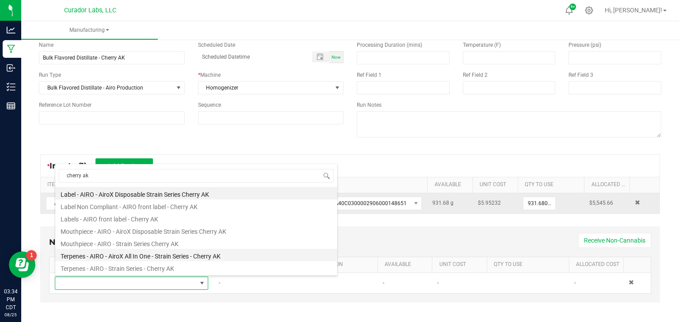
click at [164, 258] on li "Terpenes - AIRO - AiroX All In One - Strain Series - Cherry AK" at bounding box center [196, 255] width 282 height 12
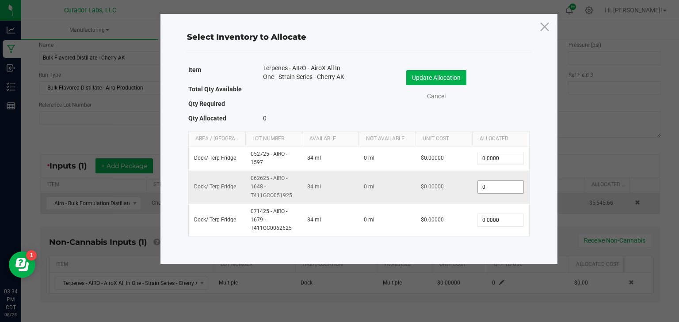
click at [504, 188] on input "0" at bounding box center [500, 187] width 45 height 12
type input "84.0000"
click at [442, 71] on button "Update Allocation" at bounding box center [436, 77] width 60 height 15
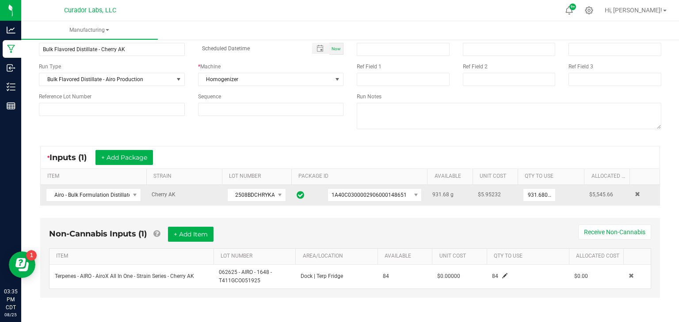
scroll to position [0, 0]
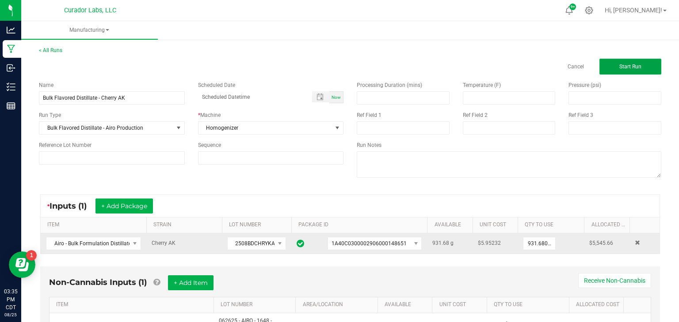
click at [609, 67] on button "Start Run" at bounding box center [630, 67] width 62 height 16
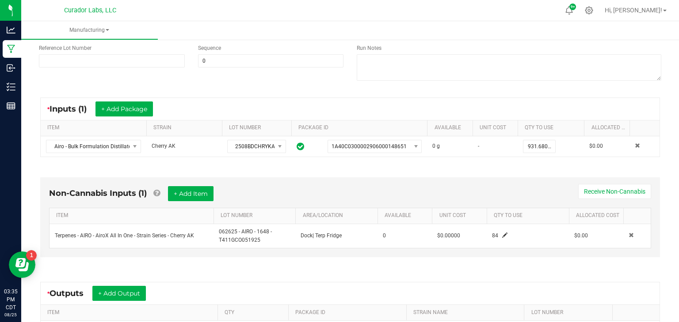
scroll to position [222, 0]
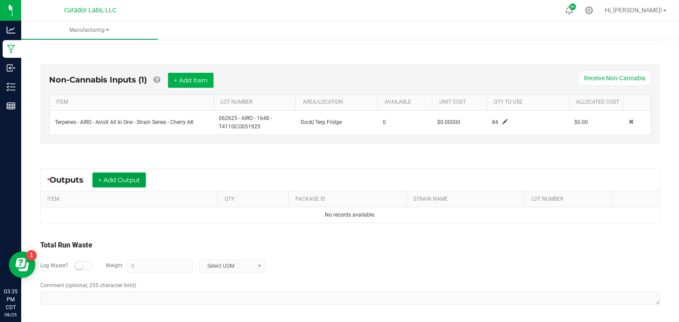
click at [125, 181] on button "+ Add Output" at bounding box center [118, 180] width 53 height 15
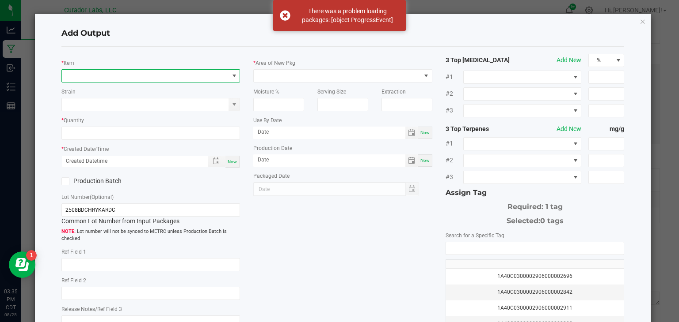
click at [194, 77] on span "NO DATA FOUND" at bounding box center [145, 76] width 167 height 12
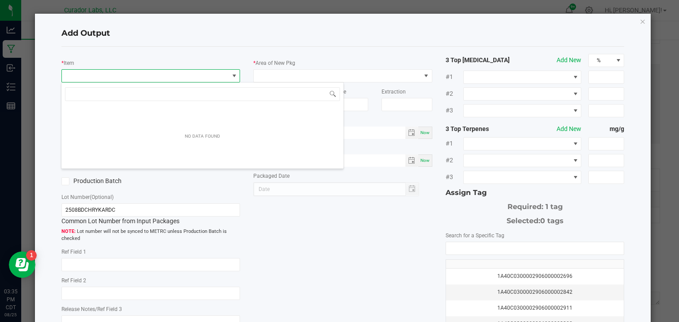
scroll to position [13, 178]
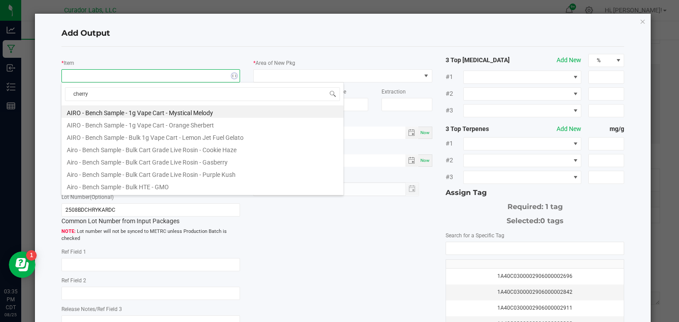
type input "cherry a"
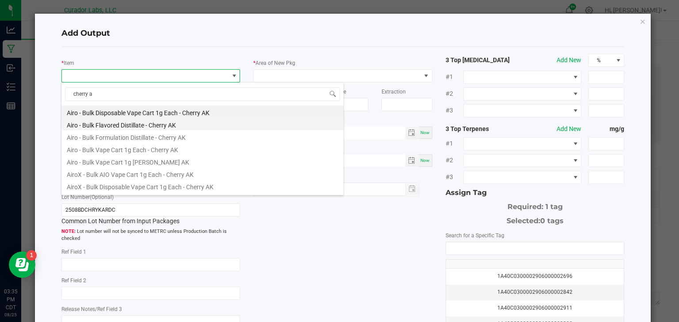
click at [106, 127] on li "Airo - Bulk Flavored Distillate - Cherry AK" at bounding box center [202, 124] width 282 height 12
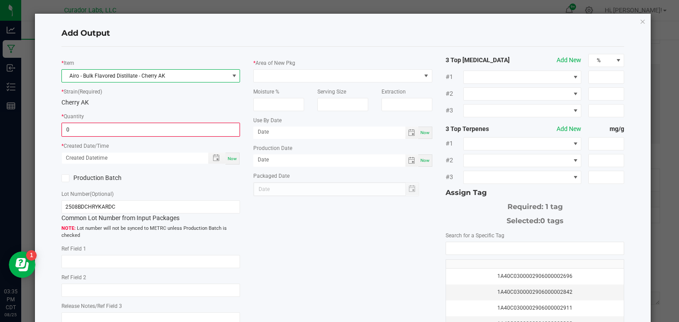
click at [106, 127] on input "0" at bounding box center [150, 130] width 177 height 12
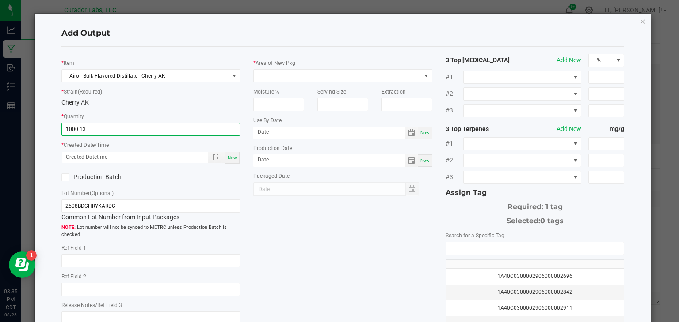
click at [236, 155] on span "Now" at bounding box center [232, 157] width 9 height 5
type input "1000.1300 g"
type input "08/25/2025 3:35 PM"
type input "[DATE]"
click at [63, 178] on icon at bounding box center [65, 178] width 6 height 0
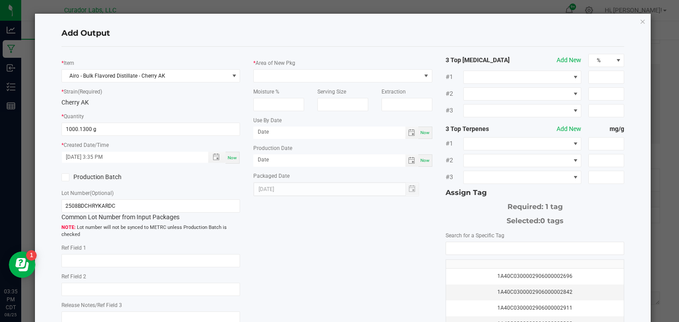
click at [0, 0] on input "Production Batch" at bounding box center [0, 0] width 0 height 0
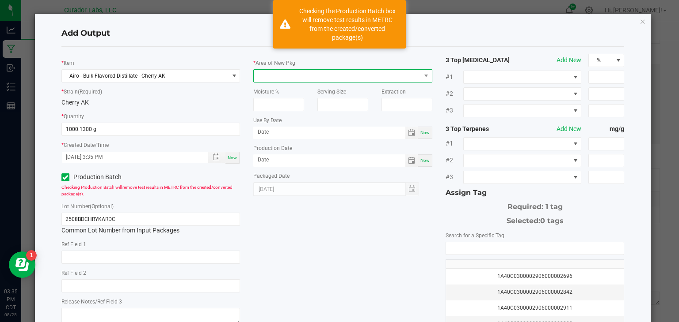
click at [257, 74] on span at bounding box center [337, 76] width 167 height 12
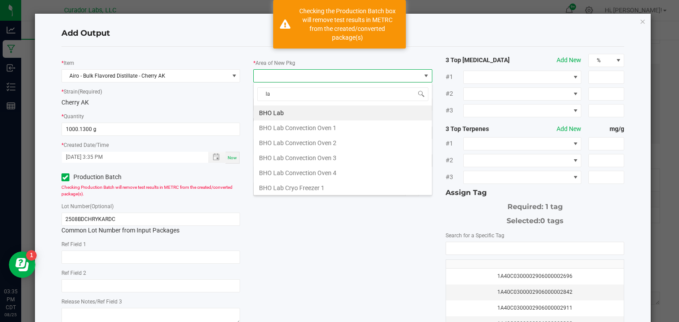
type input "lab"
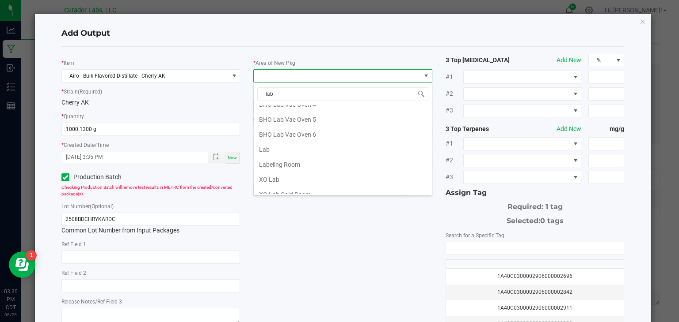
scroll to position [190, 0]
click at [279, 148] on li "Lab" at bounding box center [343, 148] width 178 height 15
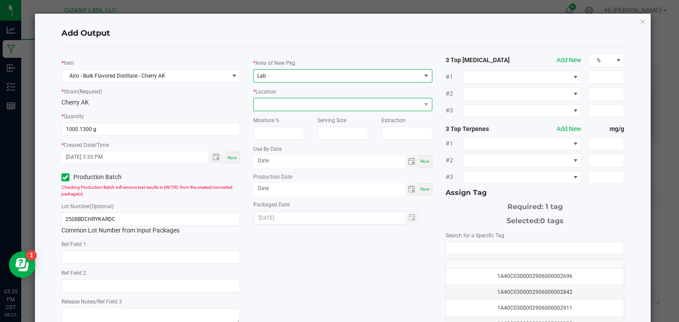
click at [341, 106] on span at bounding box center [337, 105] width 167 height 12
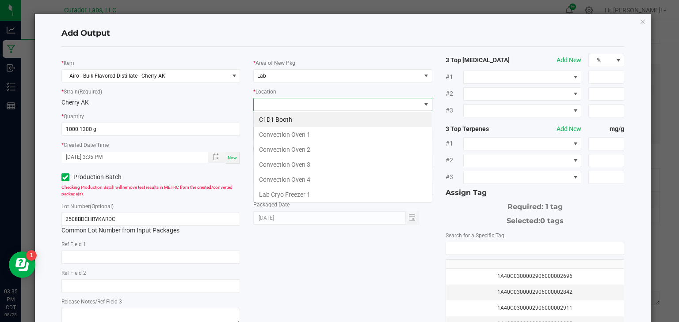
scroll to position [13, 178]
click at [342, 133] on li "Convection Oven 1" at bounding box center [343, 134] width 178 height 15
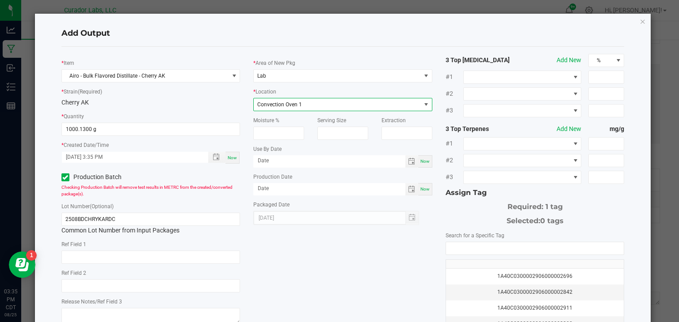
click at [426, 162] on span "Now" at bounding box center [424, 161] width 9 height 5
click at [375, 161] on input "[DATE]" at bounding box center [329, 160] width 152 height 11
type input "[DATE]"
click at [424, 188] on span "Now" at bounding box center [424, 189] width 9 height 5
type input "[DATE]"
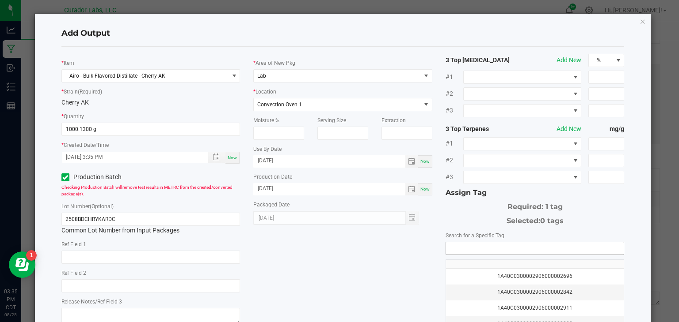
click at [466, 248] on input "NO DATA FOUND" at bounding box center [535, 249] width 178 height 12
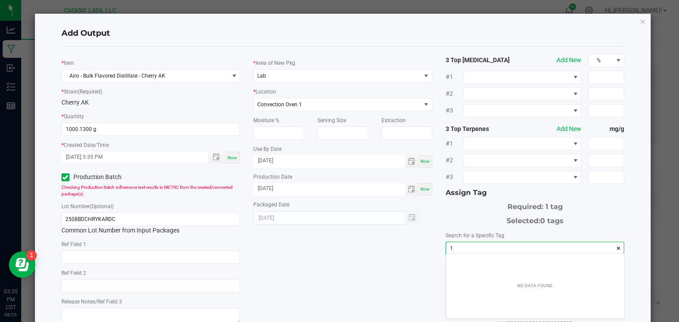
scroll to position [12, 178]
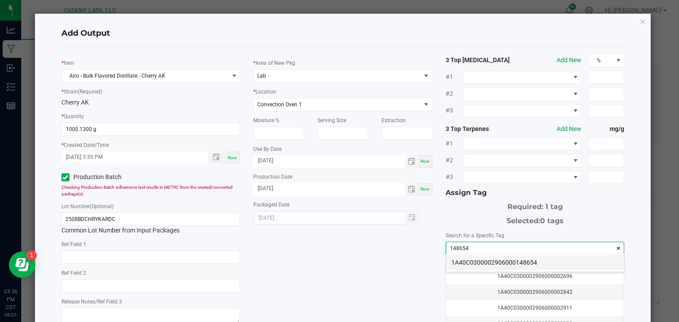
click at [476, 263] on li "1A40C0300002906000148654" at bounding box center [535, 262] width 178 height 15
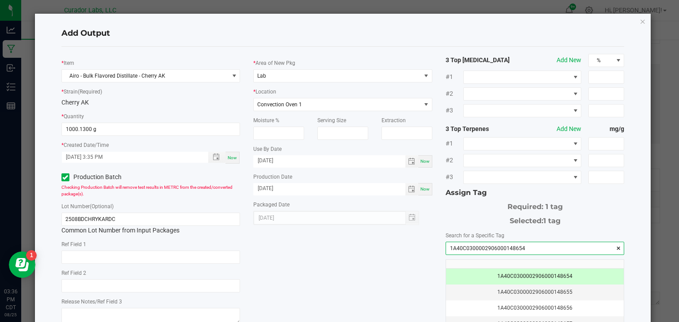
type input "1A40C0300002906000148654"
click at [293, 273] on div "* Item Airo - Bulk Flavored Distillate - Cherry AK * Strain (Required) Cherry A…" at bounding box center [343, 212] width 576 height 317
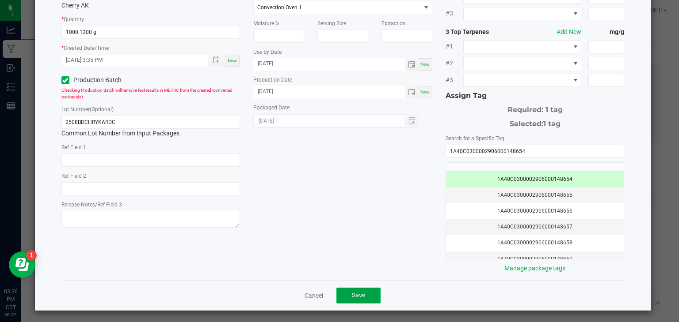
click at [362, 289] on button "Save" at bounding box center [358, 296] width 44 height 16
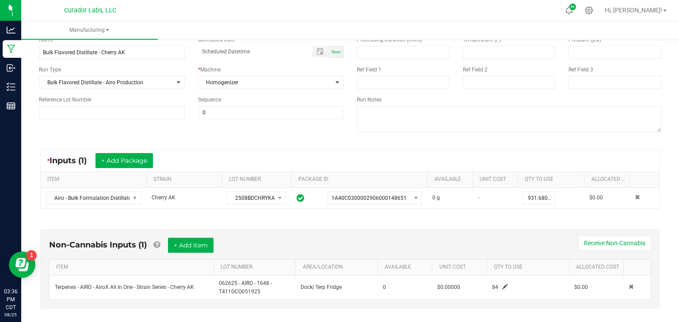
scroll to position [0, 0]
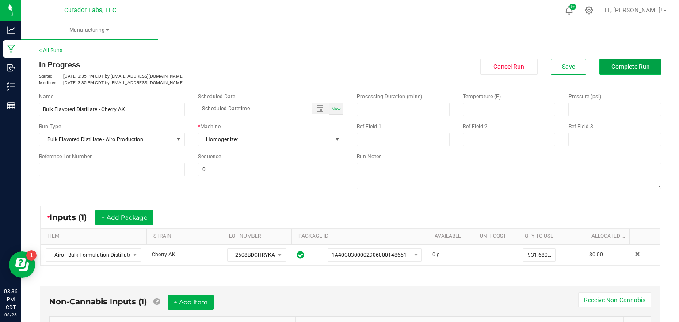
click at [633, 71] on button "Complete Run" at bounding box center [630, 67] width 62 height 16
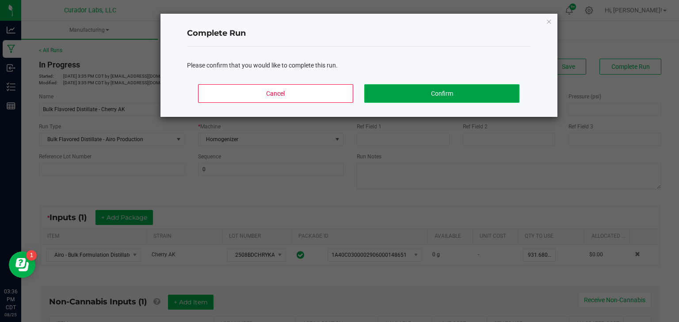
click at [472, 93] on button "Confirm" at bounding box center [441, 93] width 155 height 19
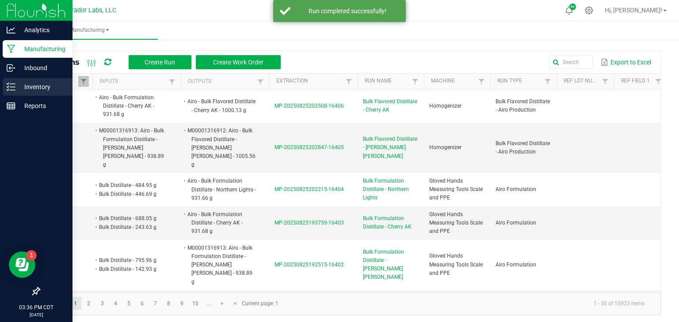
click at [29, 86] on p "Inventory" at bounding box center [41, 87] width 53 height 11
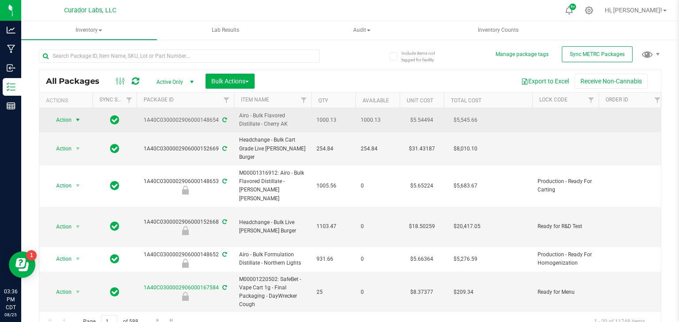
click at [68, 117] on span "Action" at bounding box center [60, 120] width 24 height 12
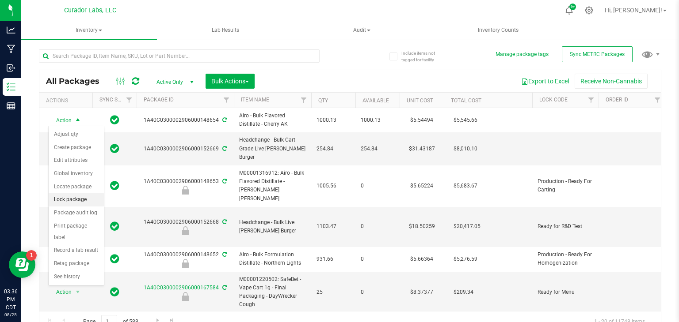
click at [78, 202] on li "Lock package" at bounding box center [76, 199] width 55 height 13
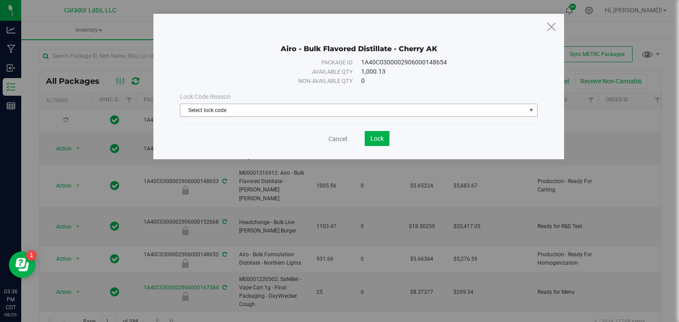
click at [202, 113] on span "Select lock code" at bounding box center [352, 110] width 345 height 12
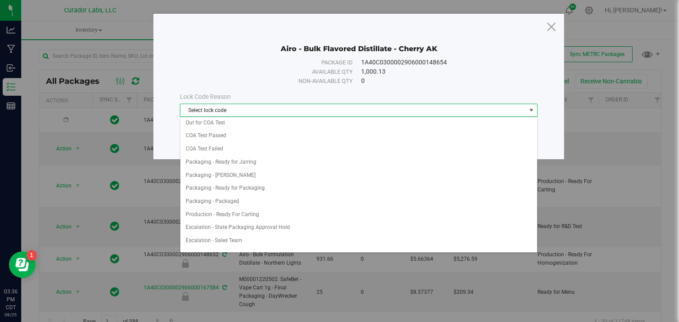
scroll to position [360, 0]
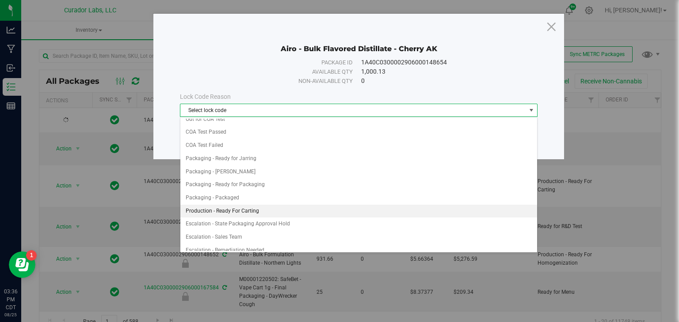
click at [245, 206] on li "Production - Ready For Carting" at bounding box center [358, 211] width 356 height 13
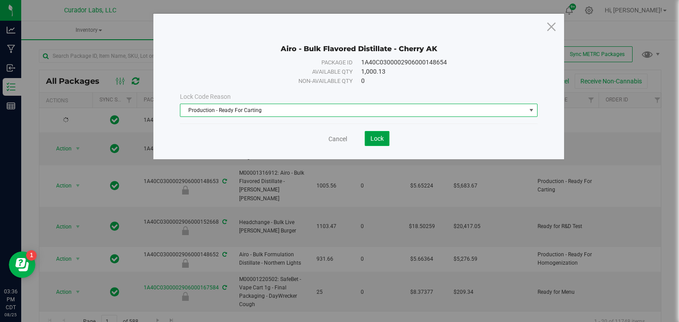
click at [370, 141] on button "Lock" at bounding box center [376, 138] width 25 height 15
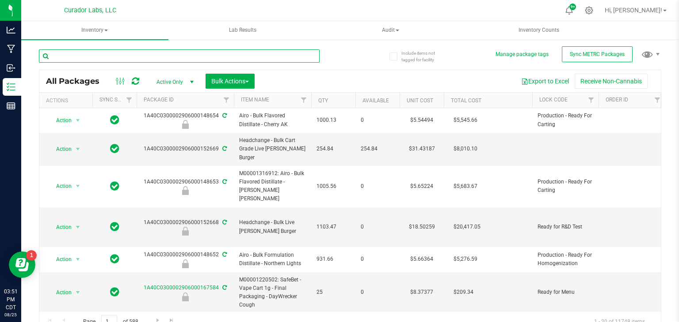
click at [227, 52] on input "text" at bounding box center [179, 55] width 281 height 13
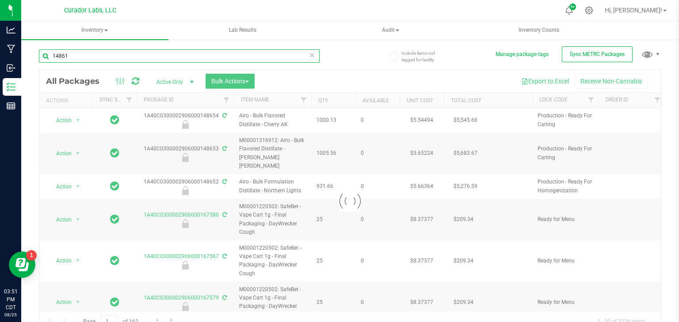
type input "148612"
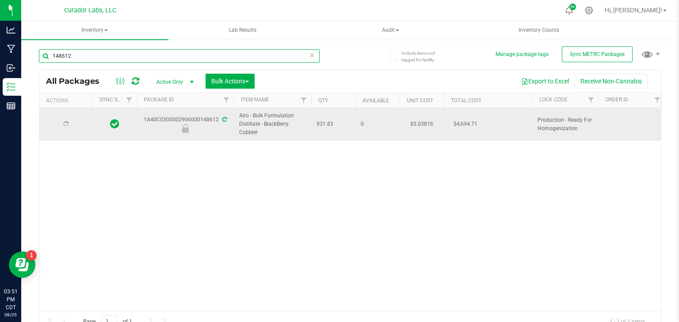
type input "[DATE]"
type input "148612"
click at [255, 116] on span "Airo - Bulk Formulation Distillate - BlackBerry Cobbler" at bounding box center [272, 125] width 67 height 26
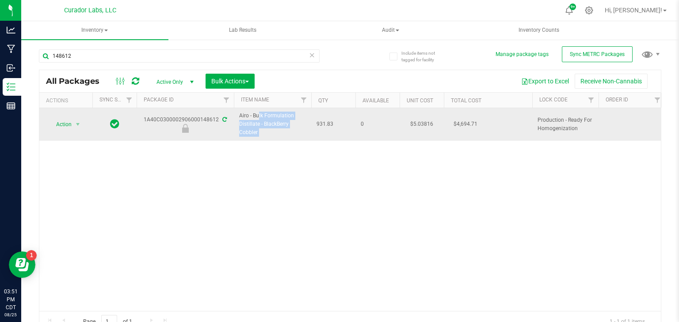
copy tr "Airo - Bulk Formulation Distillate - BlackBerry Cobbler"
click at [77, 126] on span "select" at bounding box center [77, 124] width 7 height 7
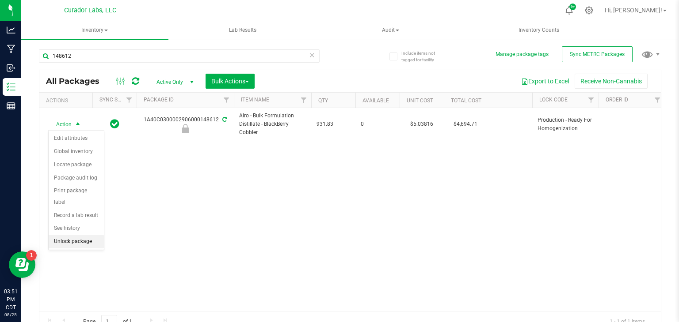
click at [82, 235] on li "Unlock package" at bounding box center [76, 241] width 55 height 13
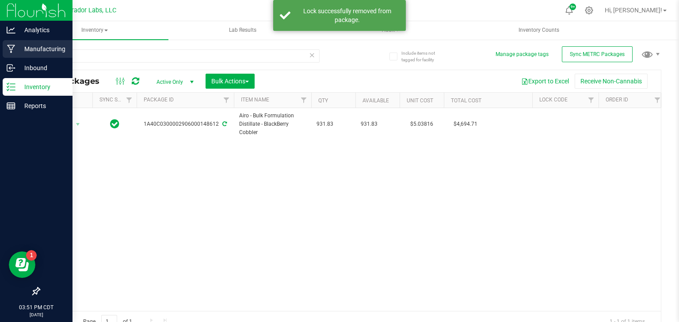
click at [15, 49] on p "Manufacturing" at bounding box center [41, 49] width 53 height 11
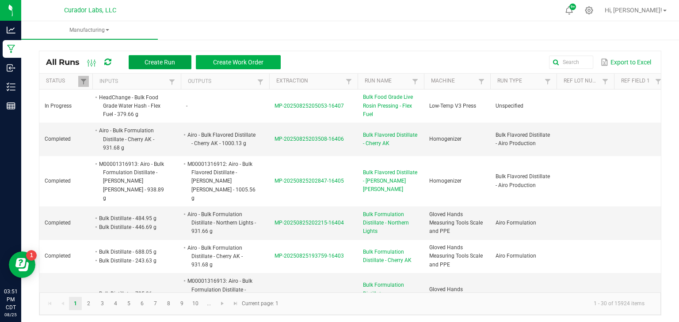
click at [158, 59] on span "Create Run" at bounding box center [159, 62] width 30 height 7
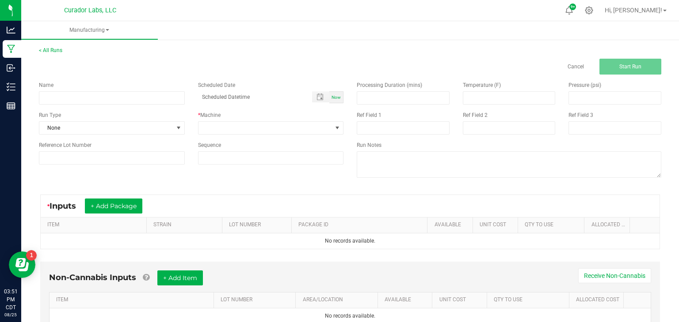
click at [100, 75] on div "Name Scheduled Date Now Run Type None * Machine Reference Lot Number Sequence" at bounding box center [191, 123] width 318 height 97
click at [112, 96] on input at bounding box center [112, 97] width 146 height 13
type input "Bulk Formulation Distillate - Midnight Moon"
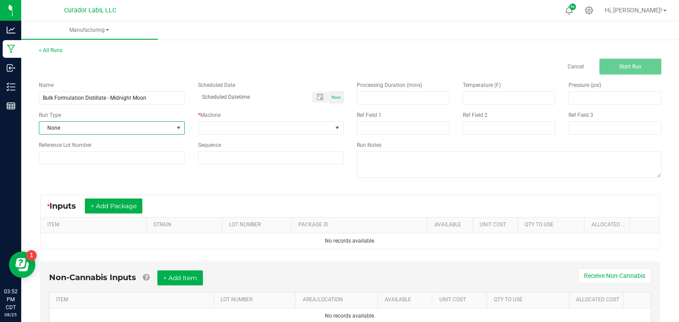
click at [103, 132] on span "None" at bounding box center [106, 128] width 134 height 12
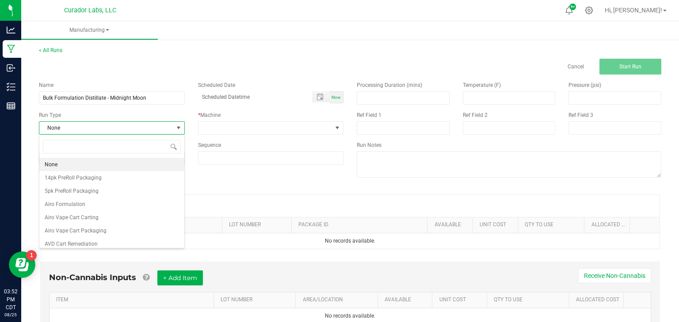
scroll to position [13, 145]
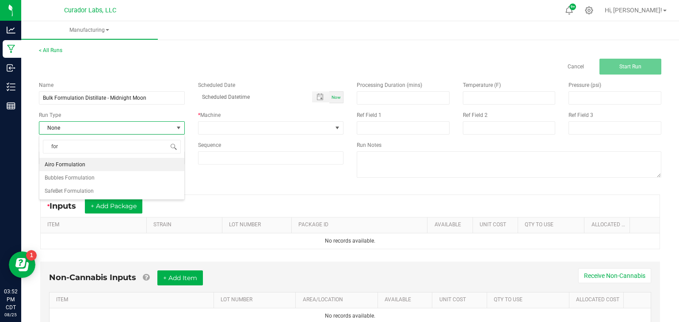
type input "form"
click at [83, 165] on span "Airo Formulation" at bounding box center [65, 164] width 41 height 9
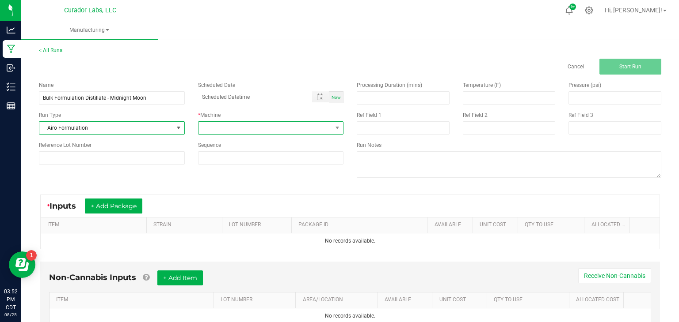
click at [204, 129] on span at bounding box center [265, 128] width 134 height 12
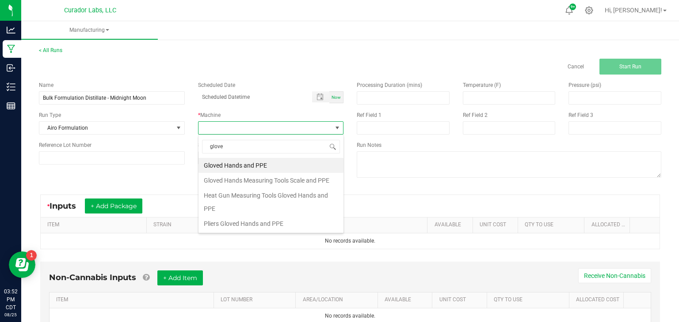
type input "gloved"
click at [240, 182] on li "Gloved Hands Measuring Tools Scale and PPE" at bounding box center [270, 180] width 145 height 15
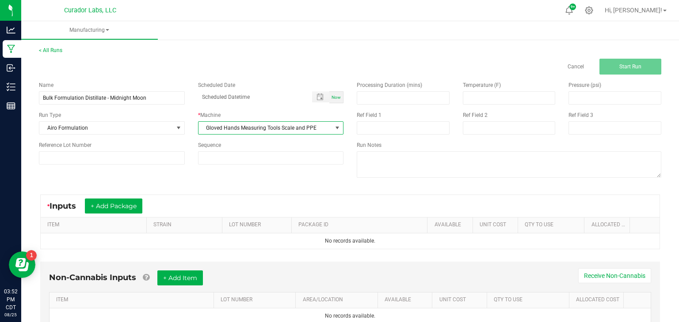
click at [240, 182] on div "Name Bulk Formulation Distillate - Midnight Moon Scheduled Date Now Run Type Ai…" at bounding box center [349, 131] width 635 height 112
click at [125, 204] on button "+ Add Package" at bounding box center [113, 206] width 57 height 15
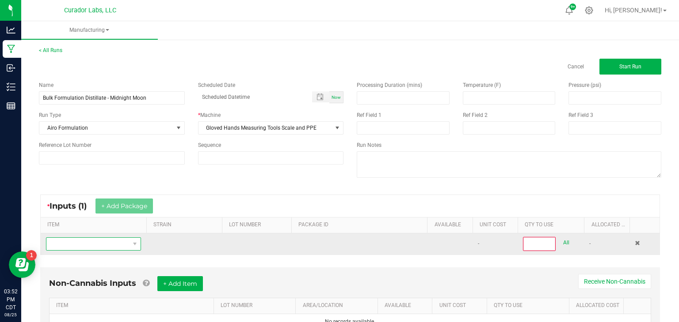
click at [104, 243] on span "NO DATA FOUND" at bounding box center [87, 244] width 83 height 12
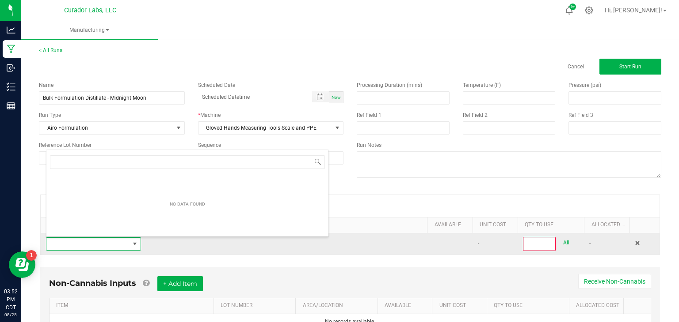
scroll to position [13, 95]
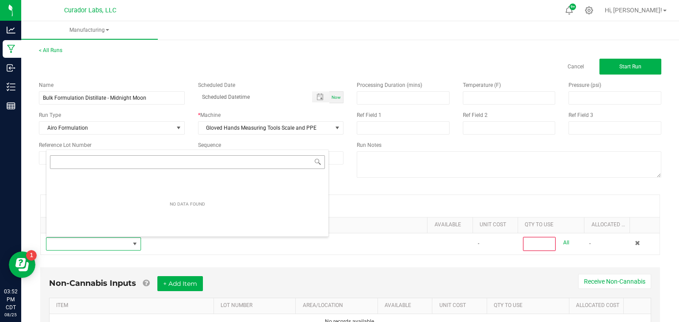
click at [195, 160] on input "NO DATA FOUND" at bounding box center [187, 162] width 275 height 14
type input "Airo - Bulk Formulation Distillate - BlackBerry Cobbler"
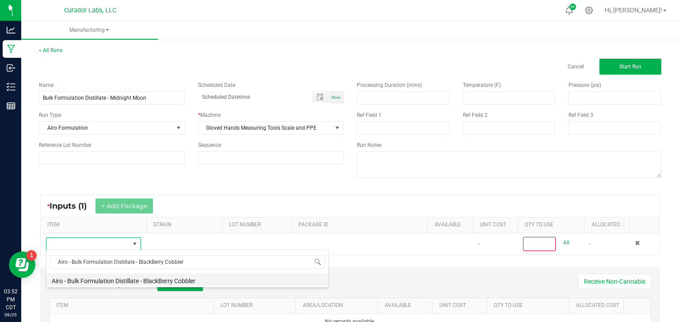
click at [182, 277] on li "Airo - Bulk Formulation Distillate - BlackBerry Cobbler" at bounding box center [187, 280] width 282 height 12
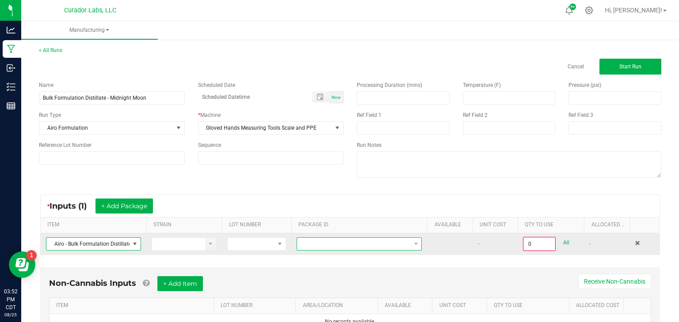
click at [345, 245] on span at bounding box center [353, 244] width 113 height 12
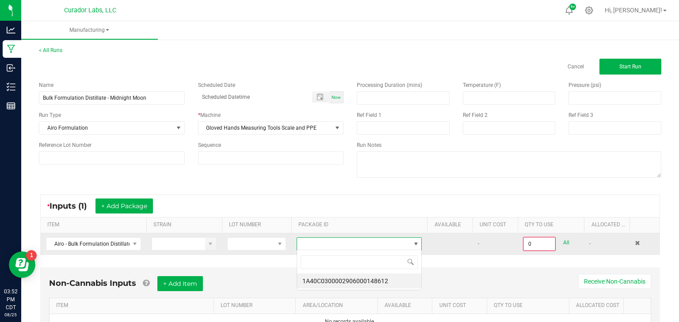
scroll to position [13, 125]
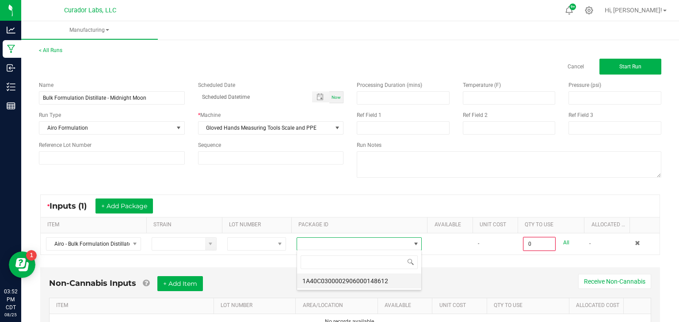
click at [361, 282] on li "1A40C0300002906000148612" at bounding box center [359, 281] width 124 height 15
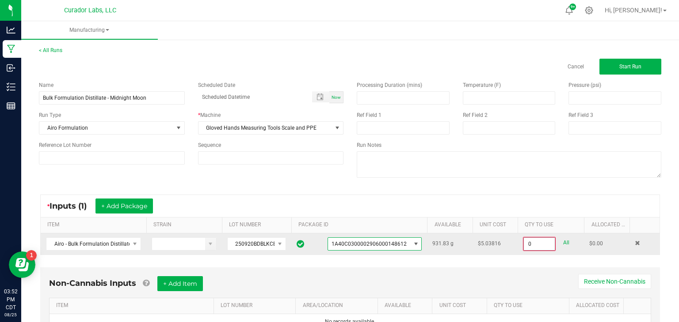
click at [531, 242] on input "0" at bounding box center [538, 244] width 31 height 12
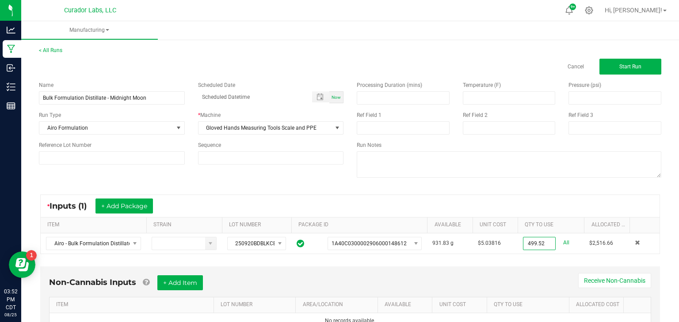
click at [498, 229] on th "Unit Cost" at bounding box center [494, 226] width 45 height 16
type input "499.5200 g"
click at [139, 207] on button "+ Add Package" at bounding box center [123, 206] width 57 height 15
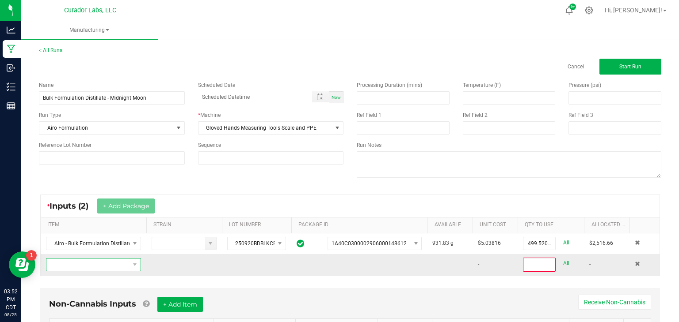
click at [128, 267] on span "NO DATA FOUND" at bounding box center [87, 265] width 83 height 12
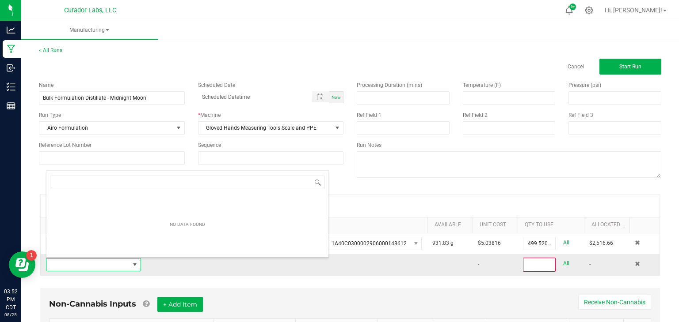
scroll to position [13, 95]
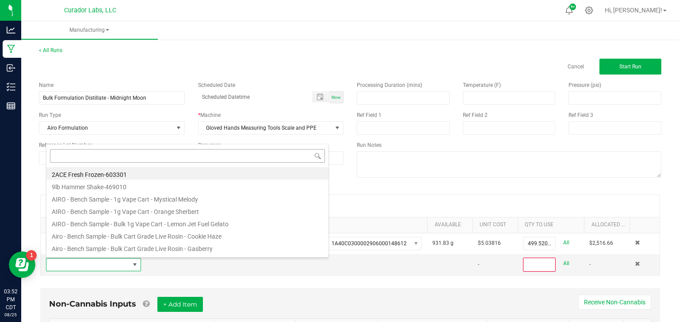
click at [242, 159] on input at bounding box center [187, 156] width 275 height 14
type input "bulk distill"
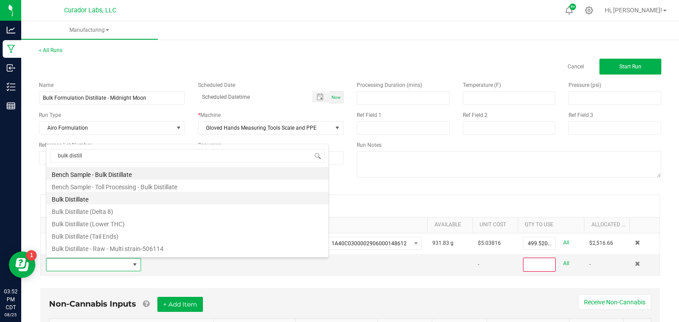
click at [167, 199] on li "Bulk Distillate" at bounding box center [187, 198] width 282 height 12
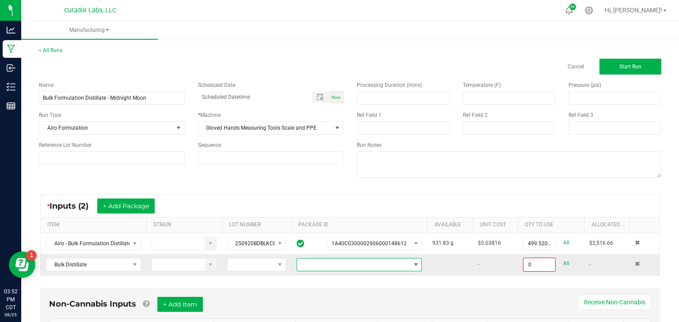
click at [319, 265] on span at bounding box center [353, 265] width 113 height 12
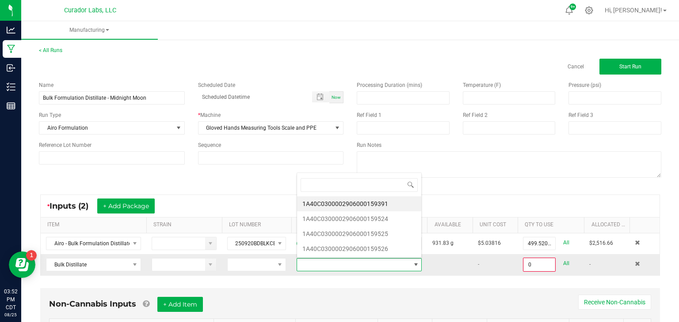
scroll to position [13, 125]
click at [364, 203] on li "1A40C0300002906000159391" at bounding box center [359, 204] width 124 height 15
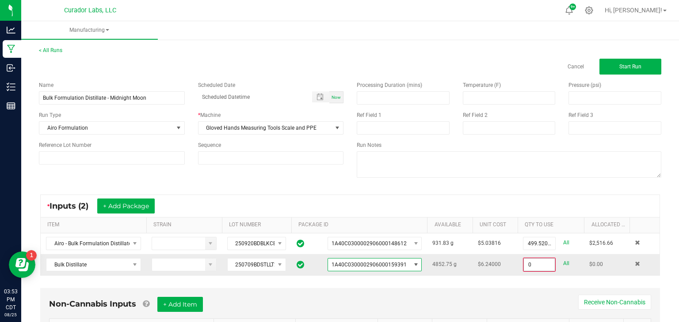
click at [529, 268] on input "0" at bounding box center [538, 265] width 31 height 12
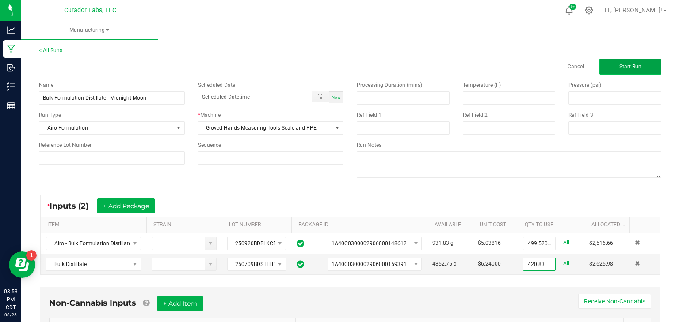
type input "420.8300 g"
click at [618, 72] on button "Start Run" at bounding box center [630, 67] width 62 height 16
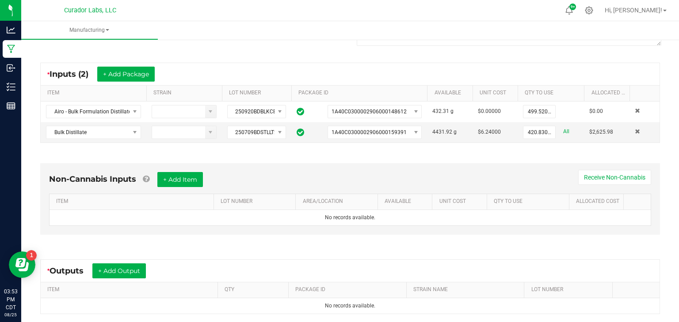
scroll to position [234, 0]
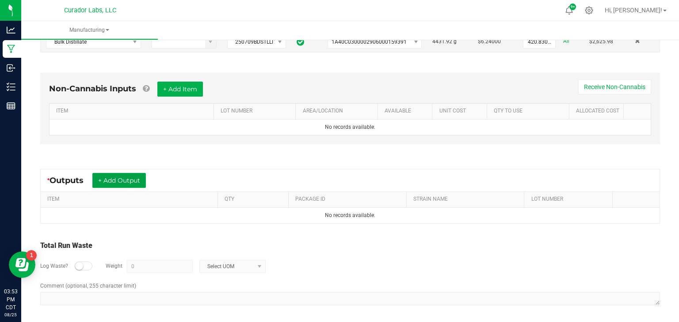
click at [114, 178] on button "+ Add Output" at bounding box center [118, 180] width 53 height 15
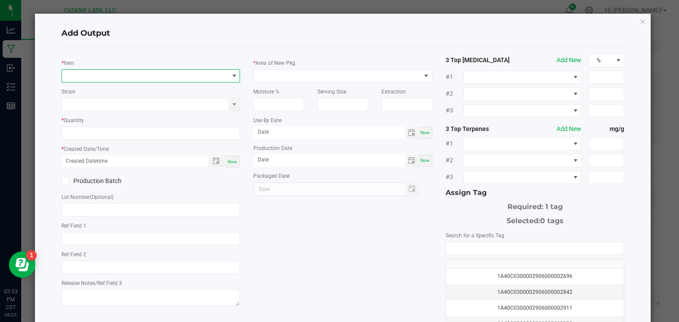
click at [170, 77] on span "NO DATA FOUND" at bounding box center [145, 76] width 167 height 12
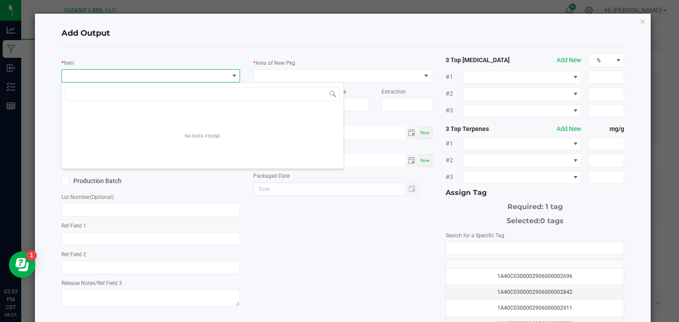
scroll to position [13, 178]
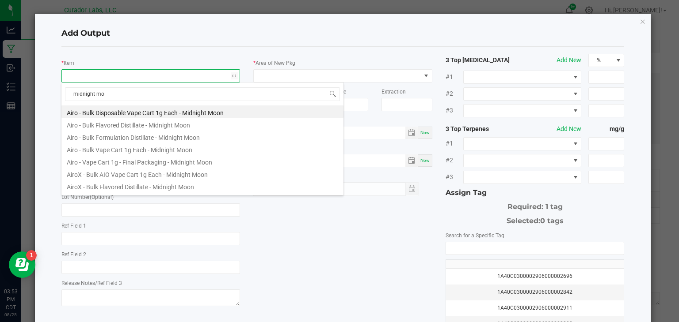
type input "midnight moo"
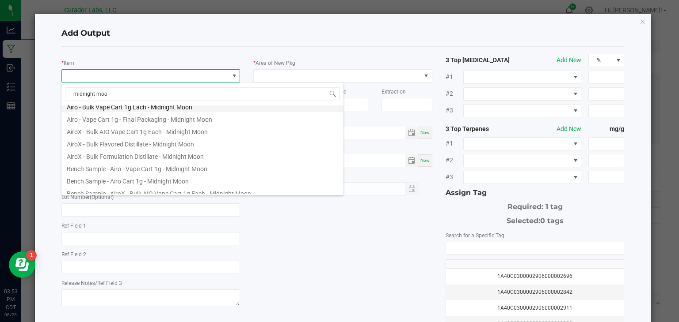
scroll to position [45, 0]
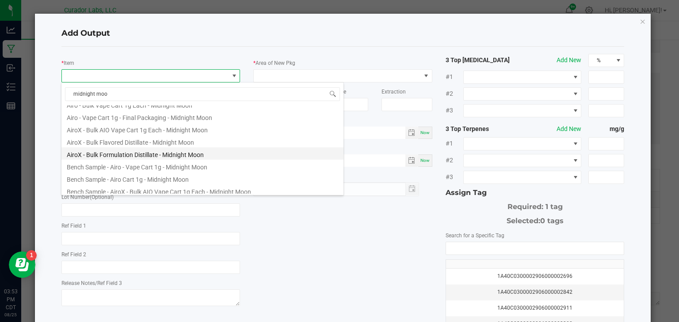
click at [150, 149] on li "AiroX - Bulk Formulation Distillate - Midnight Moon" at bounding box center [202, 154] width 282 height 12
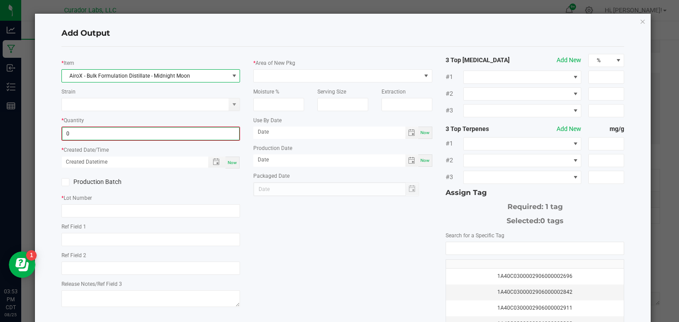
click at [137, 134] on input "0" at bounding box center [150, 134] width 177 height 12
type input "920.3500 g"
click at [236, 161] on span "Now" at bounding box center [232, 161] width 9 height 5
type input "08/25/2025 3:53 PM"
type input "[DATE]"
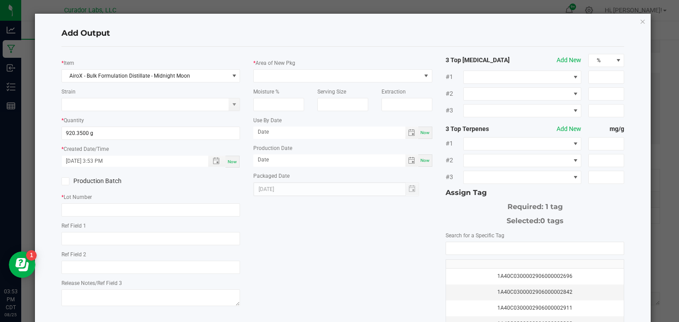
click at [64, 182] on icon at bounding box center [65, 182] width 6 height 0
click at [0, 0] on input "Production Batch" at bounding box center [0, 0] width 0 height 0
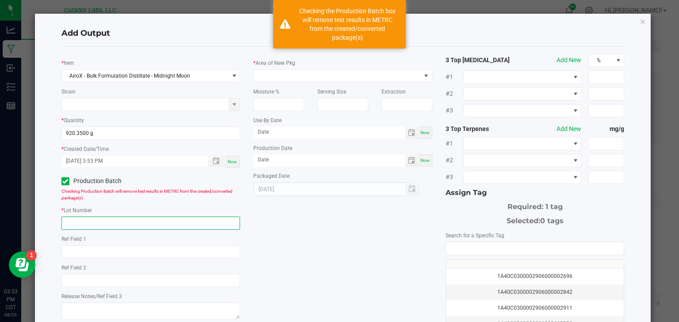
click at [91, 218] on input "text" at bounding box center [150, 223] width 179 height 13
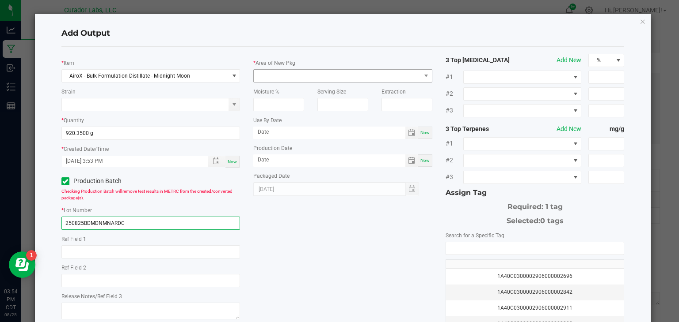
type input "250825BDMDNMNARDC"
click at [268, 76] on span at bounding box center [337, 76] width 167 height 12
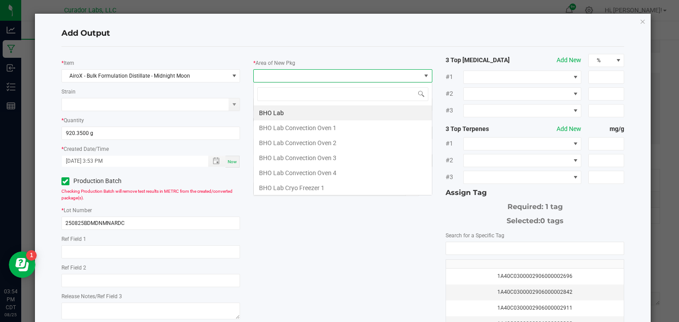
scroll to position [13, 178]
type input "lab"
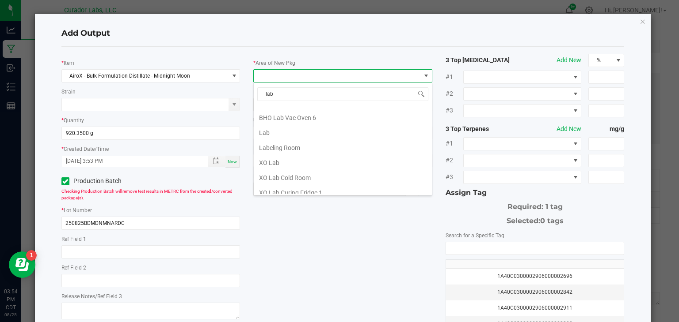
scroll to position [207, 0]
click at [298, 127] on li "Lab" at bounding box center [343, 131] width 178 height 15
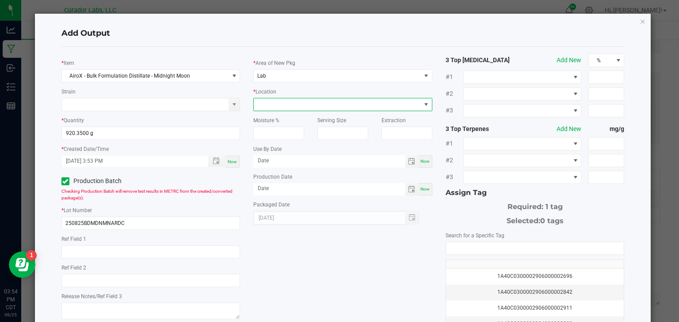
click at [337, 101] on span at bounding box center [337, 105] width 167 height 12
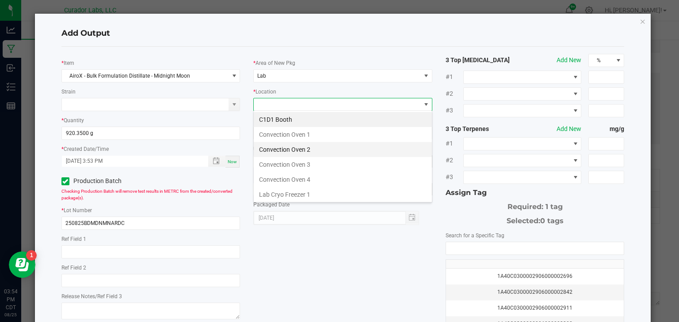
scroll to position [13, 178]
click at [282, 136] on li "Convection Oven 1" at bounding box center [343, 134] width 178 height 15
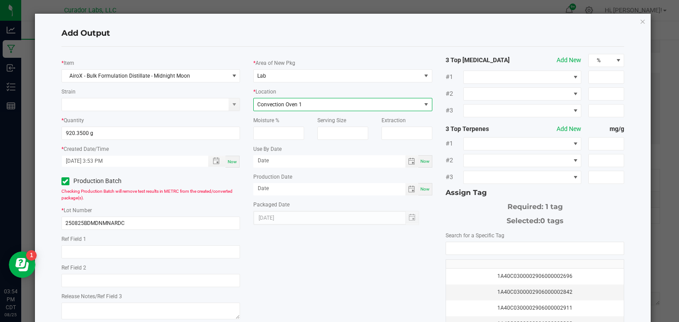
click at [424, 162] on span "Now" at bounding box center [424, 161] width 9 height 5
click at [370, 162] on input "[DATE]" at bounding box center [329, 160] width 152 height 11
type input "[DATE]"
click at [426, 189] on span "Now" at bounding box center [424, 189] width 9 height 5
type input "[DATE]"
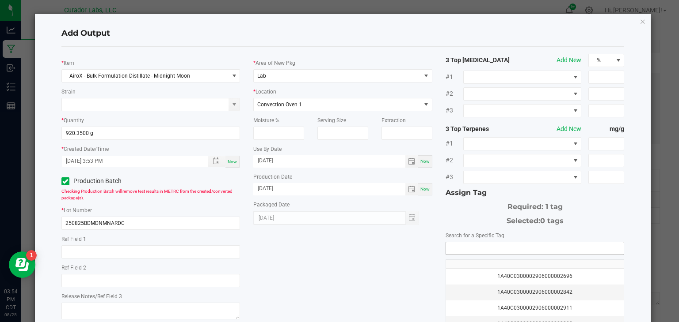
click at [455, 245] on input "NO DATA FOUND" at bounding box center [535, 249] width 178 height 12
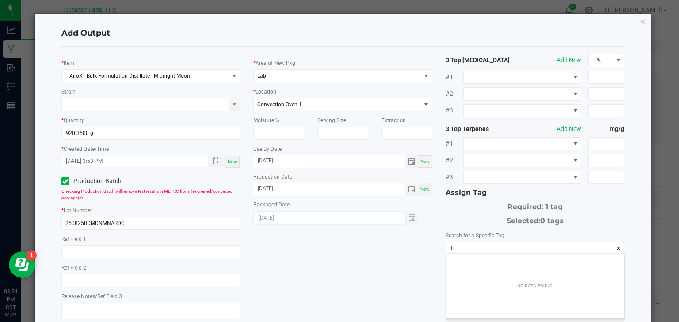
scroll to position [12, 178]
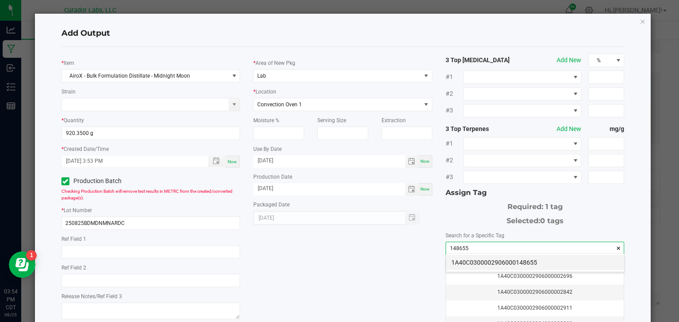
click at [469, 263] on li "1A40C0300002906000148655" at bounding box center [535, 262] width 178 height 15
type input "1A40C0300002906000148655"
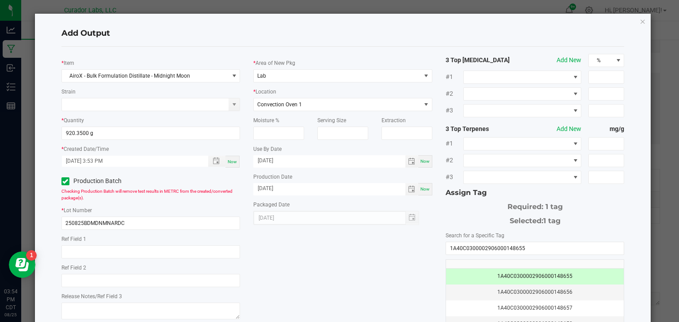
click at [276, 255] on div "* Item AiroX - Bulk Formulation Distillate - Midnight Moon Strain * Quantity 92…" at bounding box center [343, 212] width 576 height 317
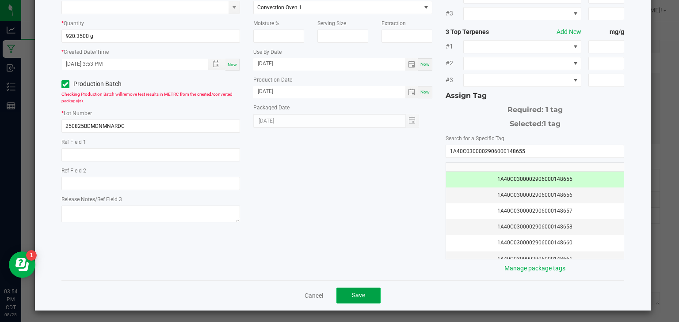
click at [359, 298] on button "Save" at bounding box center [358, 296] width 44 height 16
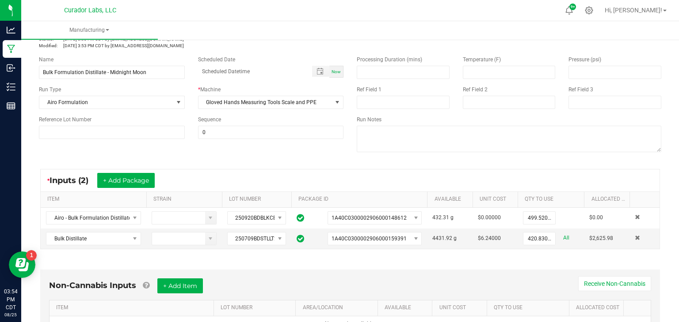
scroll to position [0, 0]
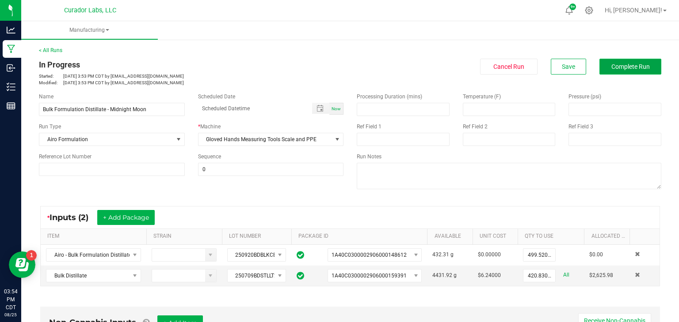
click at [617, 68] on span "Complete Run" at bounding box center [630, 66] width 38 height 7
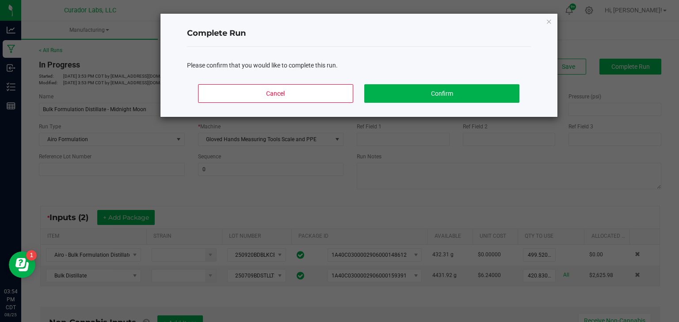
click at [617, 68] on ngb-modal-window "Complete Run Please confirm that you would like to complete this run. Cancel Co…" at bounding box center [342, 161] width 685 height 322
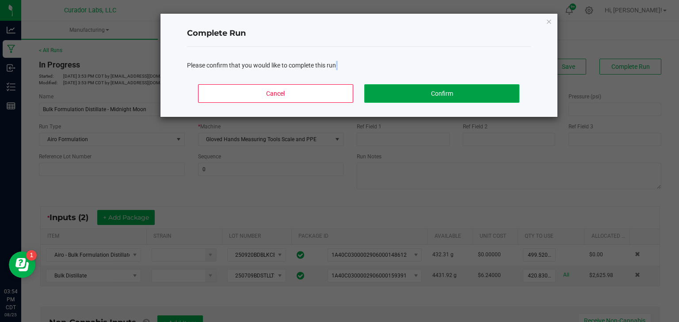
click at [503, 88] on button "Confirm" at bounding box center [441, 93] width 155 height 19
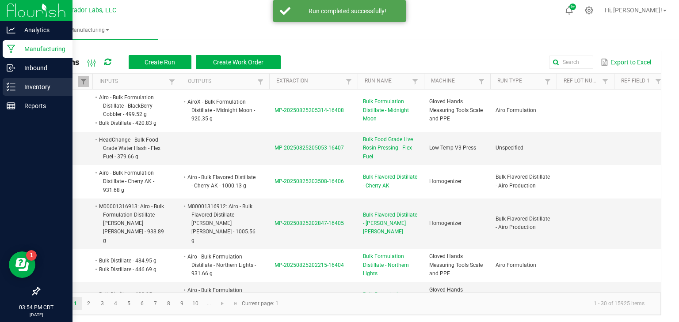
click at [24, 86] on p "Inventory" at bounding box center [41, 87] width 53 height 11
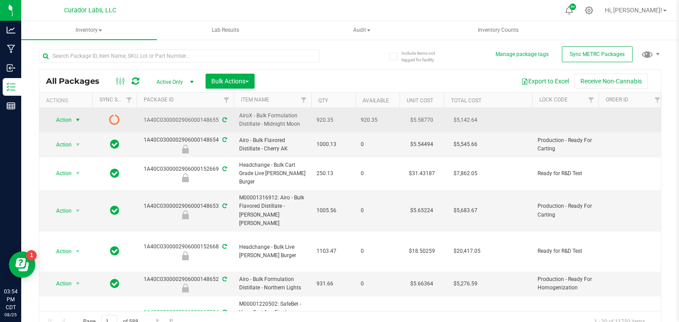
click at [71, 121] on span "Action" at bounding box center [60, 120] width 24 height 12
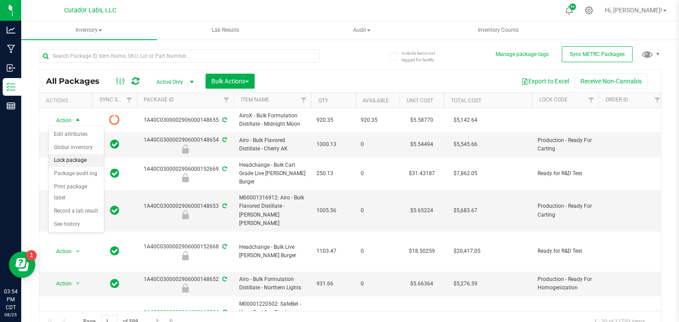
click at [77, 158] on li "Lock package" at bounding box center [76, 160] width 55 height 13
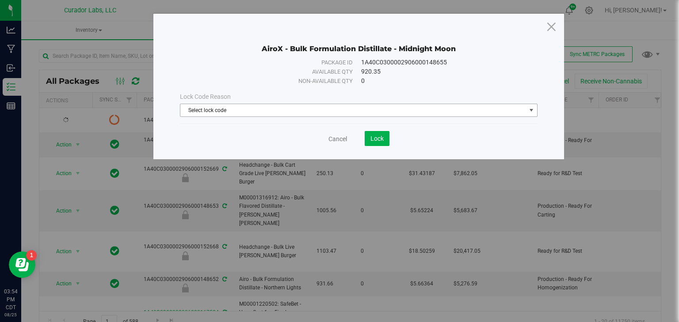
click at [225, 110] on span "Select lock code" at bounding box center [352, 110] width 345 height 12
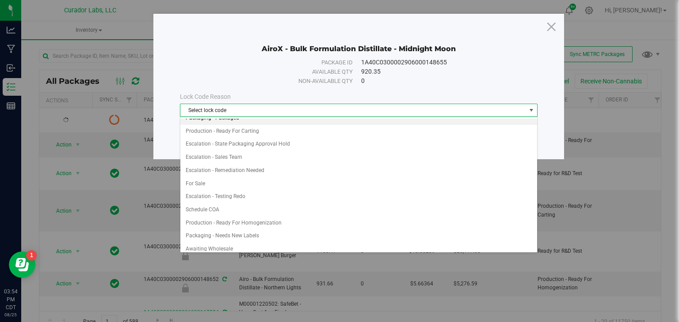
scroll to position [446, 0]
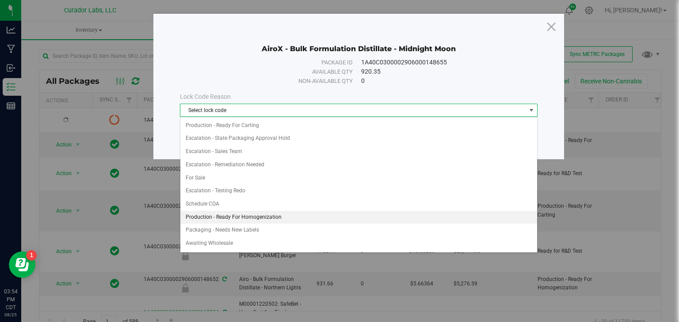
click at [286, 211] on li "Production - Ready For Homogenization" at bounding box center [358, 217] width 356 height 13
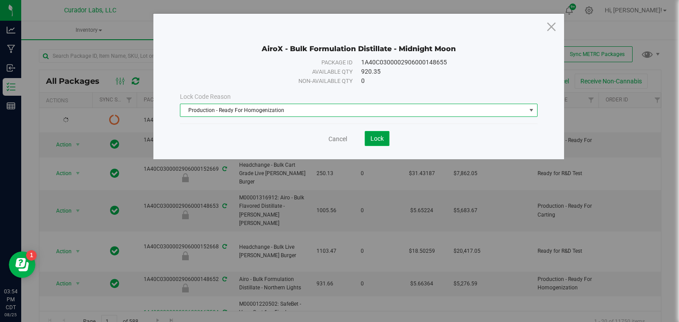
click at [368, 142] on button "Lock" at bounding box center [376, 138] width 25 height 15
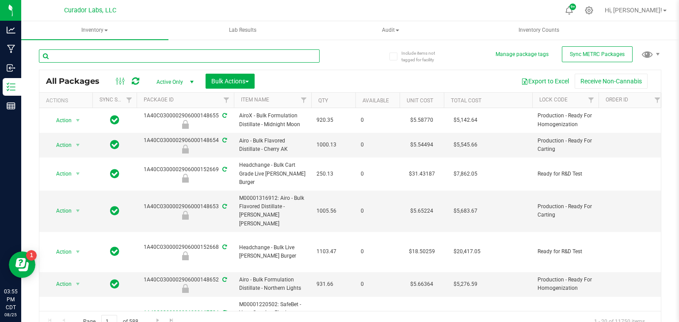
click at [283, 57] on input "text" at bounding box center [179, 55] width 281 height 13
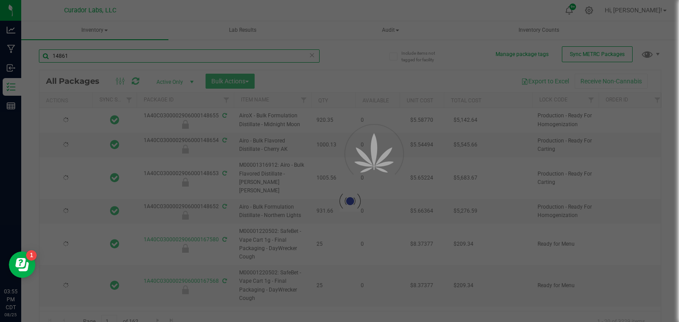
type input "148612"
type input "[DATE]"
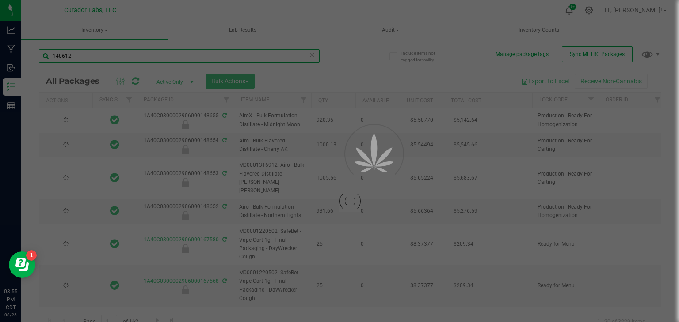
type input "[DATE]"
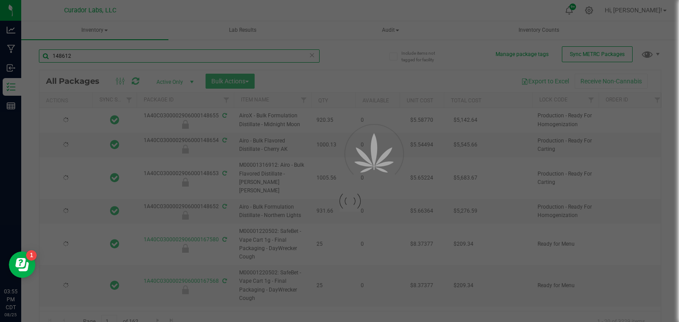
type input "[DATE]"
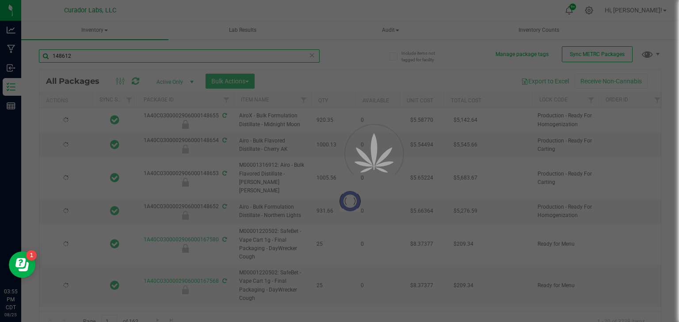
type input "[DATE]"
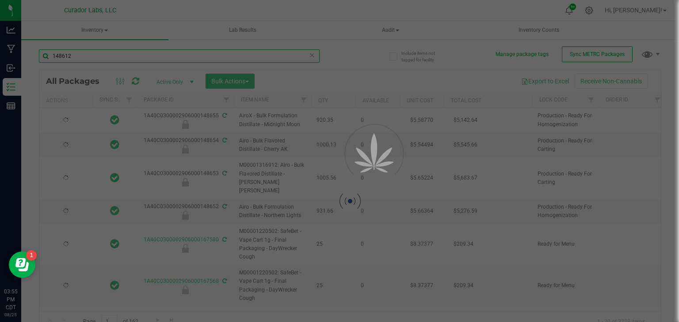
type input "[DATE]"
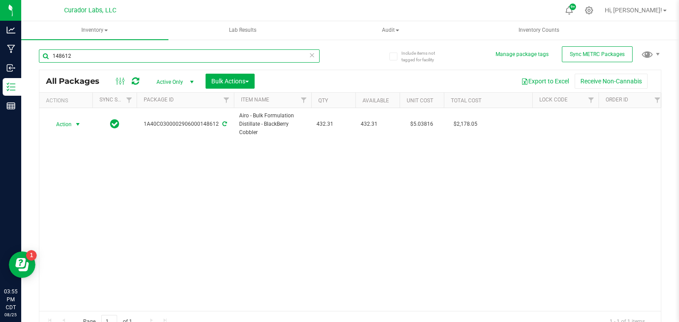
type input "148612"
click at [75, 124] on span "select" at bounding box center [77, 124] width 7 height 7
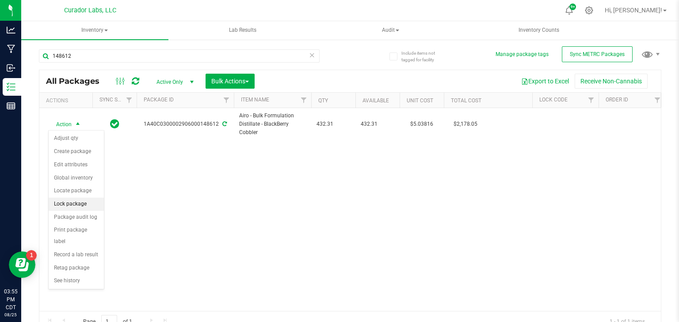
click at [79, 205] on li "Lock package" at bounding box center [76, 204] width 55 height 13
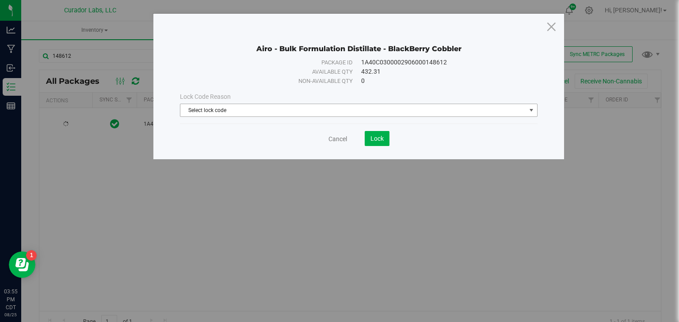
click at [257, 109] on span "Select lock code" at bounding box center [352, 110] width 345 height 12
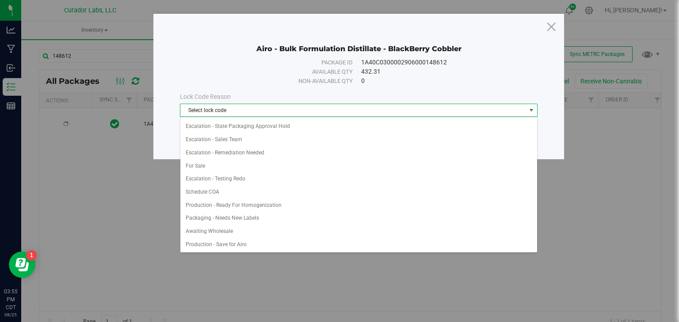
scroll to position [459, 0]
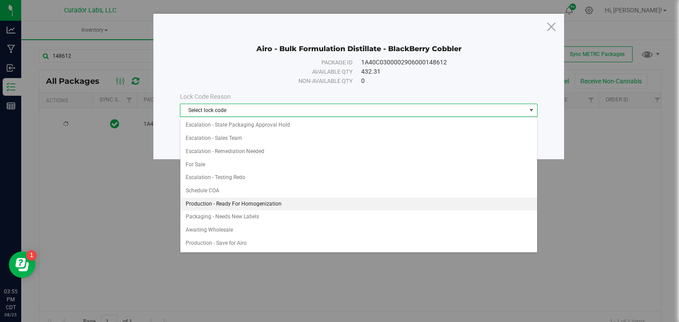
click at [287, 198] on li "Production - Ready For Homogenization" at bounding box center [358, 204] width 356 height 13
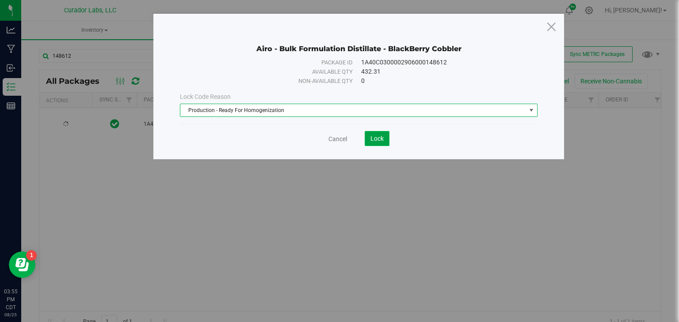
click at [378, 141] on button "Lock" at bounding box center [376, 138] width 25 height 15
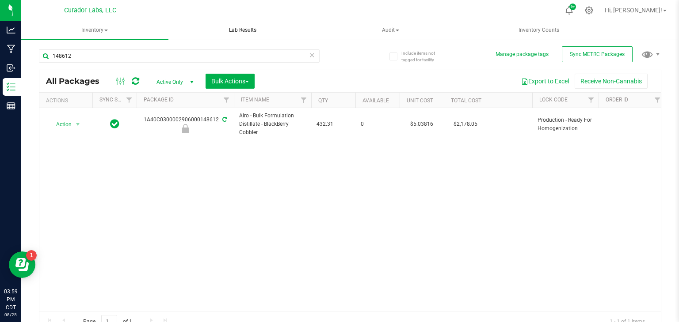
click at [231, 32] on span "Lab Results" at bounding box center [242, 31] width 51 height 8
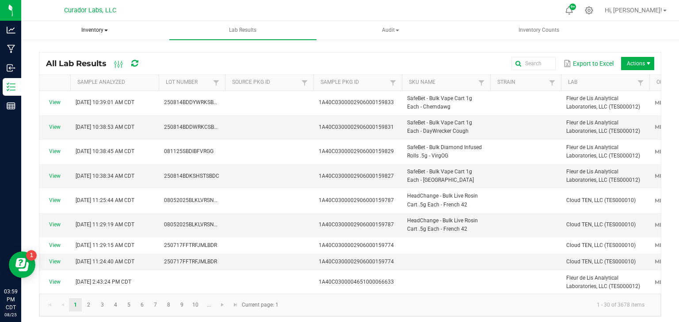
click at [91, 33] on span "Inventory" at bounding box center [95, 31] width 146 height 18
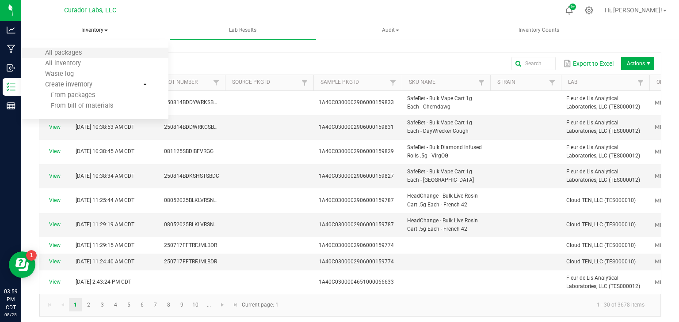
click at [98, 53] on li "All packages" at bounding box center [94, 53] width 147 height 11
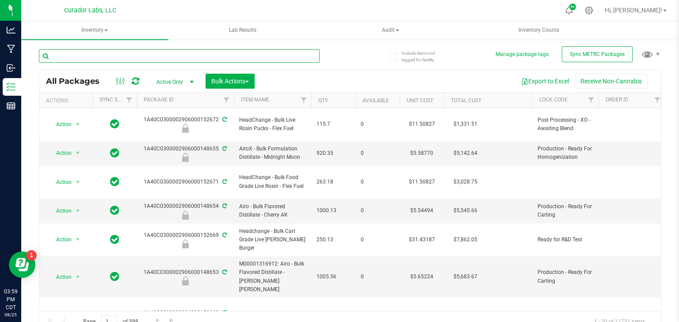
click at [143, 60] on input "text" at bounding box center [179, 55] width 281 height 13
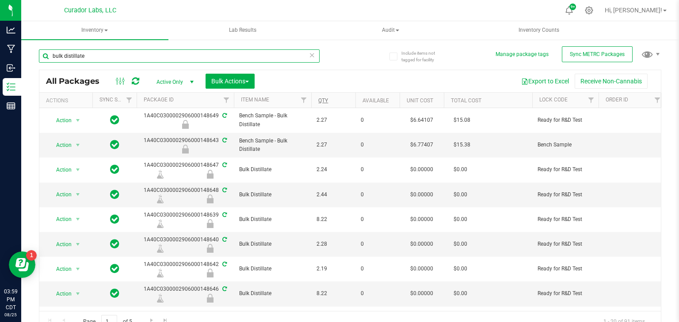
type input "bulk distillate"
click at [324, 100] on link "Qty" at bounding box center [323, 101] width 10 height 6
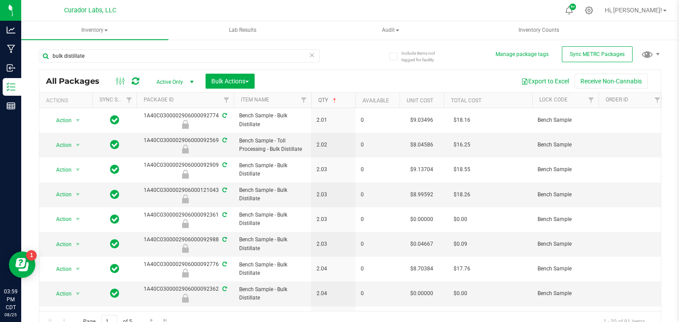
click at [322, 102] on link "Qty" at bounding box center [328, 100] width 20 height 6
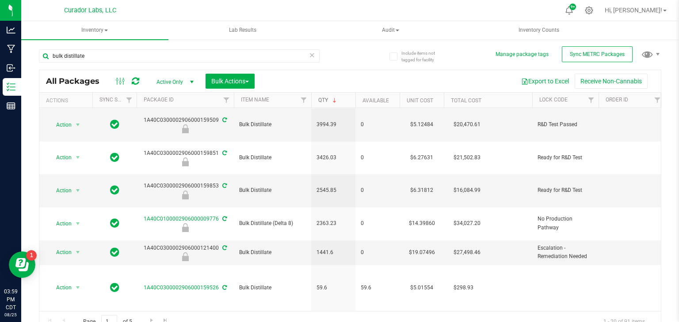
scroll to position [163, 0]
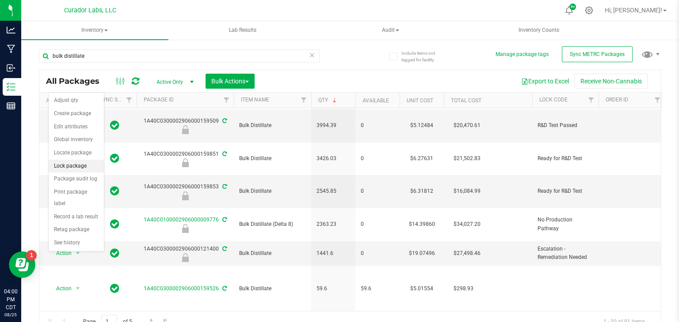
click at [77, 168] on li "Lock package" at bounding box center [76, 166] width 55 height 13
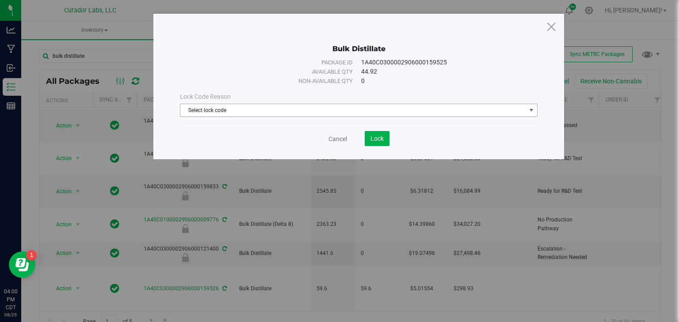
click at [242, 112] on span "Select lock code" at bounding box center [352, 110] width 345 height 12
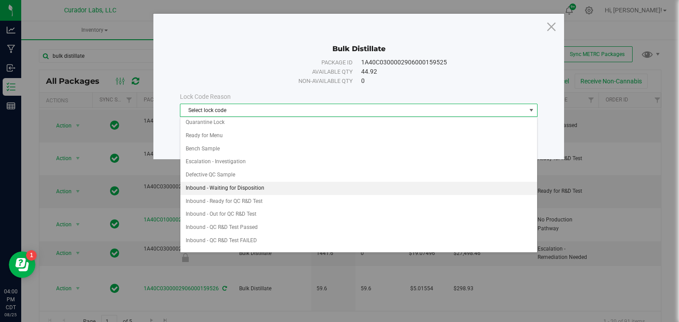
scroll to position [4, 0]
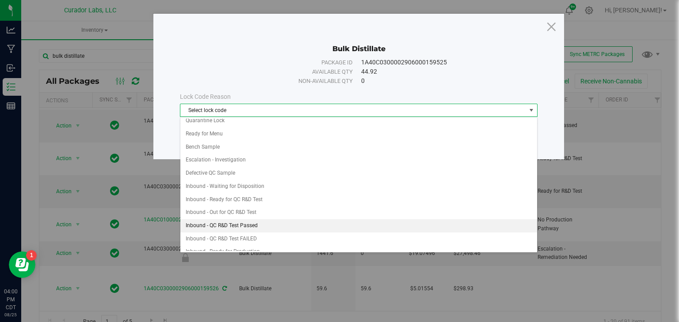
click at [247, 224] on li "Inbound - QC R&D Test Passed" at bounding box center [358, 226] width 356 height 13
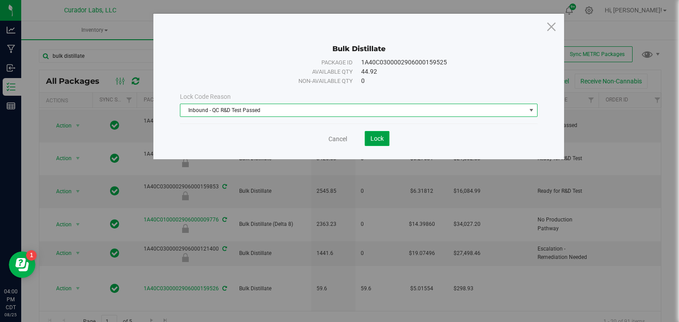
click at [366, 135] on button "Lock" at bounding box center [376, 138] width 25 height 15
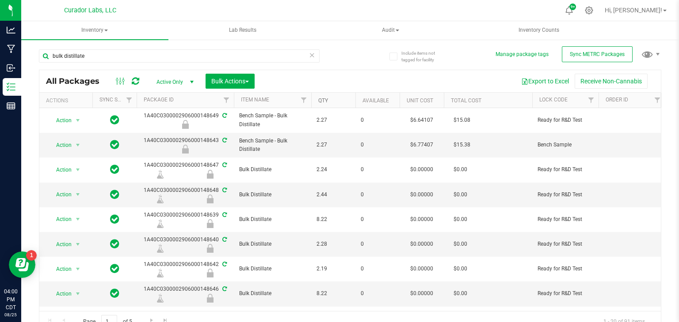
click at [325, 102] on link "Qty" at bounding box center [323, 101] width 10 height 6
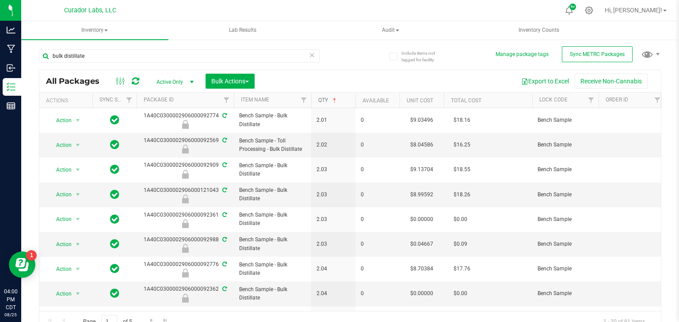
click at [324, 102] on link "Qty" at bounding box center [328, 100] width 20 height 6
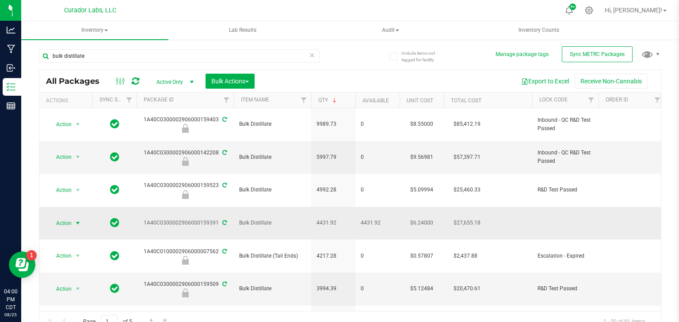
click at [73, 217] on span "select" at bounding box center [77, 223] width 11 height 12
click at [403, 273] on td "$5.12484" at bounding box center [421, 289] width 44 height 33
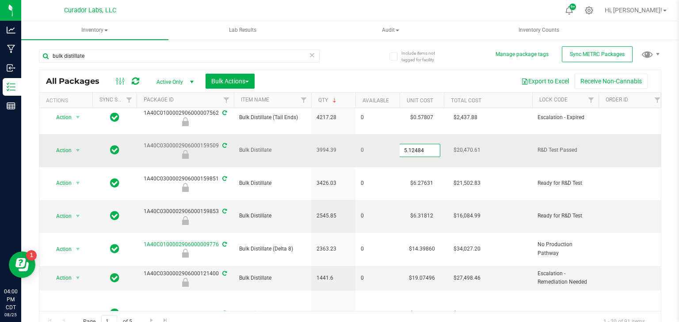
scroll to position [140, 0]
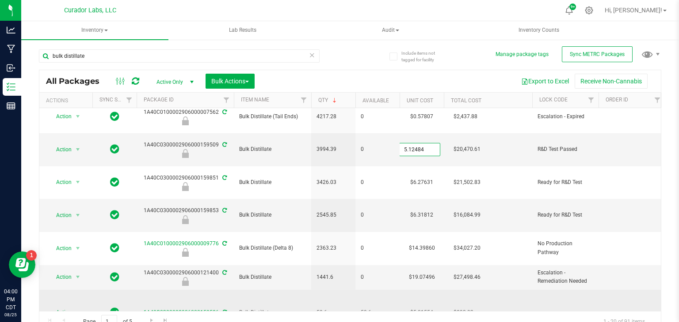
click at [67, 307] on span "Action" at bounding box center [60, 313] width 24 height 12
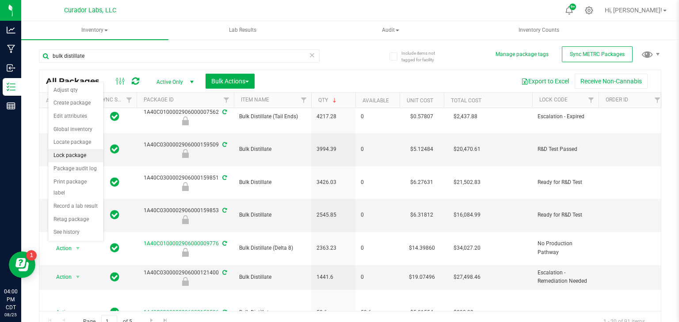
click at [75, 157] on li "Lock package" at bounding box center [75, 155] width 55 height 13
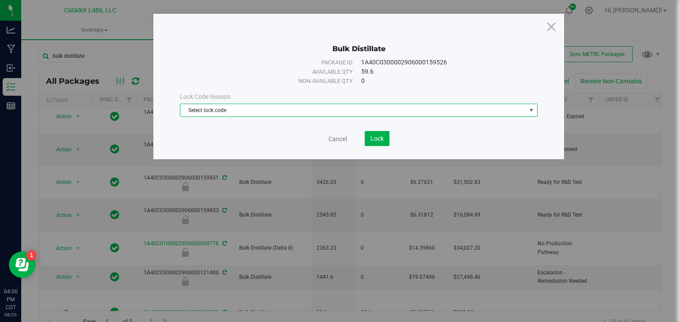
click at [391, 111] on span "Select lock code" at bounding box center [352, 110] width 345 height 12
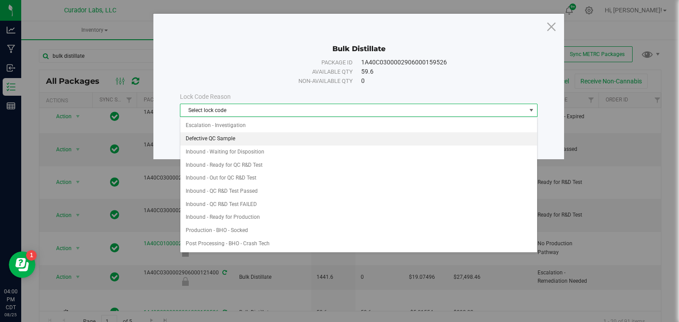
scroll to position [38, 0]
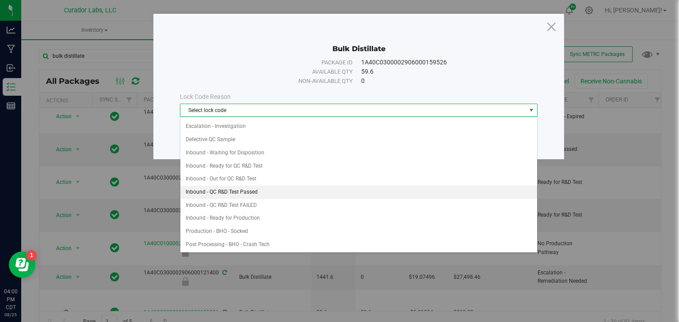
click at [243, 191] on li "Inbound - QC R&D Test Passed" at bounding box center [358, 192] width 356 height 13
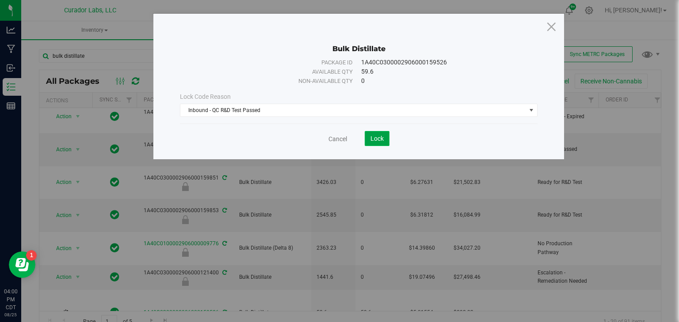
click at [372, 140] on span "Lock" at bounding box center [376, 138] width 13 height 7
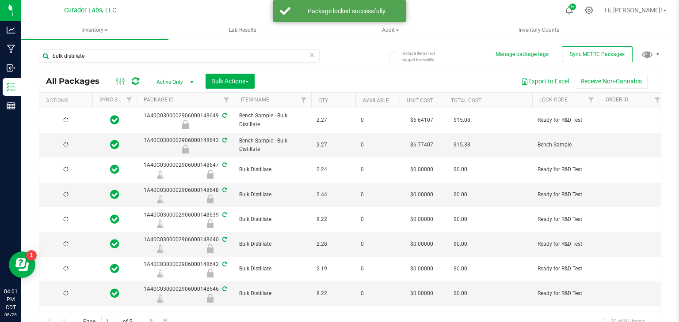
type input "[DATE]"
type input "2026-07-21"
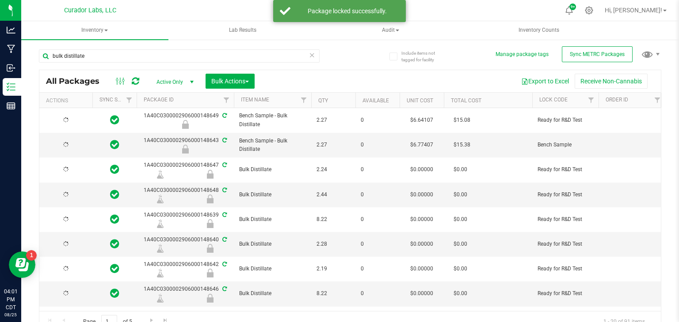
type input "2026-07-21"
click at [323, 99] on link "Qty" at bounding box center [323, 101] width 10 height 6
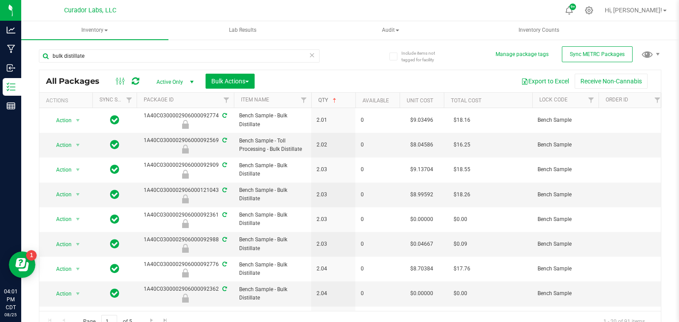
click at [322, 101] on link "Qty" at bounding box center [328, 100] width 20 height 6
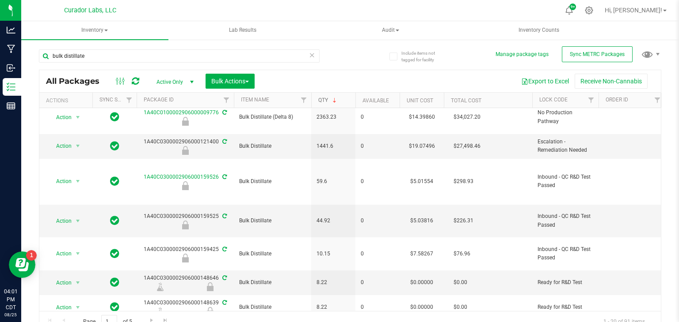
scroll to position [274, 0]
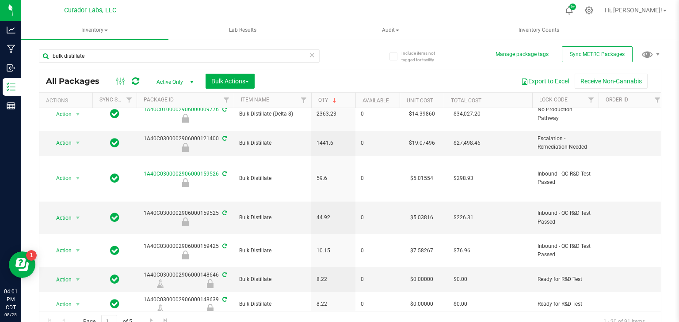
click at [80, 154] on li "Lock package" at bounding box center [76, 153] width 55 height 13
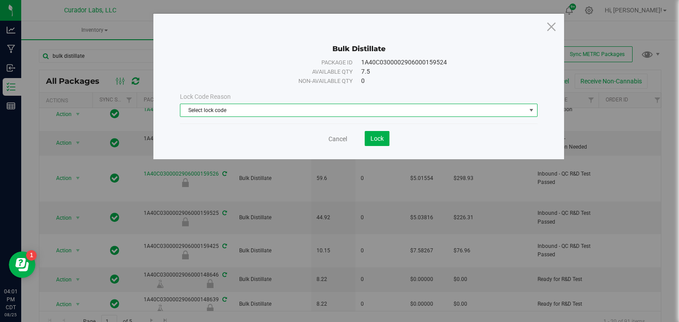
click at [261, 113] on span "Select lock code" at bounding box center [352, 110] width 345 height 12
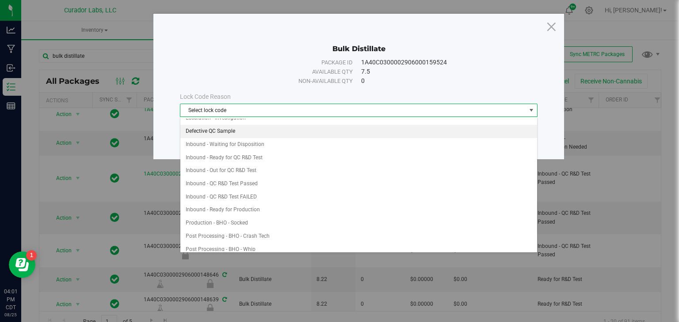
scroll to position [44, 0]
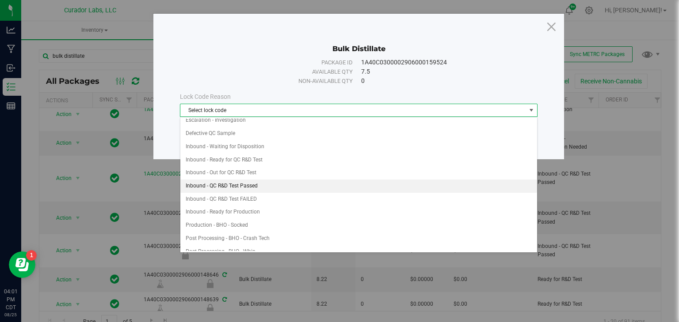
click at [253, 185] on li "Inbound - QC R&D Test Passed" at bounding box center [358, 186] width 356 height 13
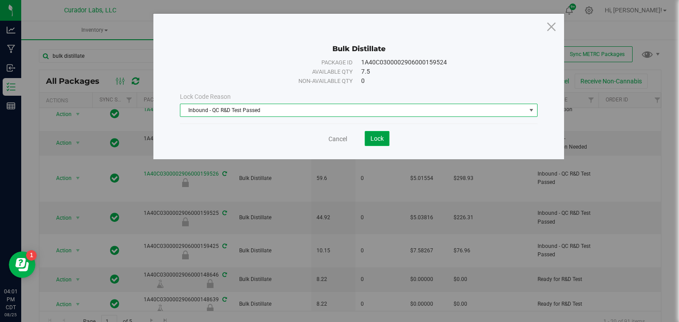
click at [373, 141] on span "Lock" at bounding box center [376, 138] width 13 height 7
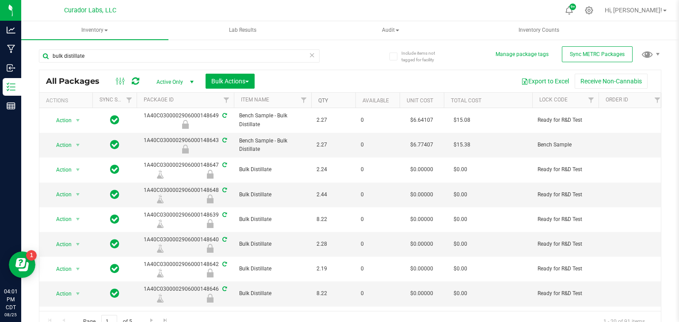
click at [325, 102] on link "Qty" at bounding box center [323, 101] width 10 height 6
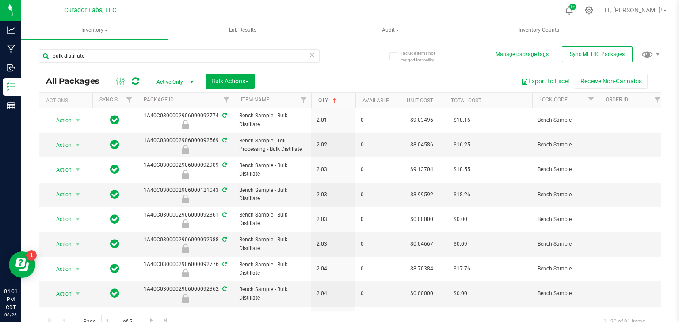
click at [322, 100] on link "Qty" at bounding box center [328, 100] width 20 height 6
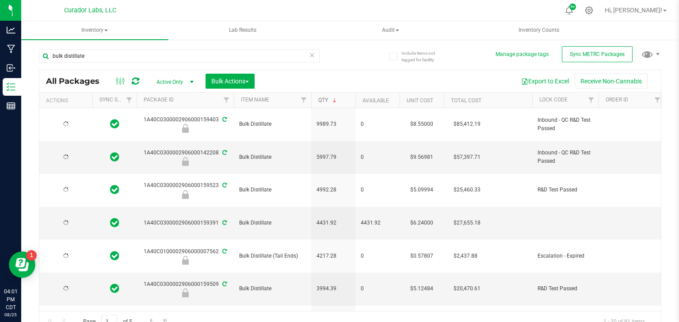
type input "2023-04-22"
type input "2026-02-13"
type input "2026-07-21"
type input "2025-09-11"
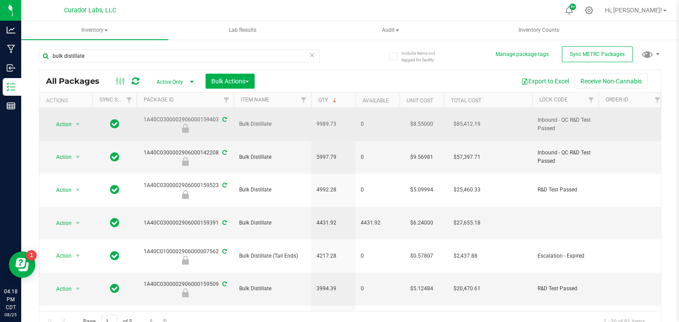
click at [652, 130] on td at bounding box center [631, 124] width 66 height 33
